Goal: Book appointment/travel/reservation

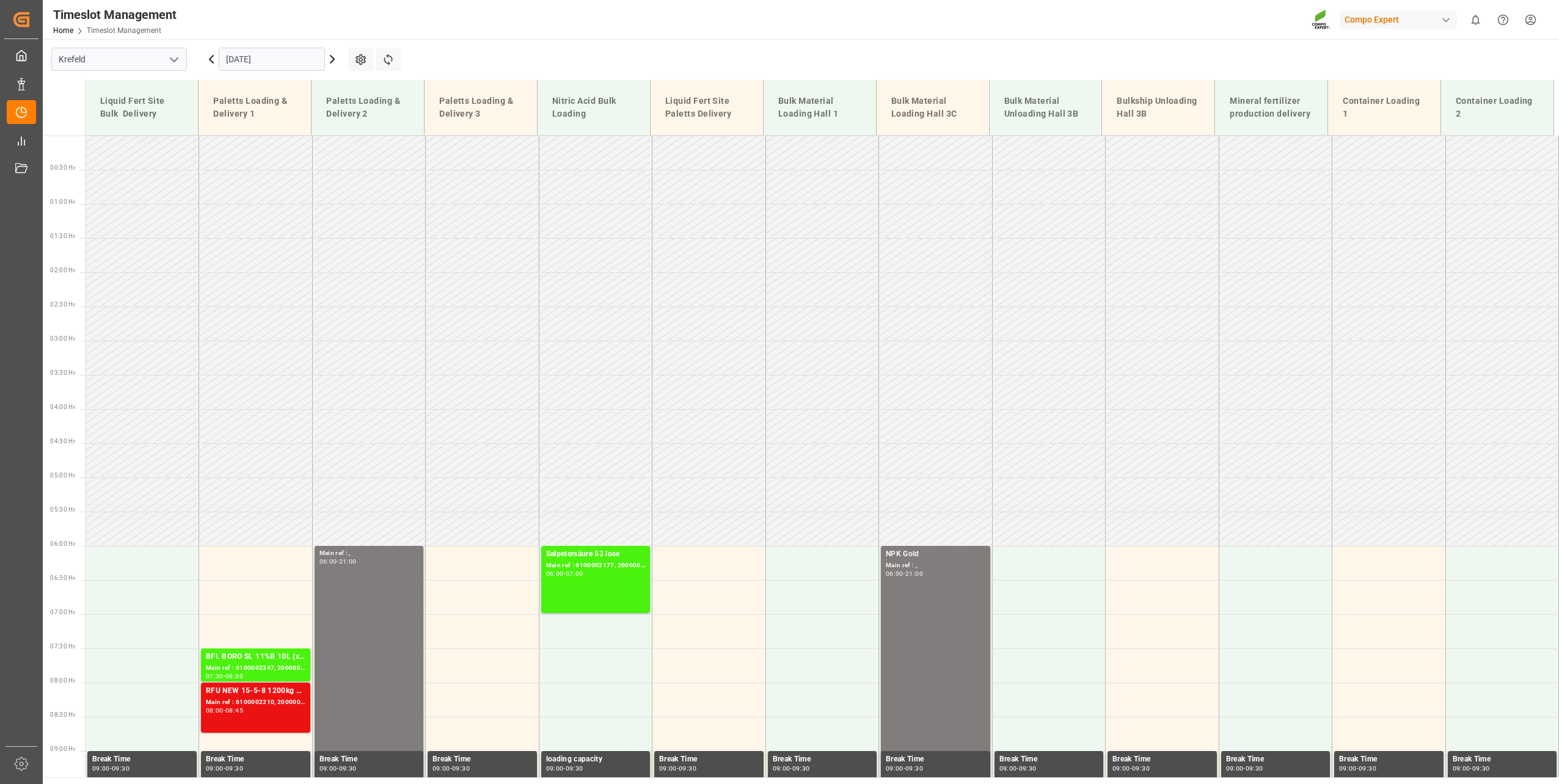
scroll to position [711, 0]
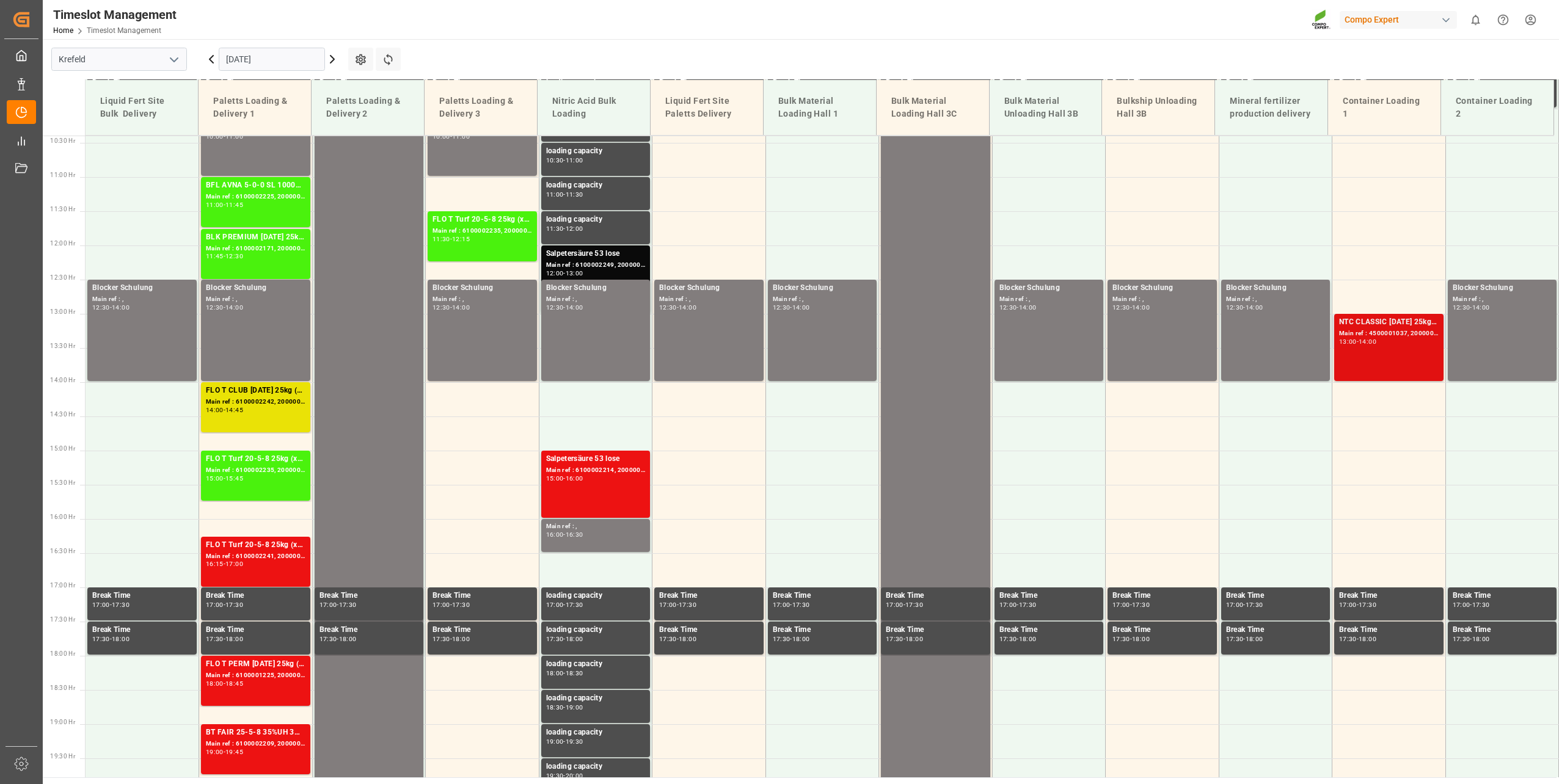
click at [1391, 358] on div "NTC CLASSIC [DATE] 25kg (x42) INT Main ref : 4500001037, 2000001013 13:00 - 14:…" at bounding box center [1388, 347] width 100 height 62
click at [242, 59] on input "[DATE]" at bounding box center [271, 59] width 106 height 23
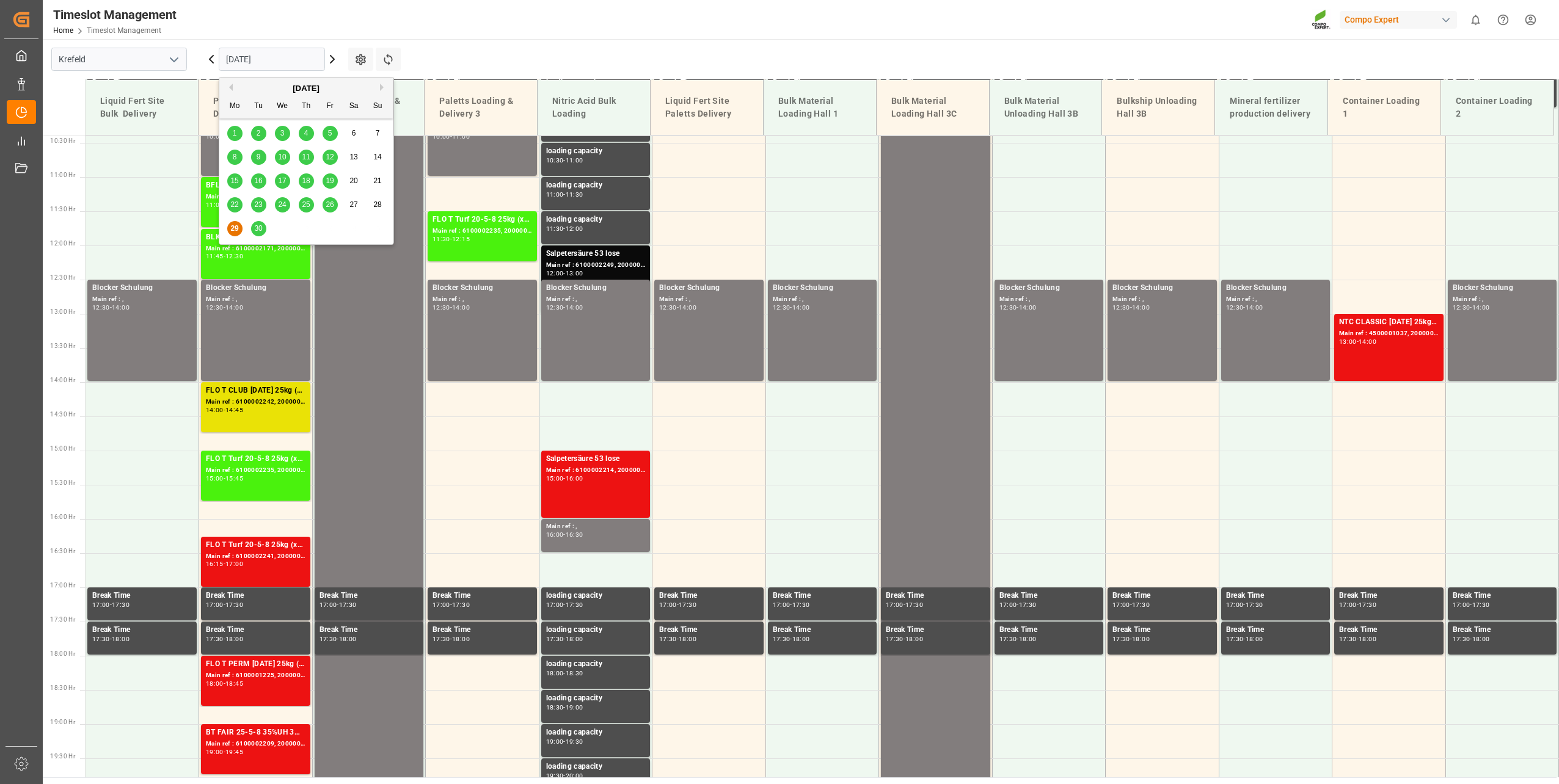
click at [383, 85] on button "Next Month" at bounding box center [383, 87] width 8 height 8
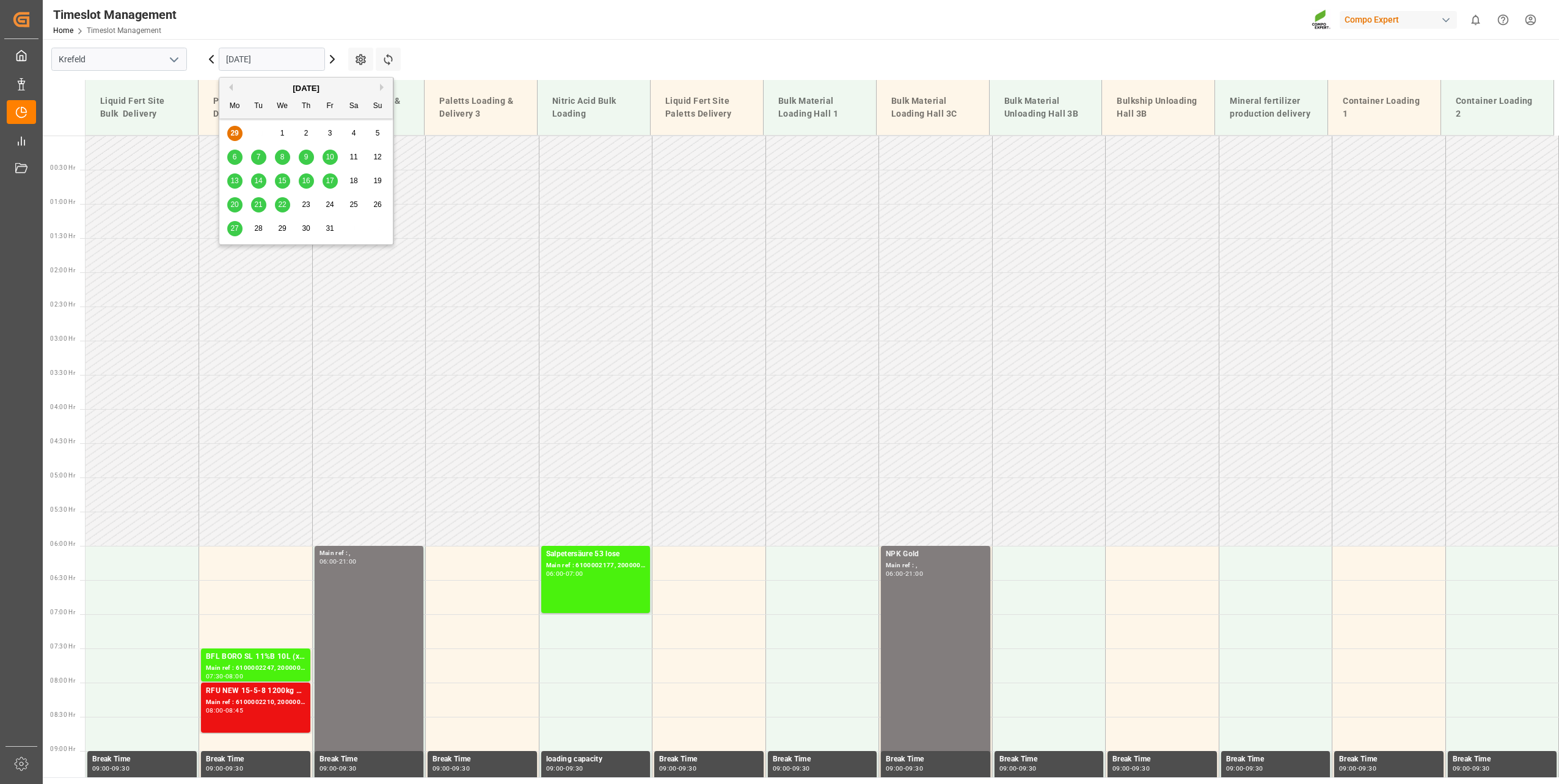
click at [326, 184] on span "17" at bounding box center [329, 181] width 8 height 8
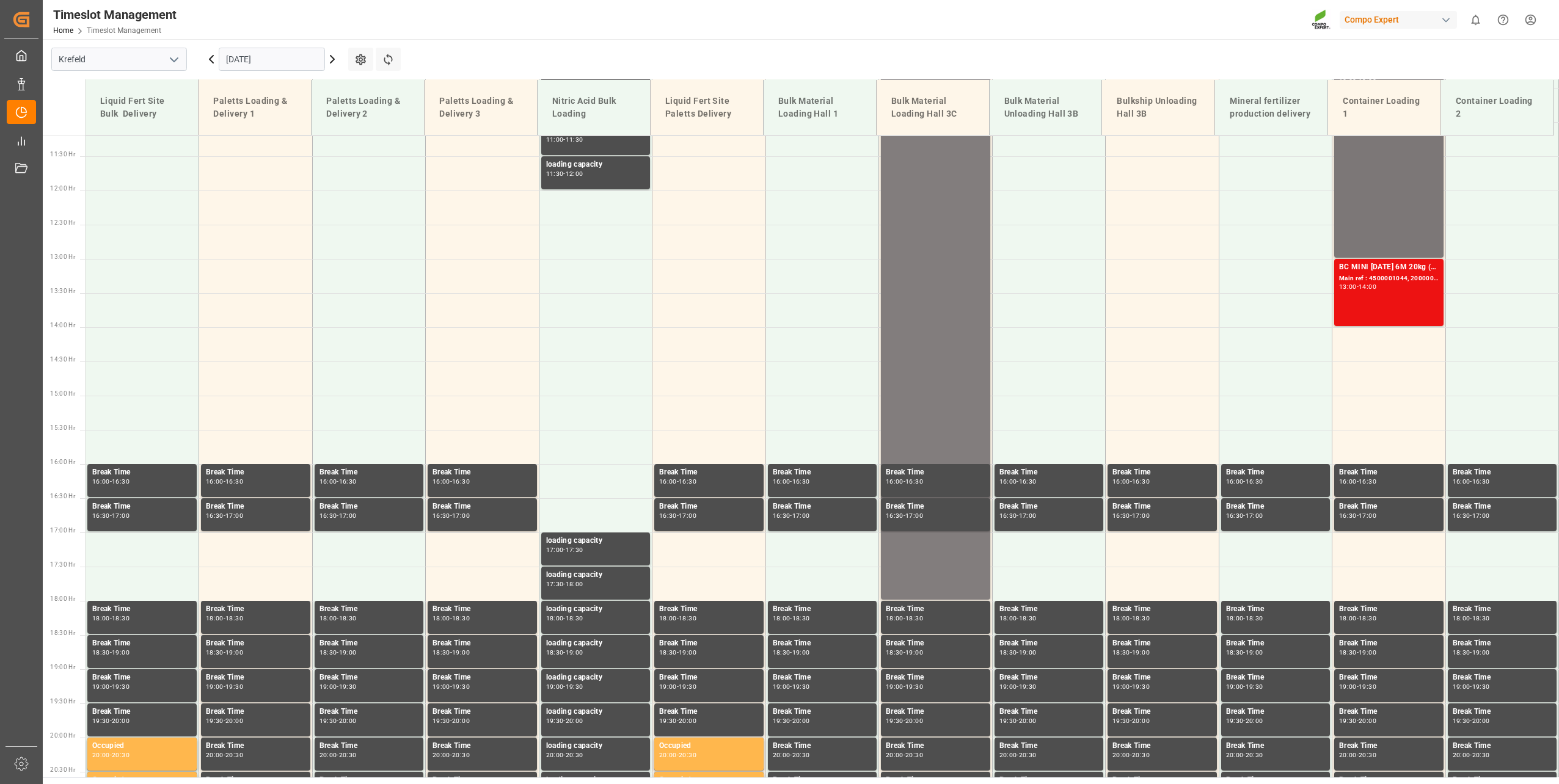
scroll to position [634, 0]
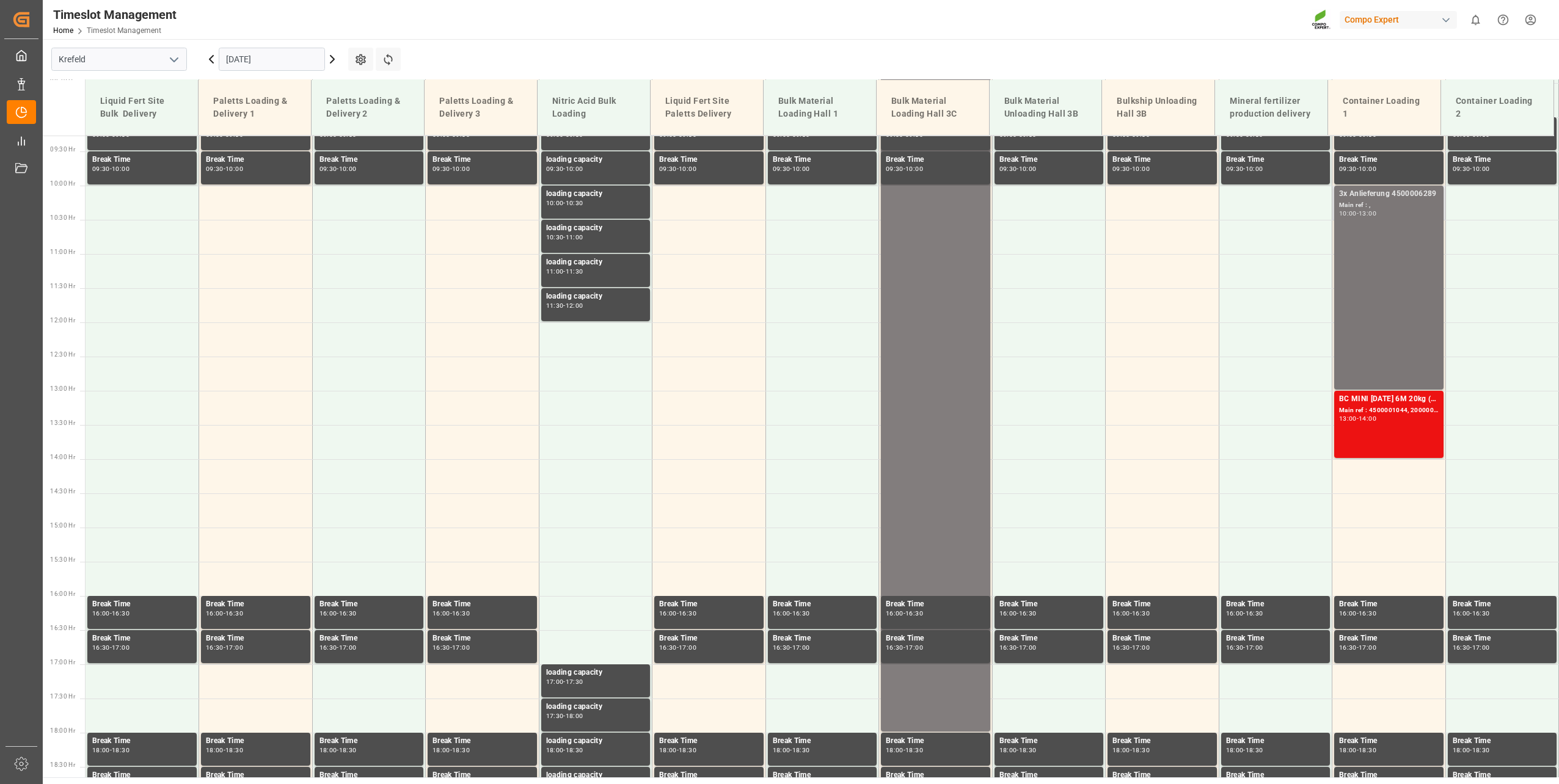
click at [1361, 292] on div "3x Anlieferung 4500006289 Main ref : , 10:00 - 13:00" at bounding box center [1388, 287] width 100 height 199
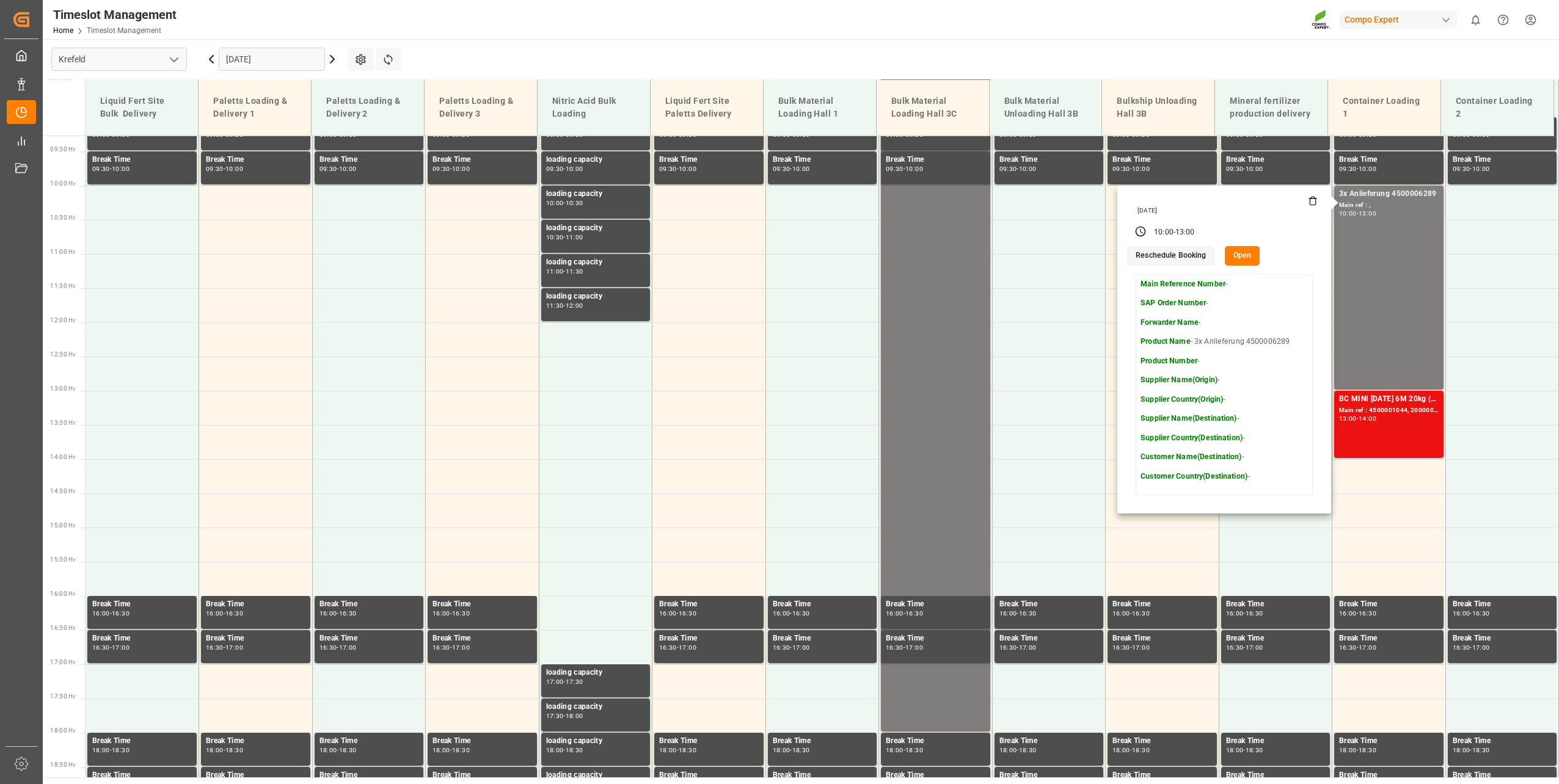
click at [1307, 207] on div "[DATE]" at bounding box center [1225, 211] width 184 height 8
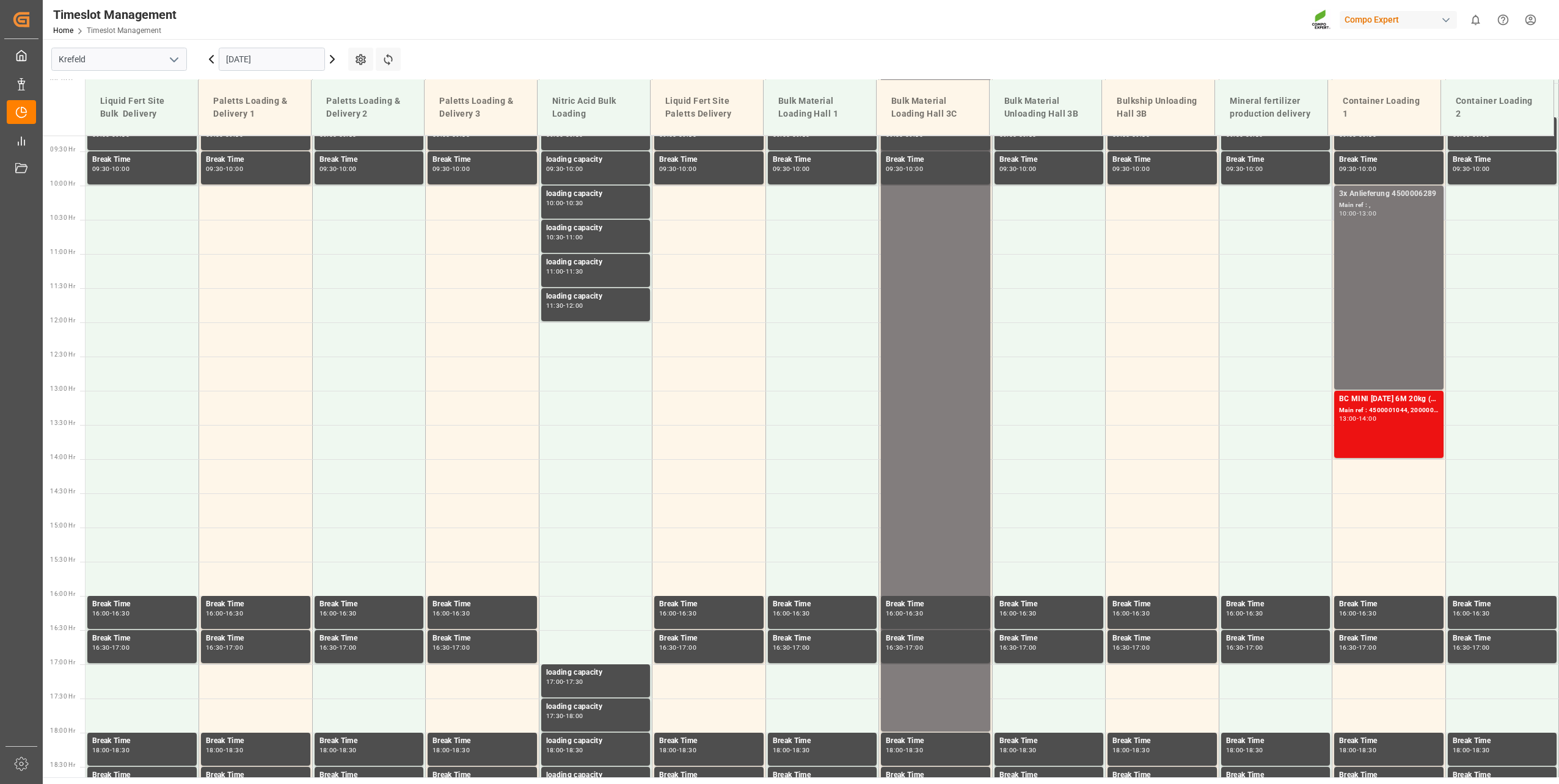
click at [1367, 226] on div "3x Anlieferung 4500006289 Main ref : , 10:00 - 13:00" at bounding box center [1388, 287] width 100 height 199
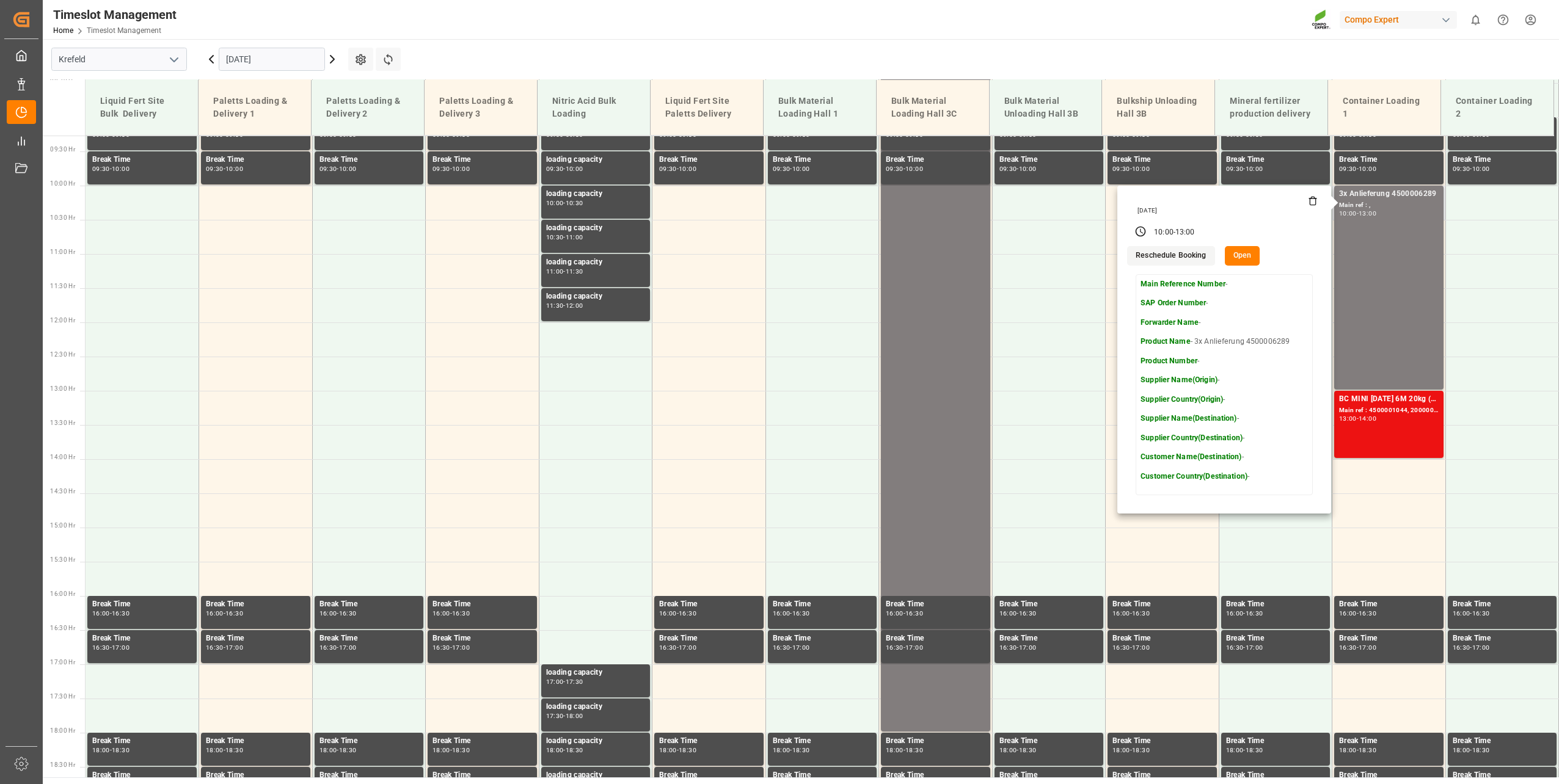
click at [1309, 200] on icon at bounding box center [1312, 201] width 10 height 10
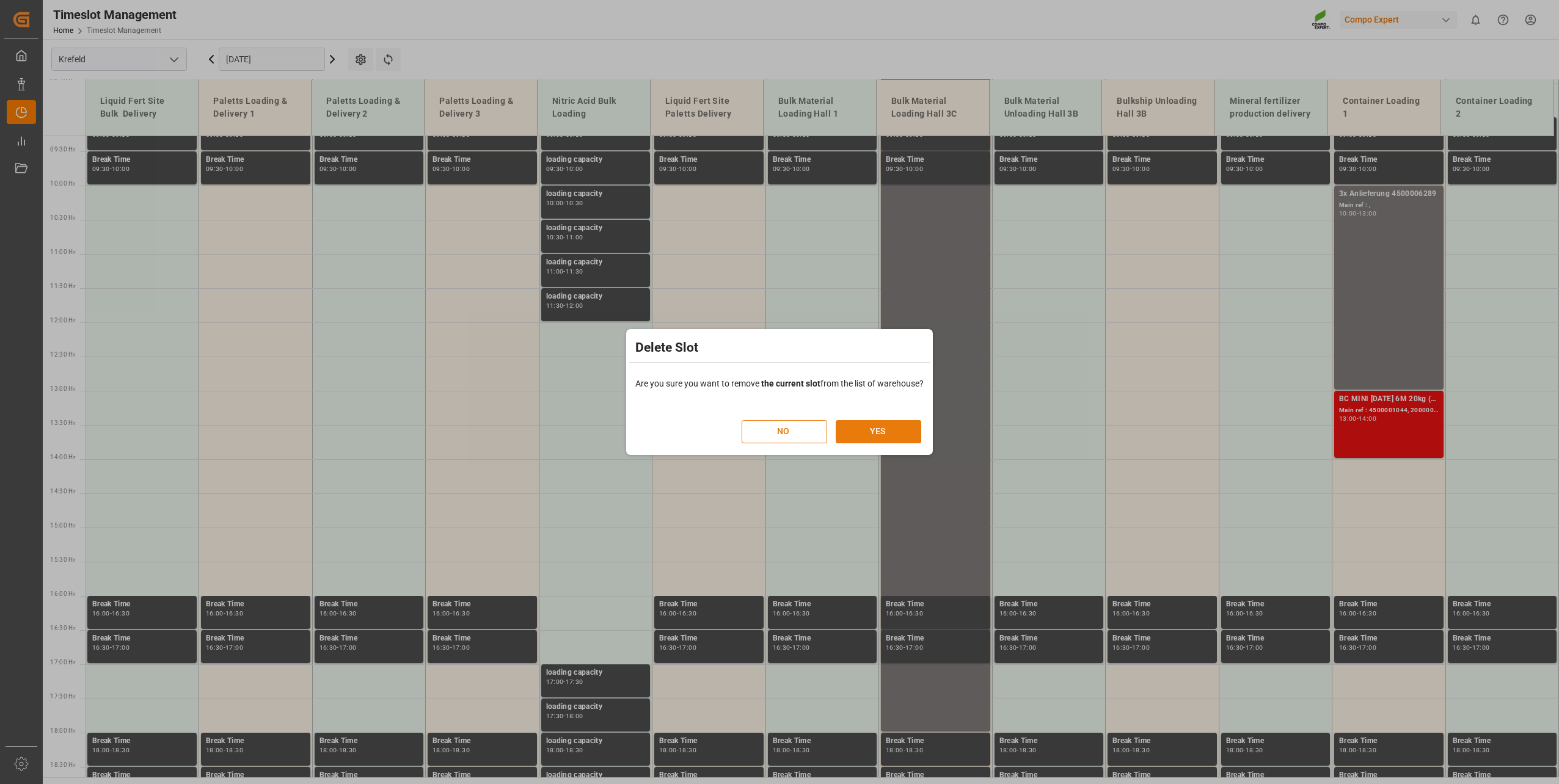
click at [906, 435] on button "YES" at bounding box center [878, 431] width 85 height 23
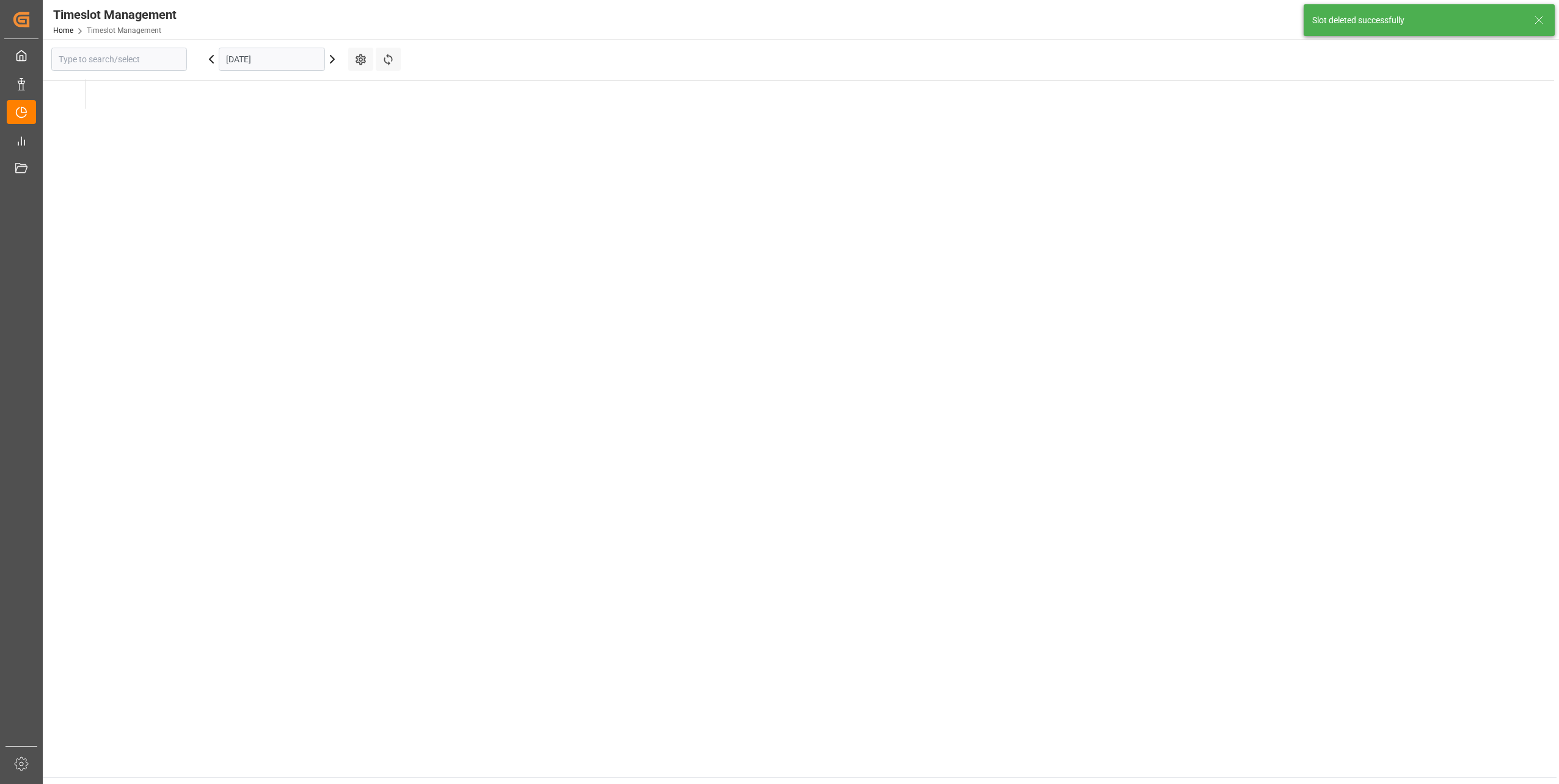
type input "Krefeld"
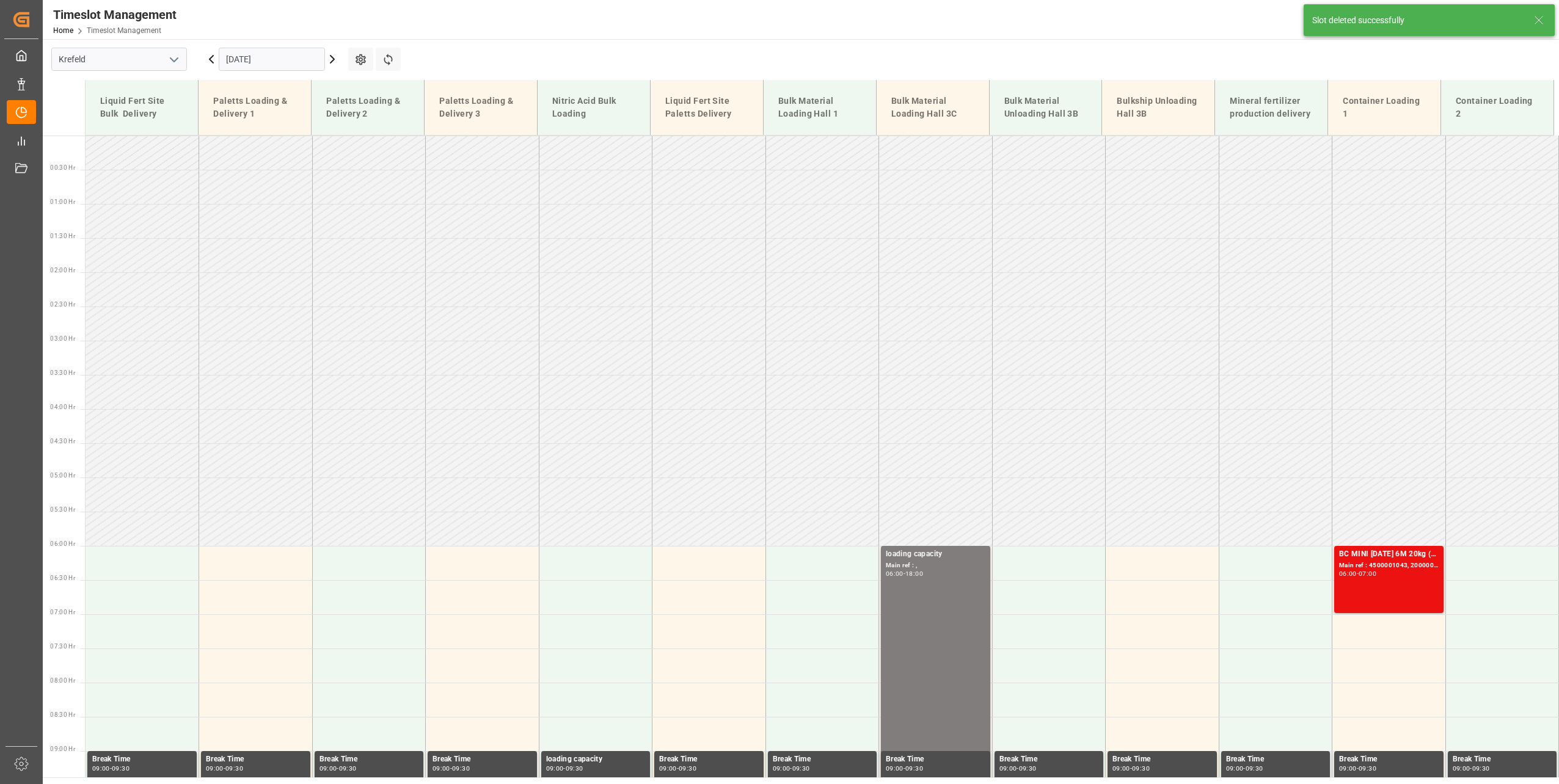
click at [259, 59] on input "[DATE]" at bounding box center [271, 59] width 106 height 23
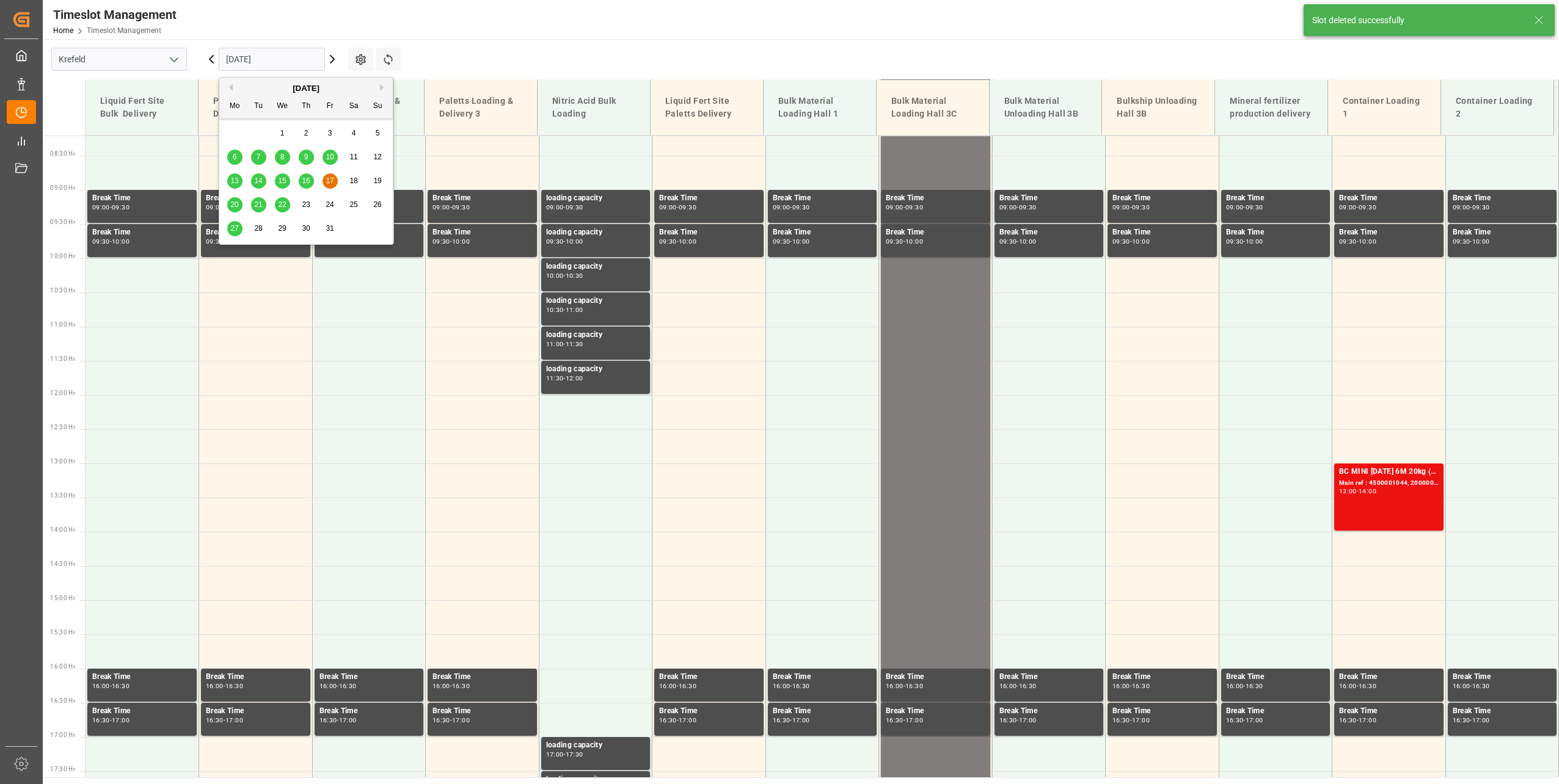
scroll to position [620, 0]
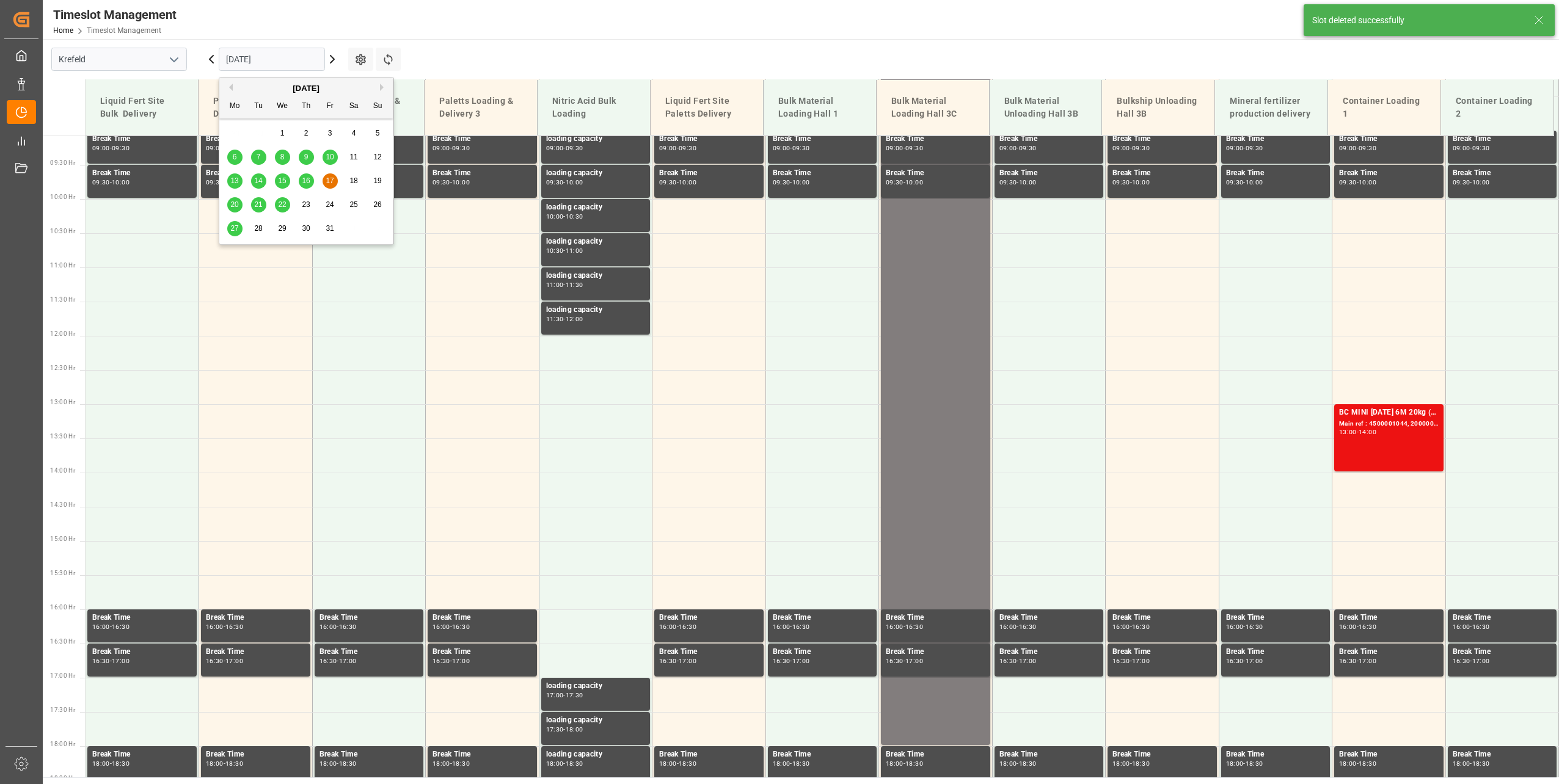
click at [231, 200] on div "20" at bounding box center [235, 204] width 15 height 15
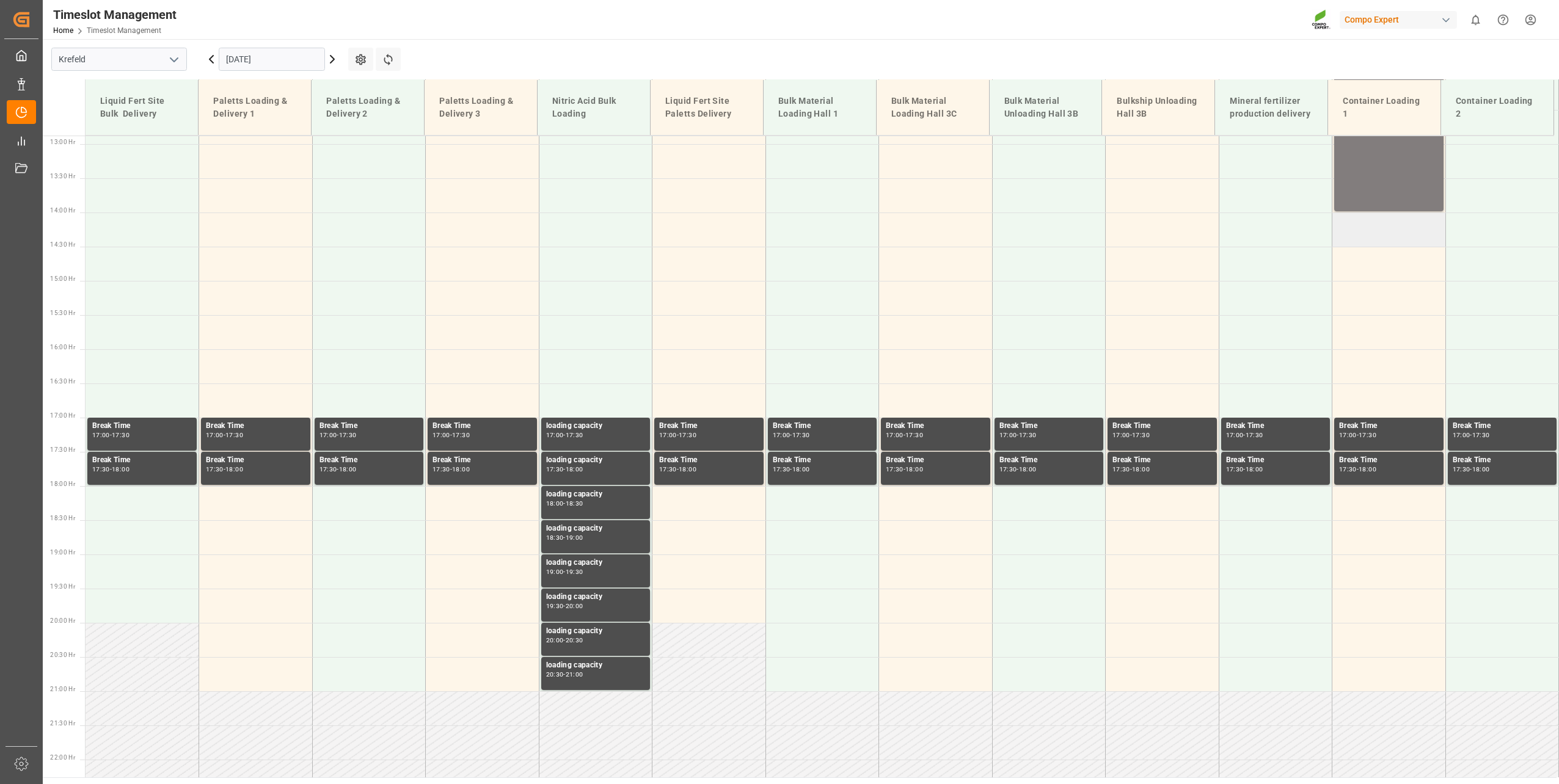
scroll to position [609, 0]
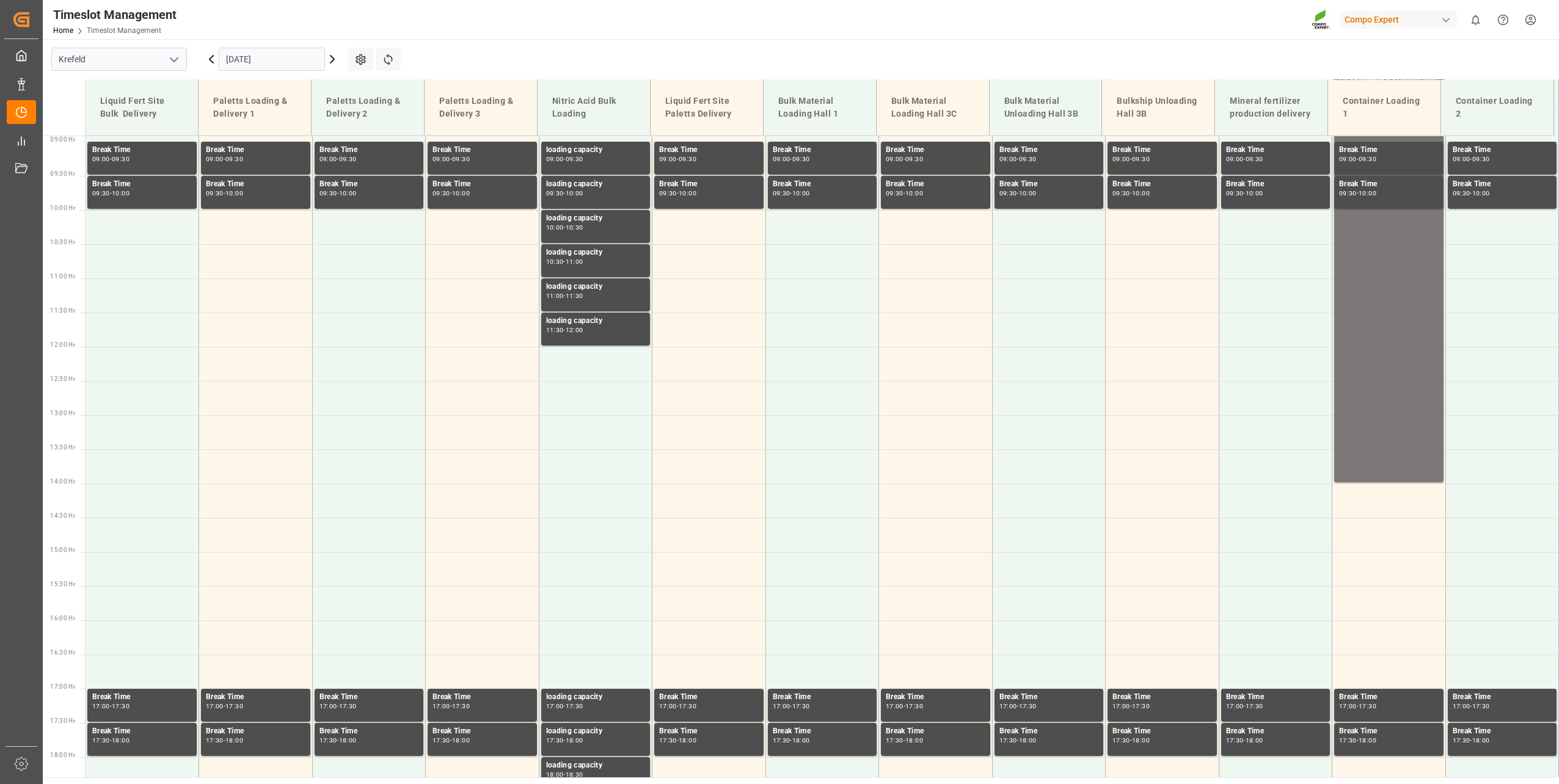
click at [1392, 347] on div "5x Anlieferung 4500006289 Main ref : , 08:00 - 14:00" at bounding box center [1388, 277] width 100 height 404
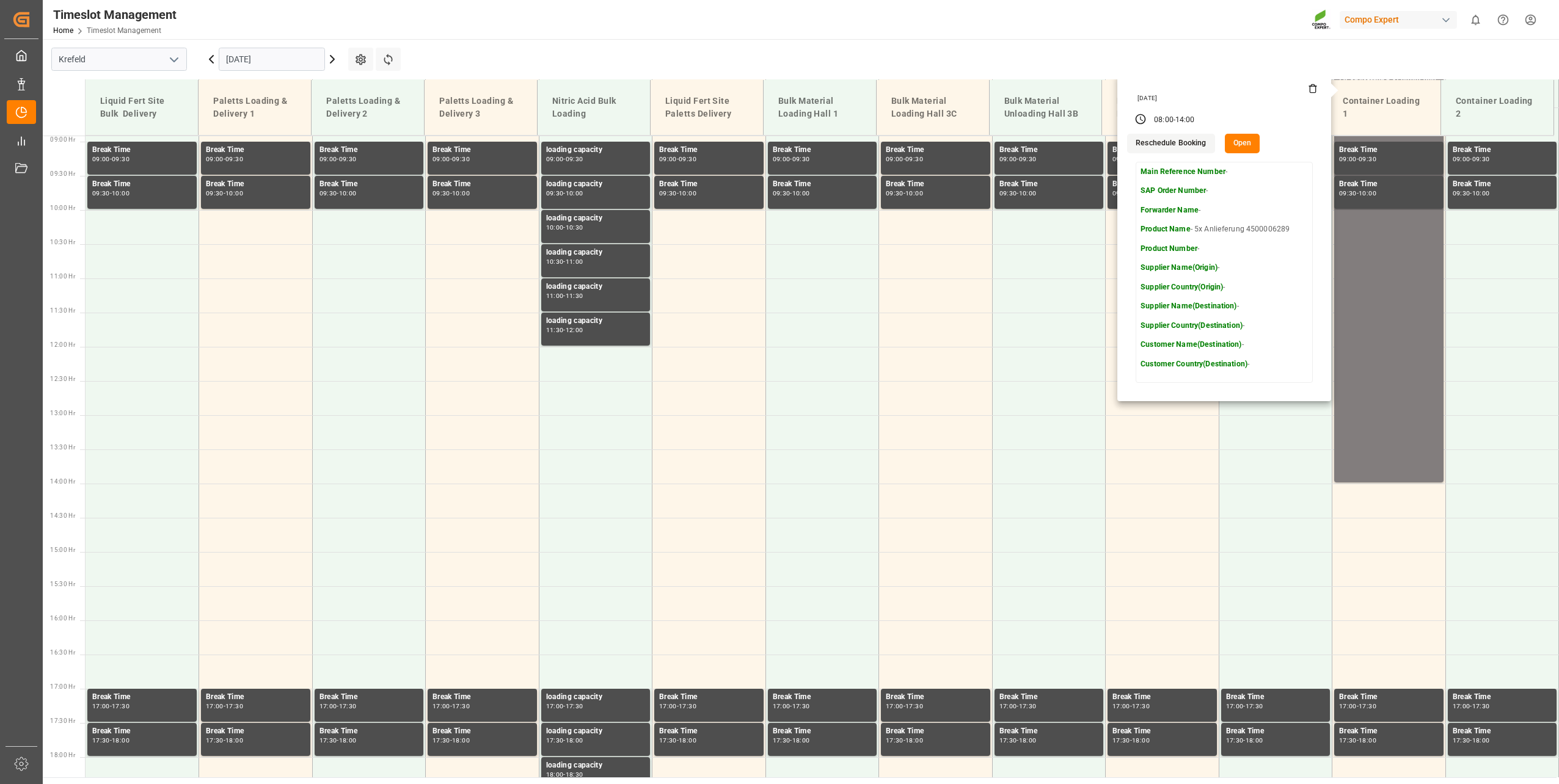
click at [1307, 90] on icon at bounding box center [1312, 89] width 10 height 10
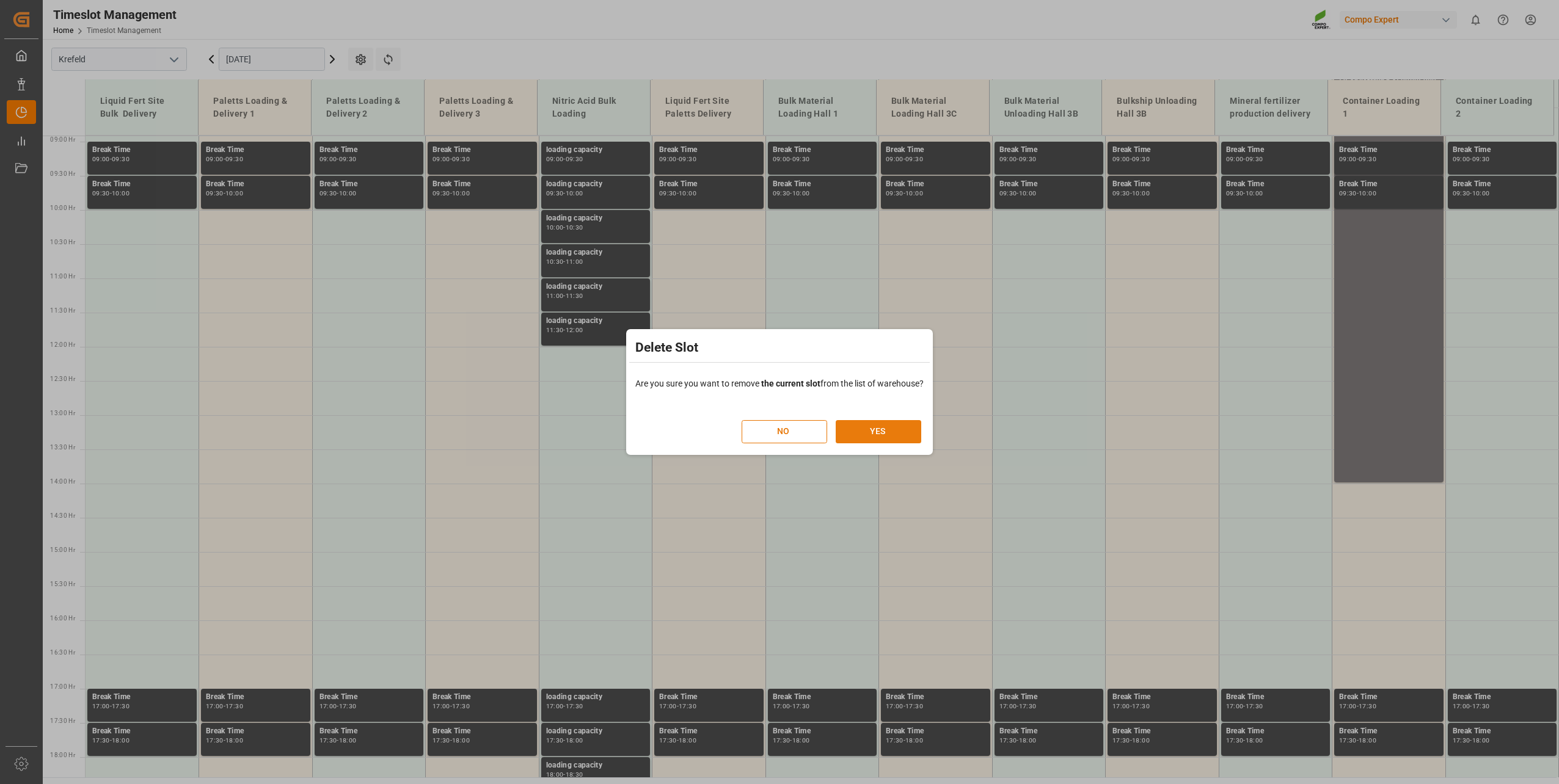
click at [892, 426] on button "YES" at bounding box center [878, 431] width 85 height 23
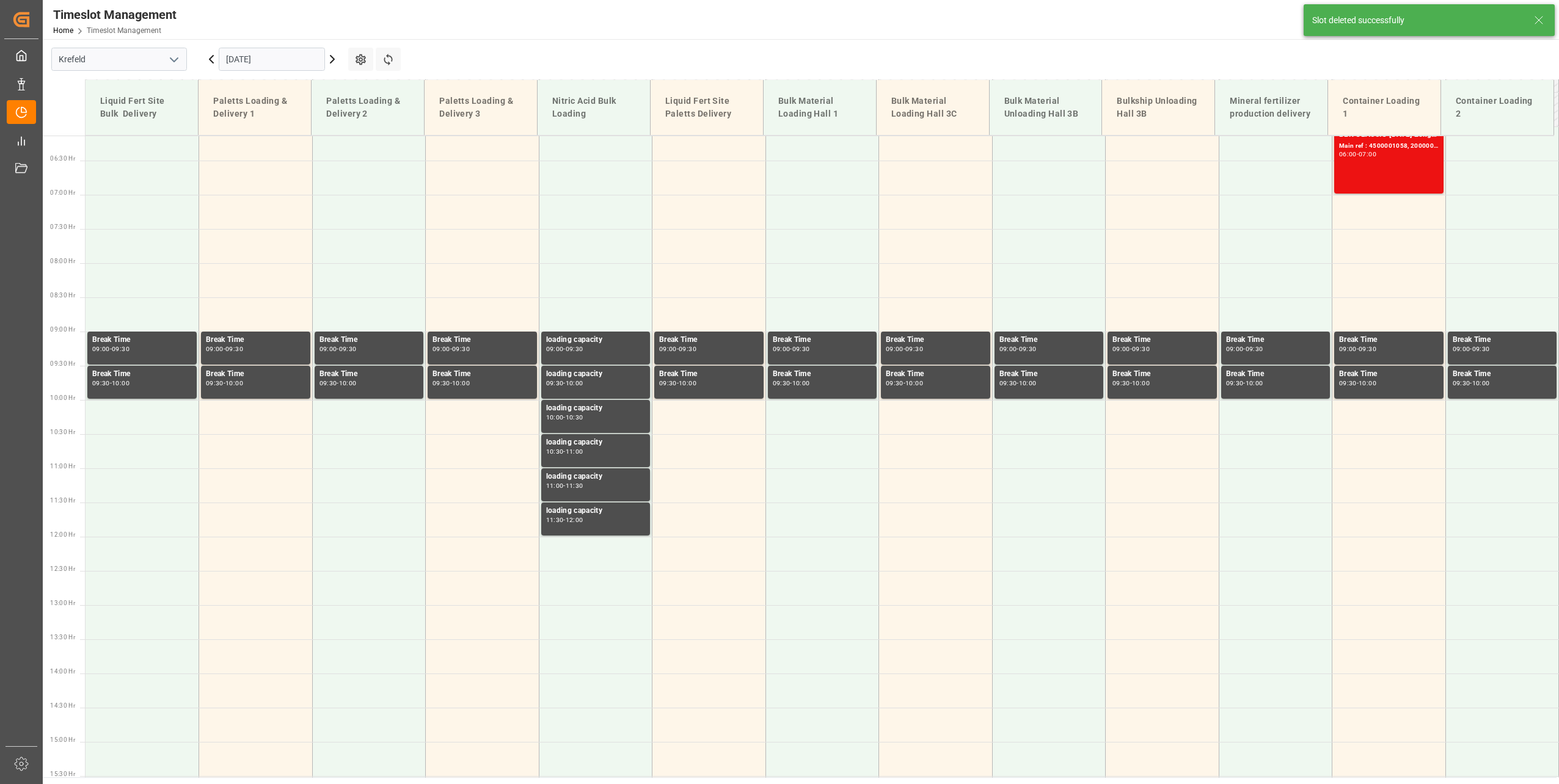
scroll to position [484, 0]
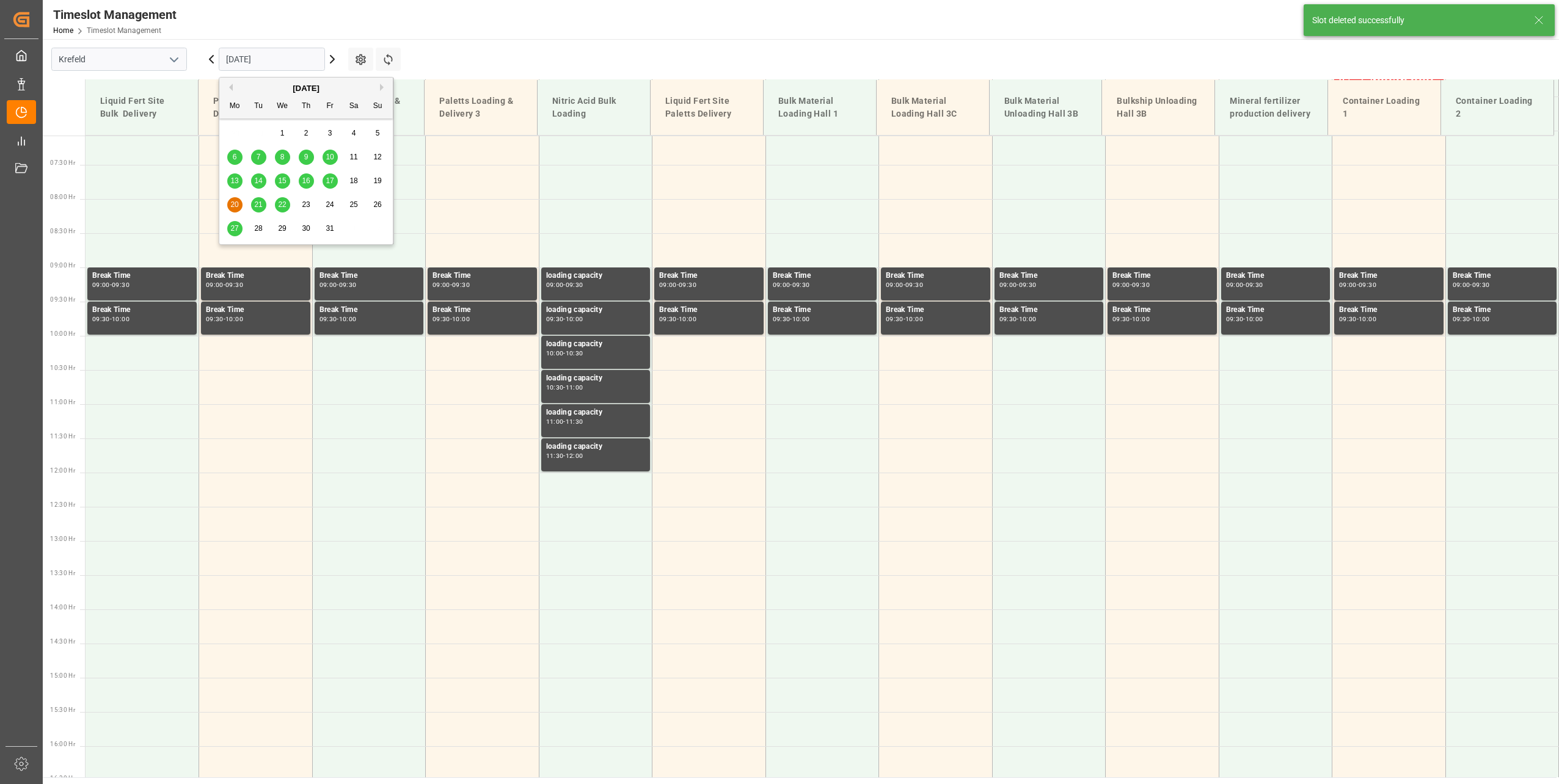
click at [252, 55] on input "[DATE]" at bounding box center [271, 59] width 106 height 23
click at [283, 224] on span "29" at bounding box center [281, 228] width 8 height 8
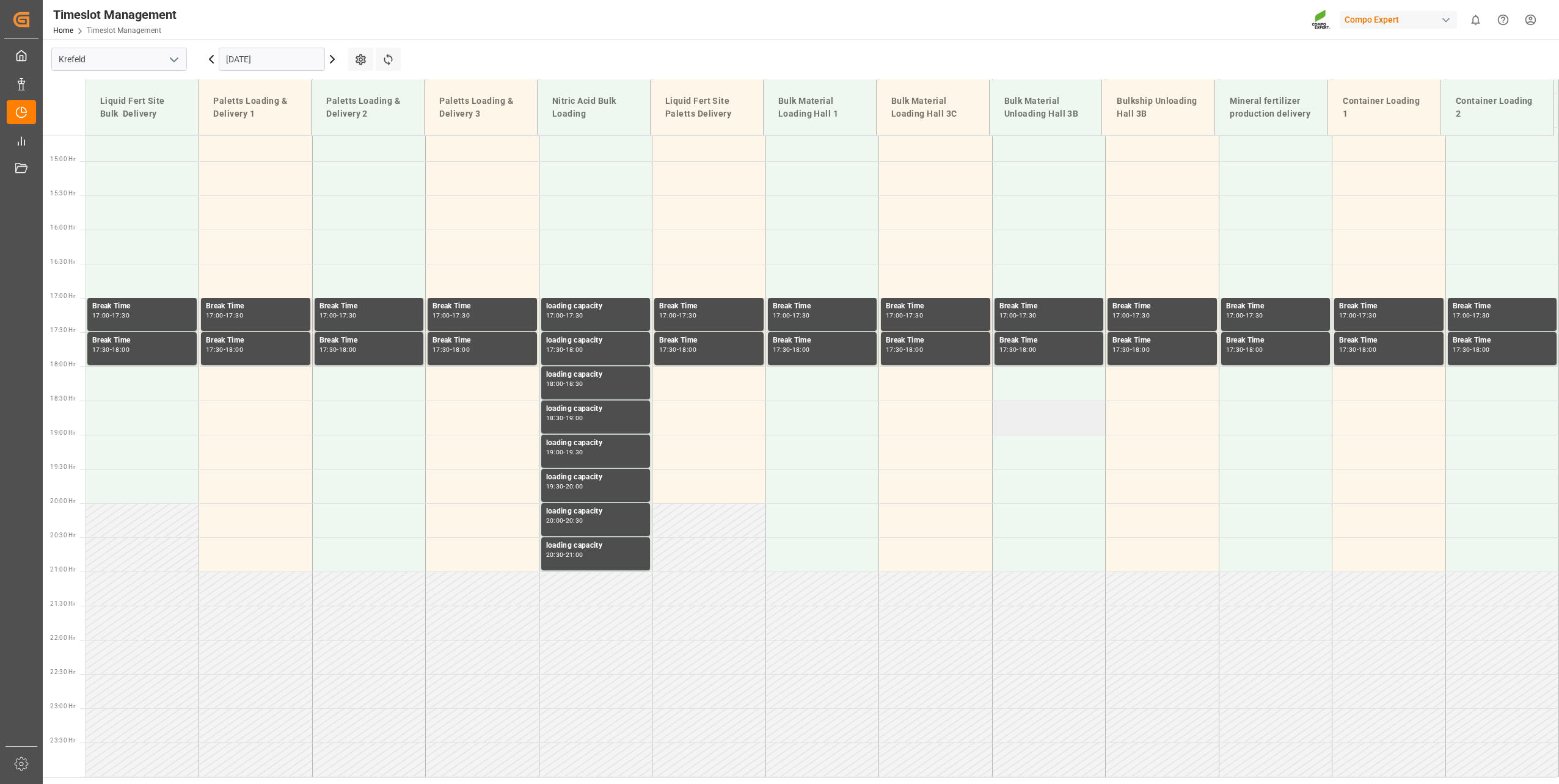
scroll to position [512, 0]
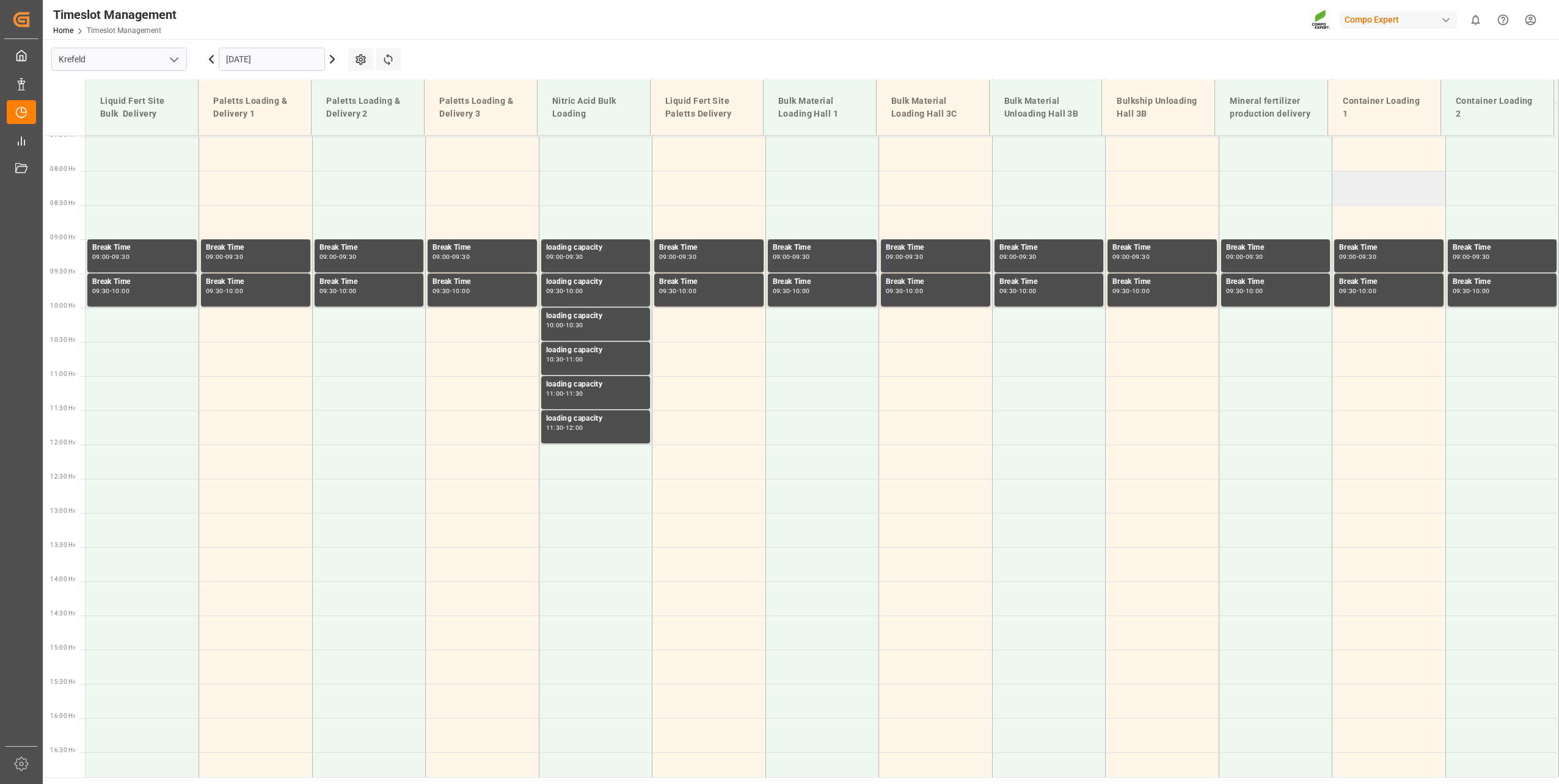
click at [1356, 191] on td at bounding box center [1389, 188] width 114 height 34
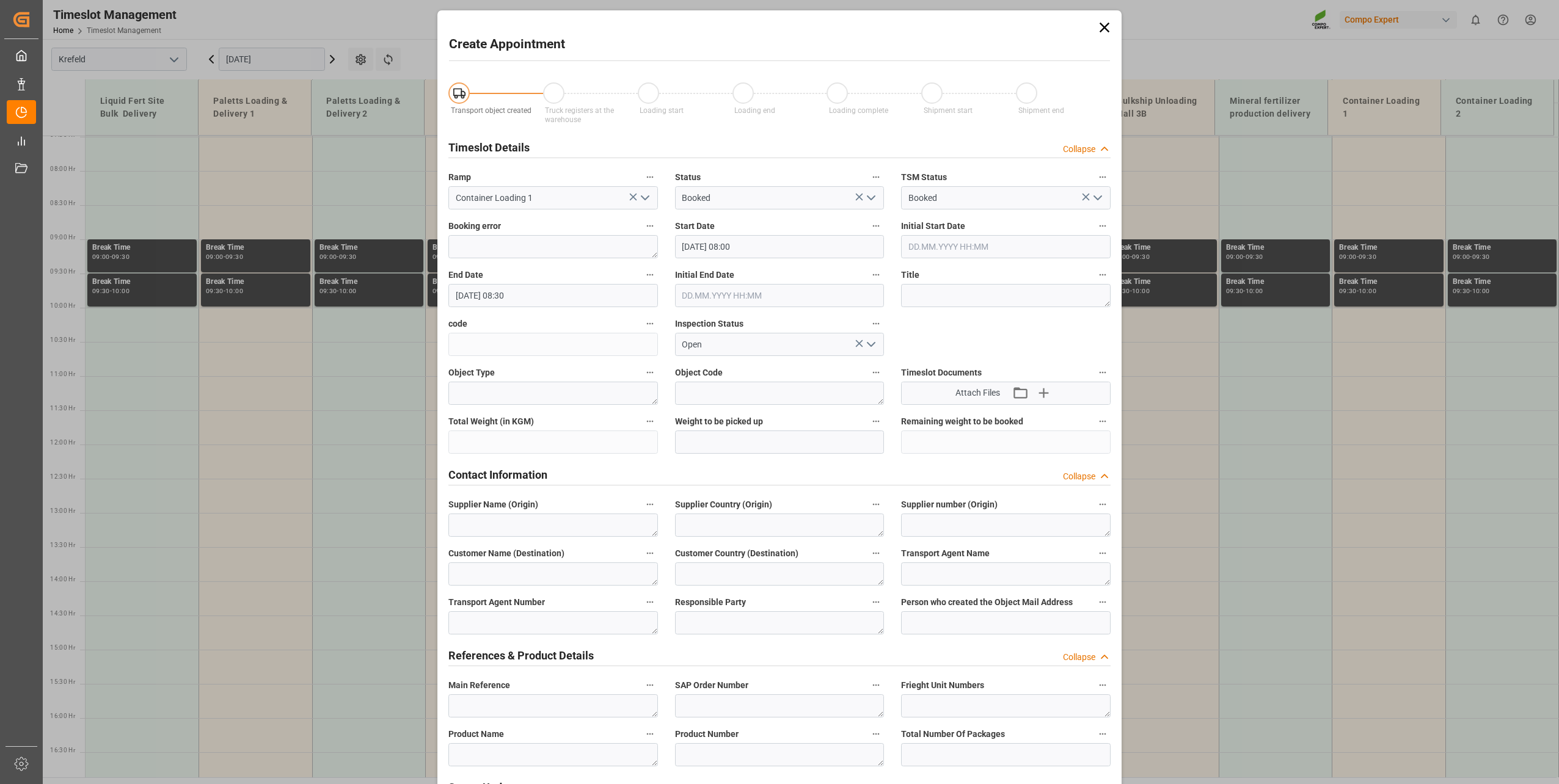
type input "[DATE] 08:00"
type input "[DATE] 08:30"
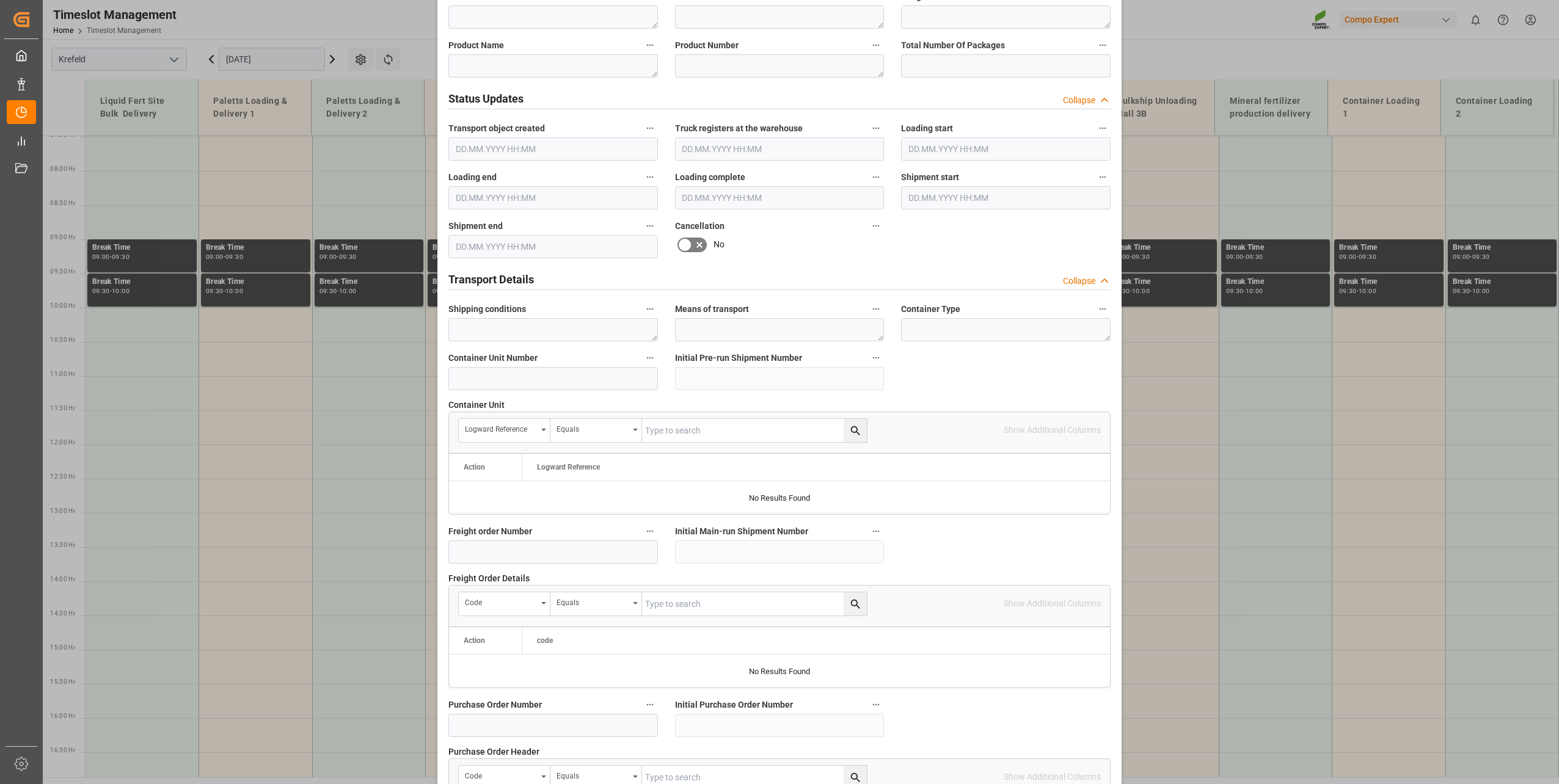
scroll to position [666, 0]
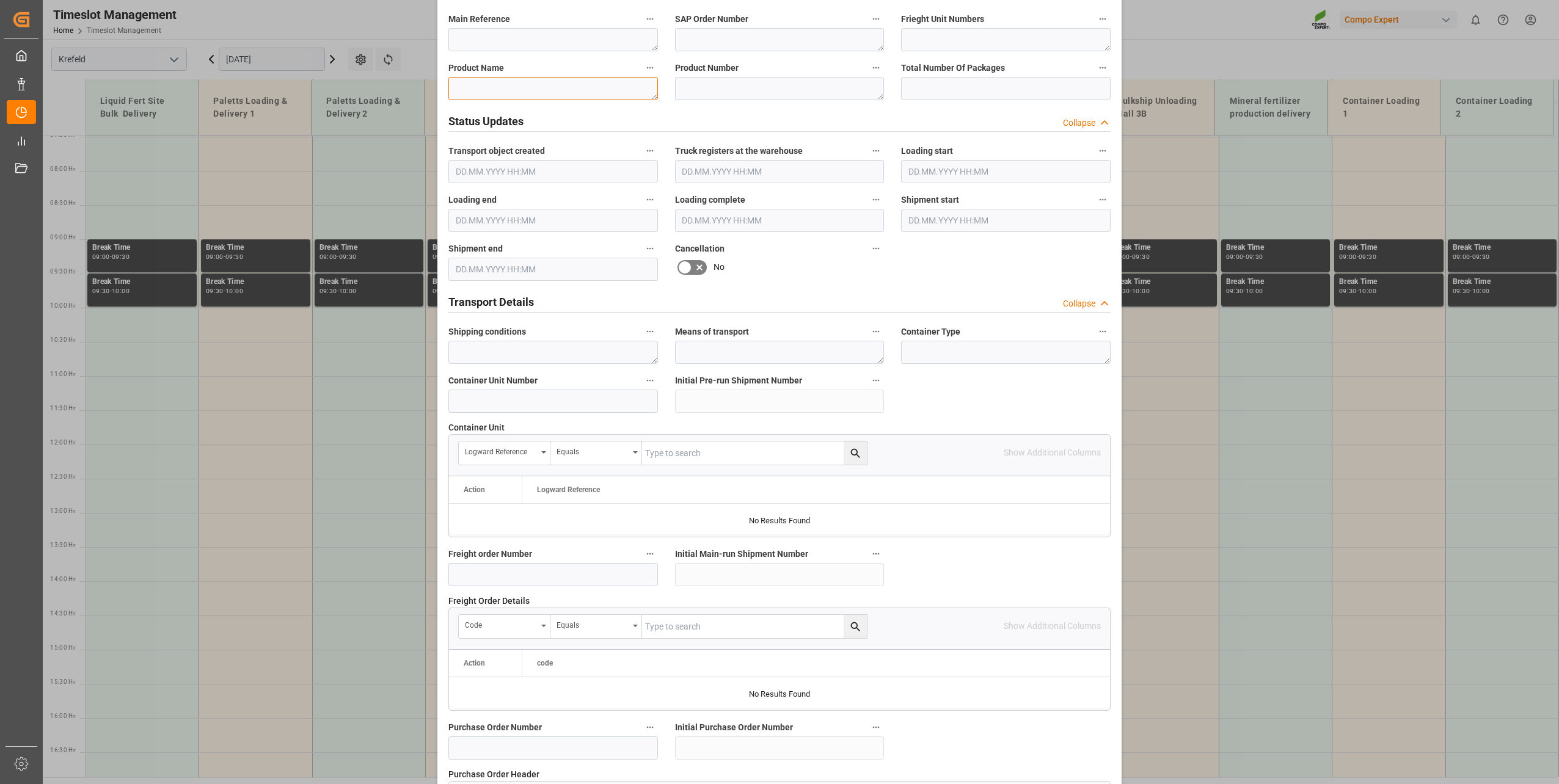
click at [526, 80] on textarea at bounding box center [553, 88] width 209 height 23
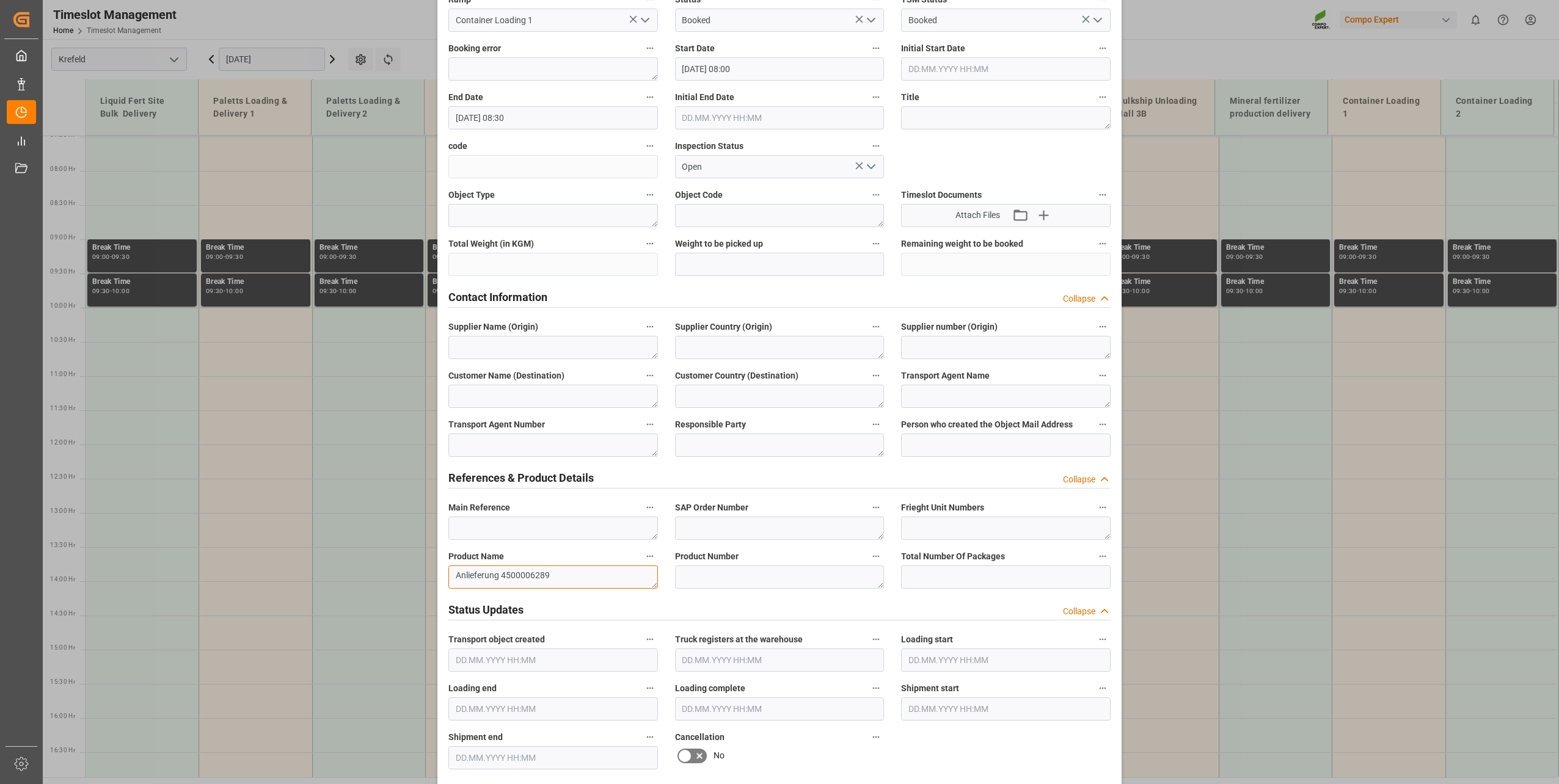
scroll to position [0, 0]
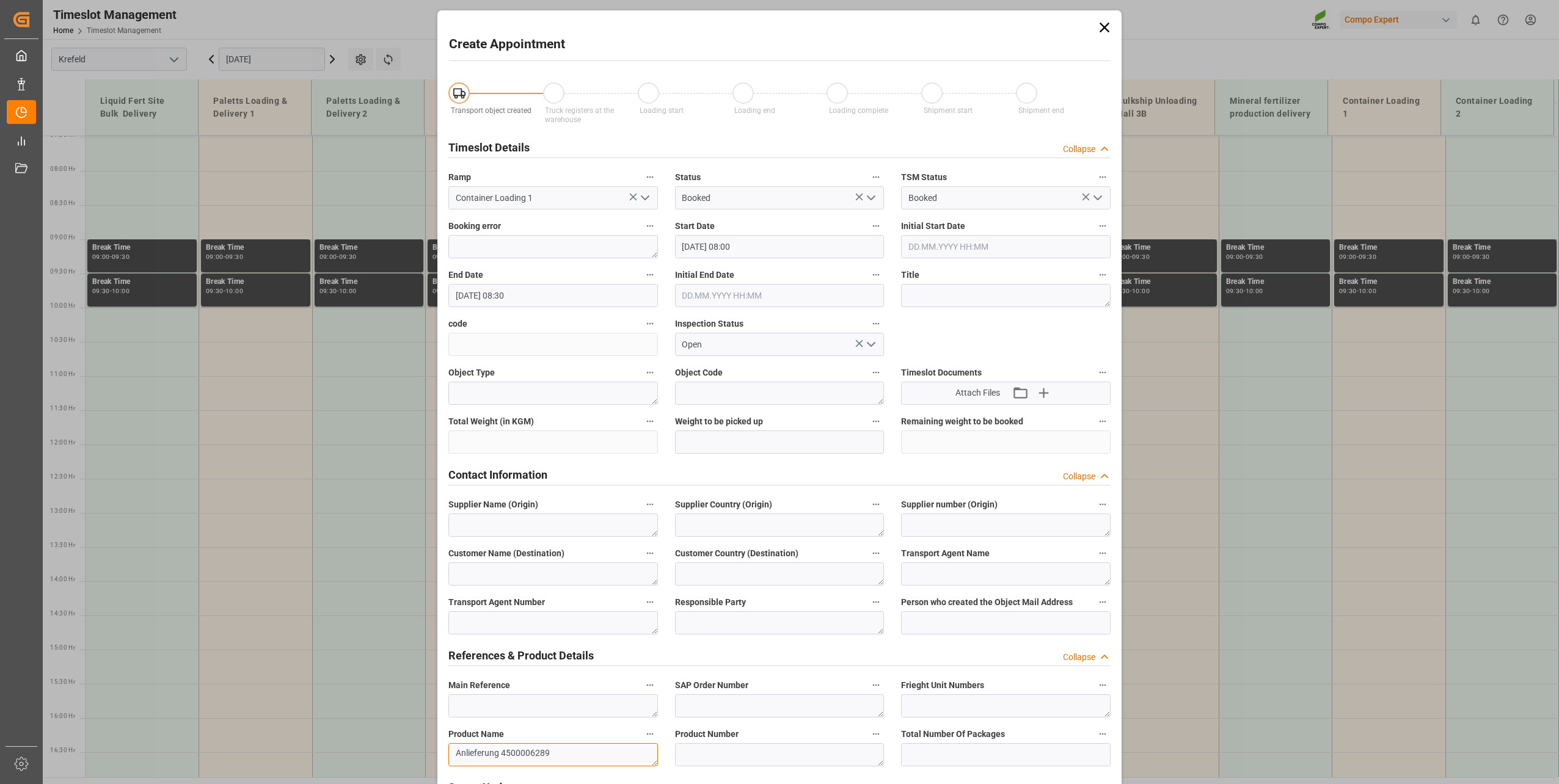
type textarea "Anlieferung 4500006289"
click at [721, 245] on input "[DATE] 08:00" at bounding box center [780, 246] width 209 height 23
click at [737, 412] on span "29" at bounding box center [735, 415] width 8 height 8
click at [494, 291] on input "[DATE] 08:30" at bounding box center [553, 295] width 209 height 23
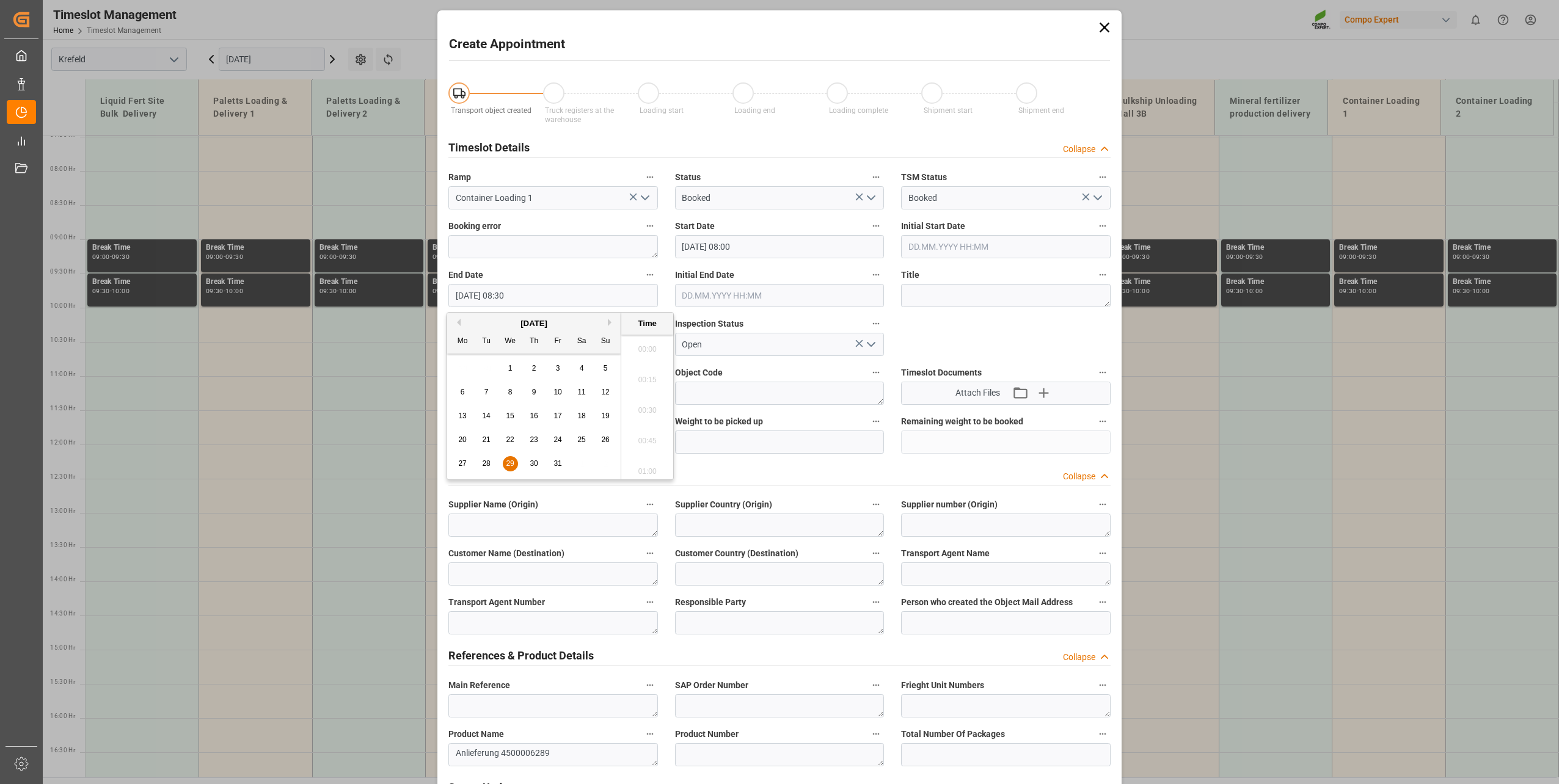
scroll to position [982, 0]
click at [510, 461] on span "29" at bounding box center [509, 464] width 8 height 8
click at [650, 467] on li "16:00" at bounding box center [647, 460] width 52 height 31
type input "[DATE] 16:00"
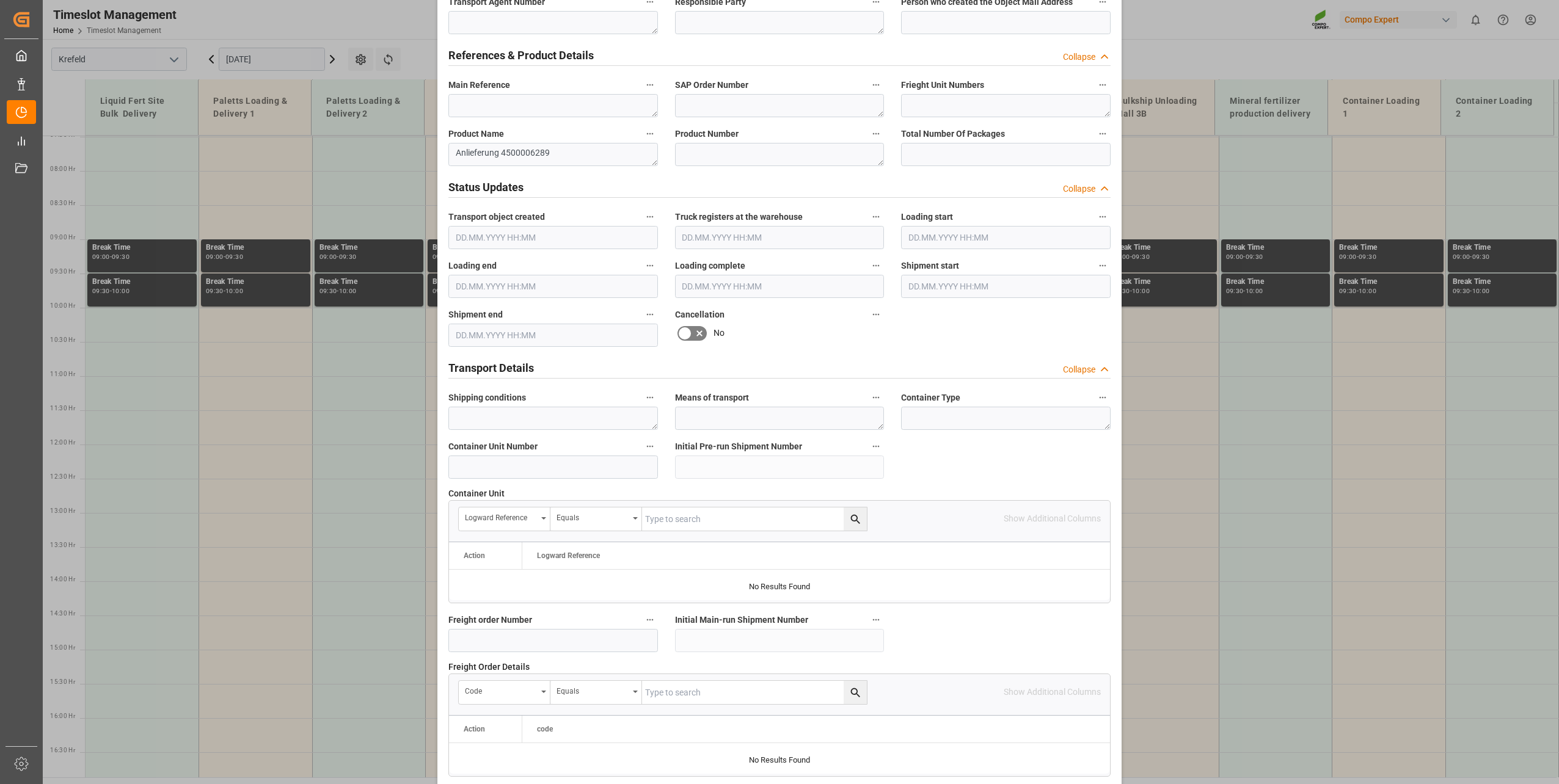
scroll to position [911, 0]
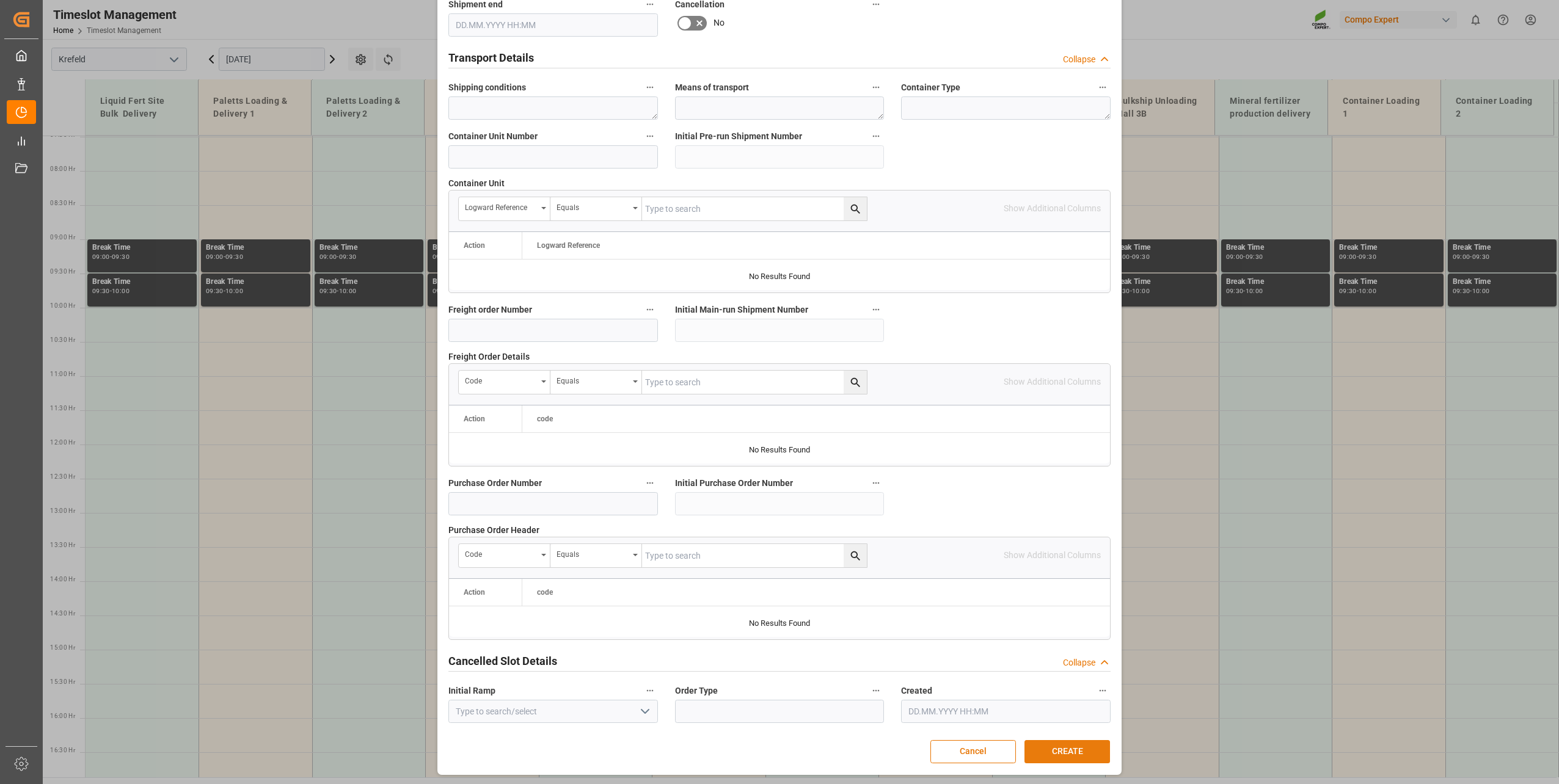
click at [1066, 749] on button "CREATE" at bounding box center [1067, 751] width 85 height 23
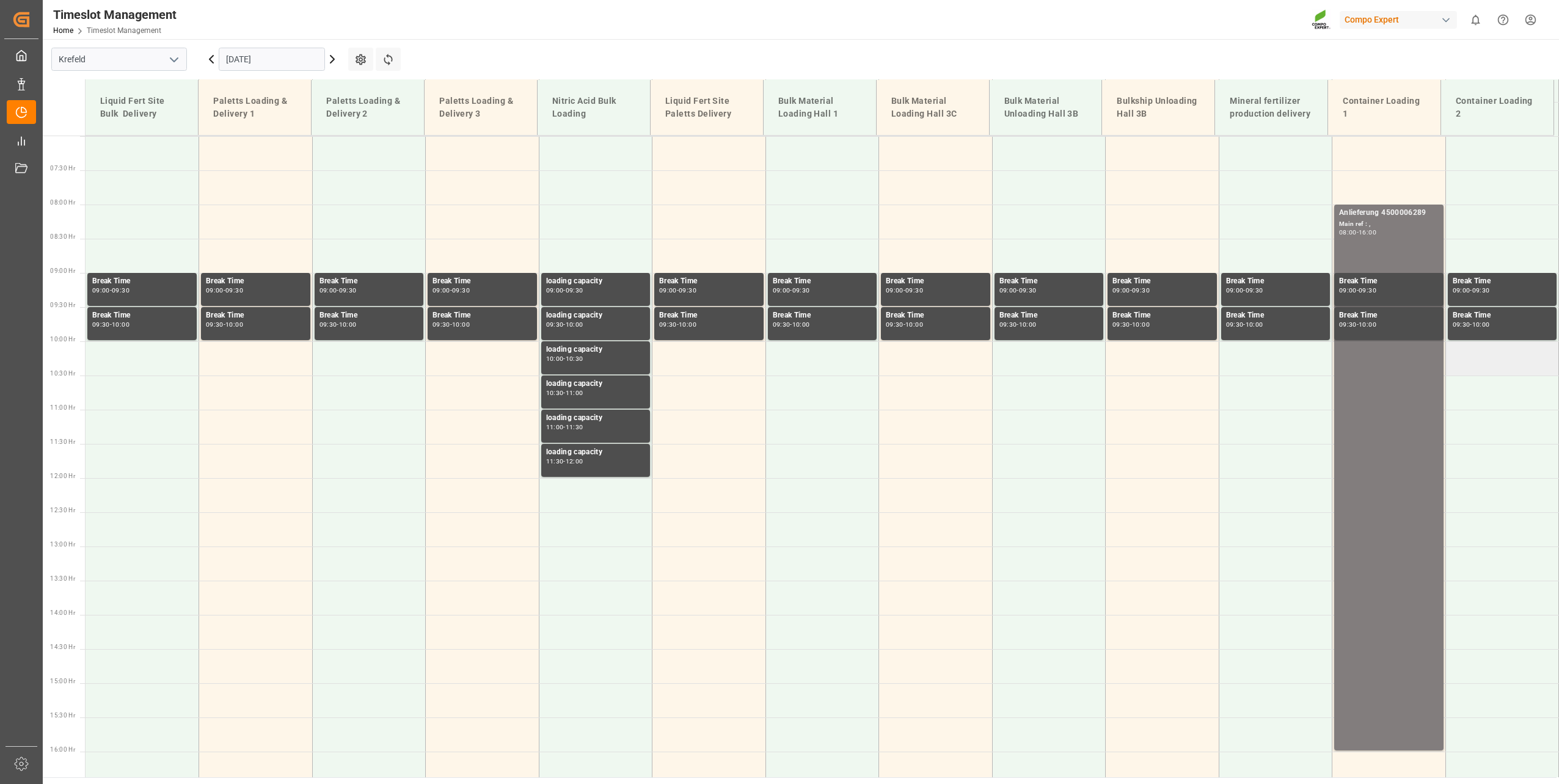
scroll to position [539, 0]
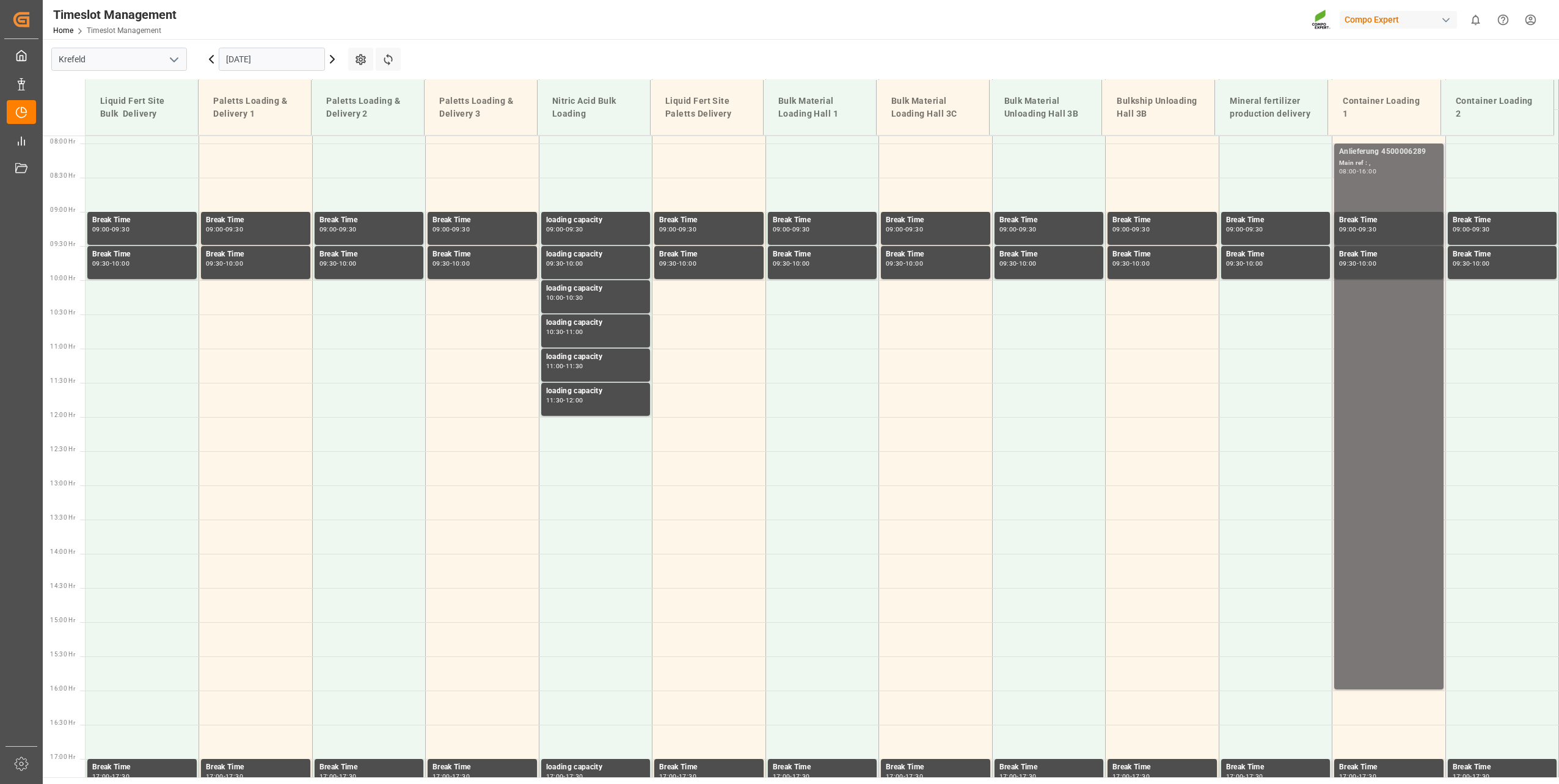
click at [1370, 665] on div "Anlieferung 4500006289 Main ref : , 08:00 - 16:00" at bounding box center [1388, 417] width 100 height 541
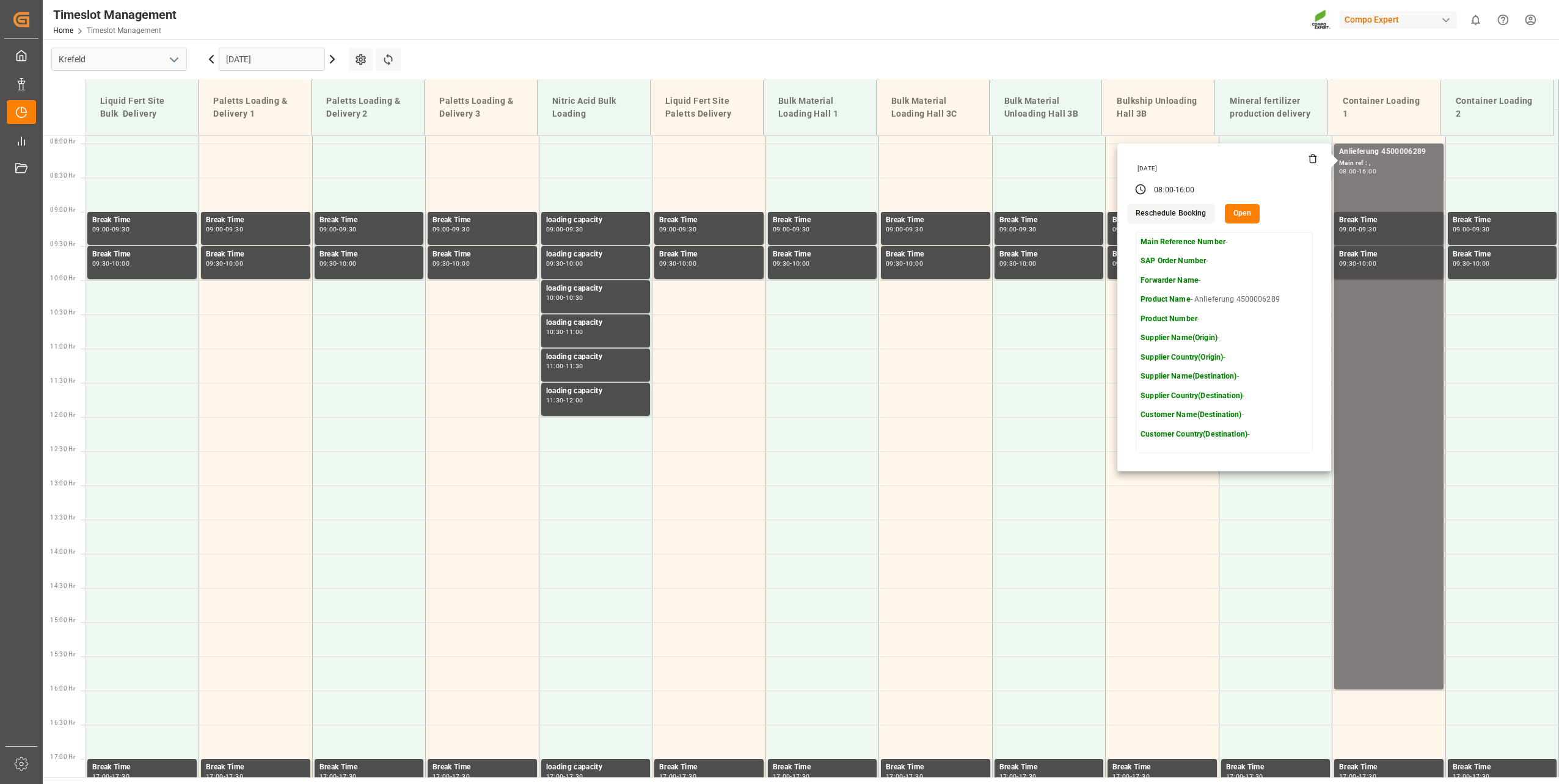
click at [1228, 207] on button "Open" at bounding box center [1242, 214] width 35 height 19
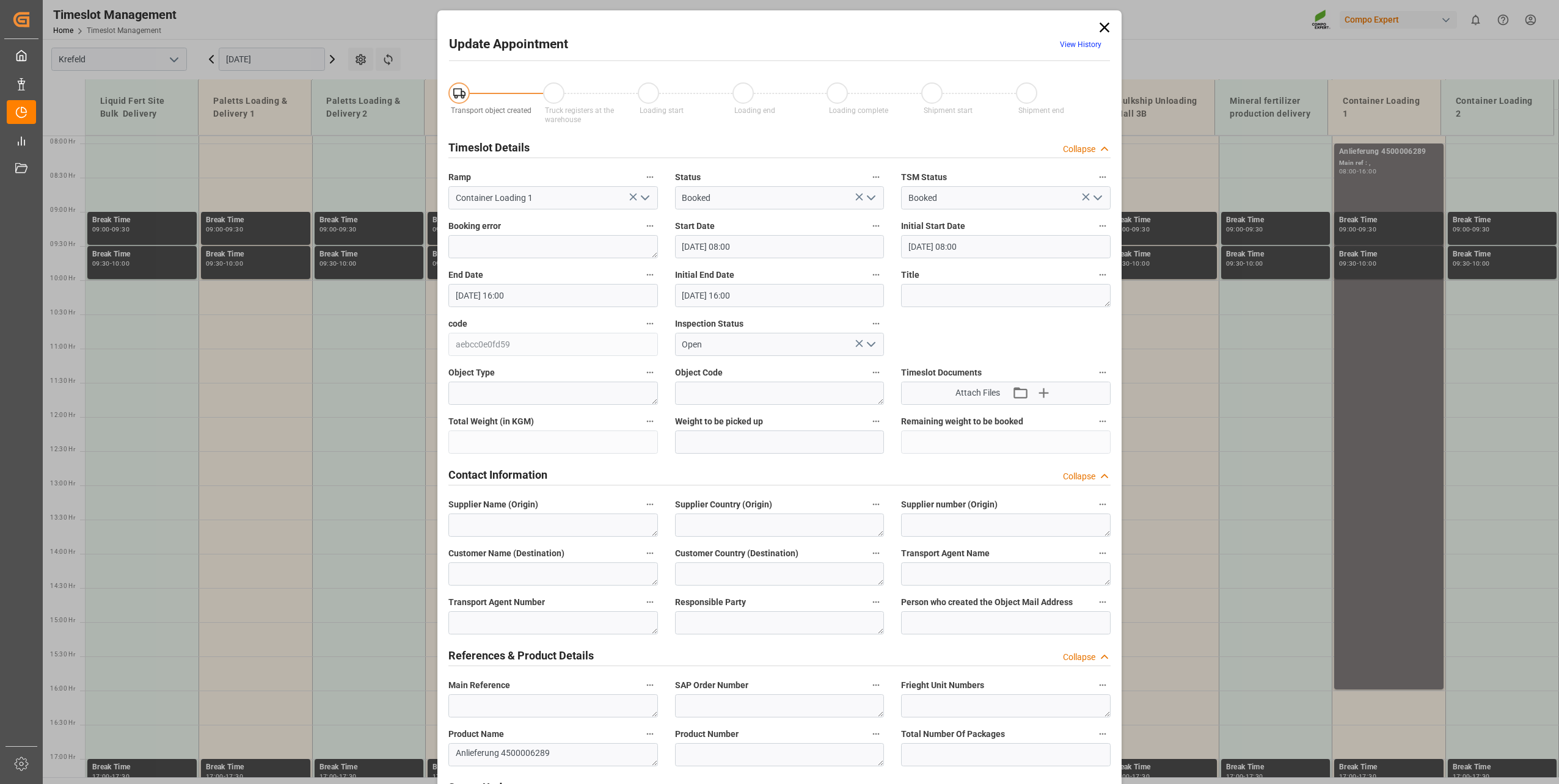
type input "[DATE] 08:00"
type input "[DATE] 16:00"
type input "[DATE] 13:32"
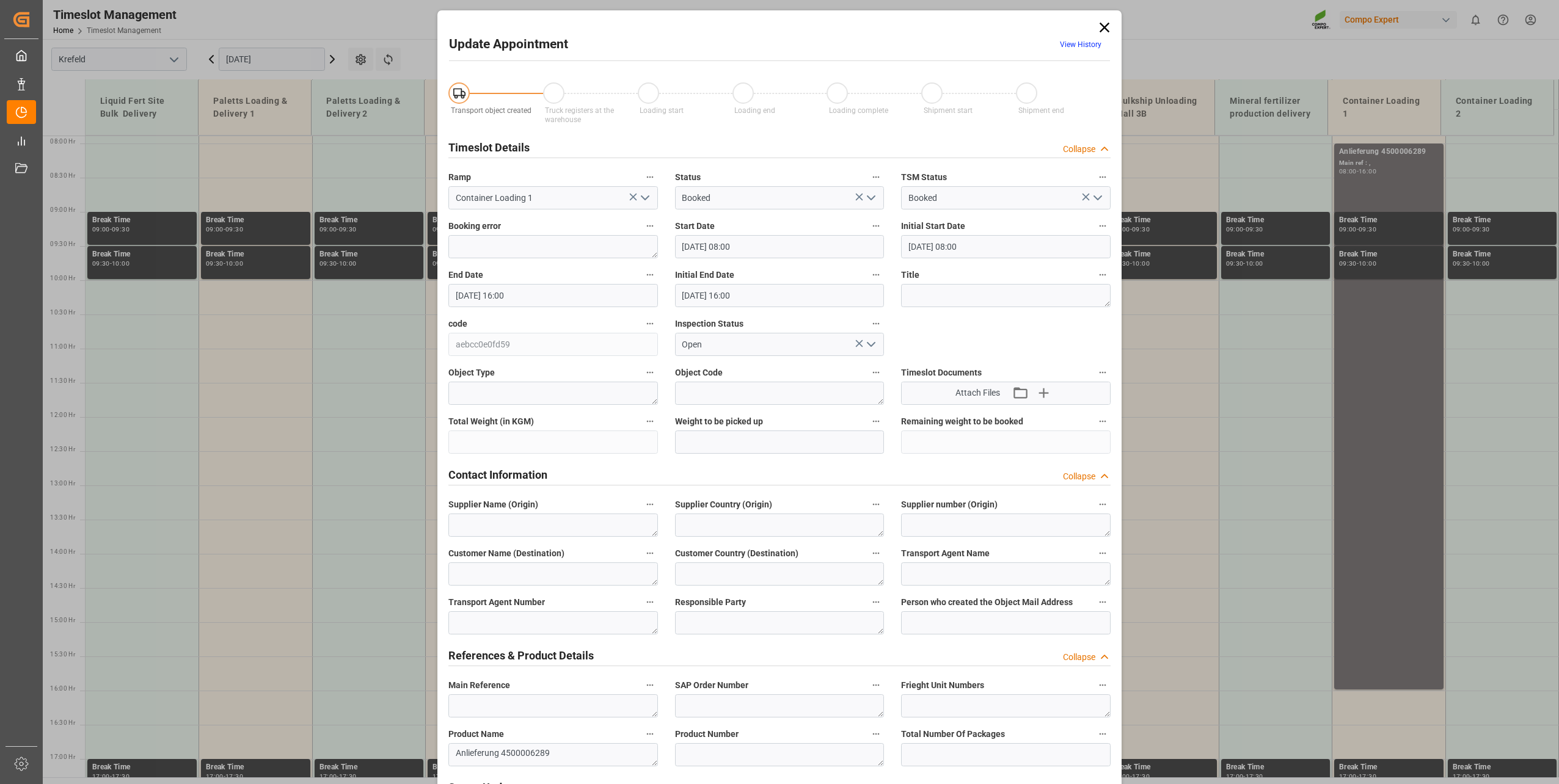
click at [580, 290] on input "[DATE] 16:00" at bounding box center [553, 295] width 209 height 23
click at [506, 464] on span "29" at bounding box center [509, 464] width 8 height 8
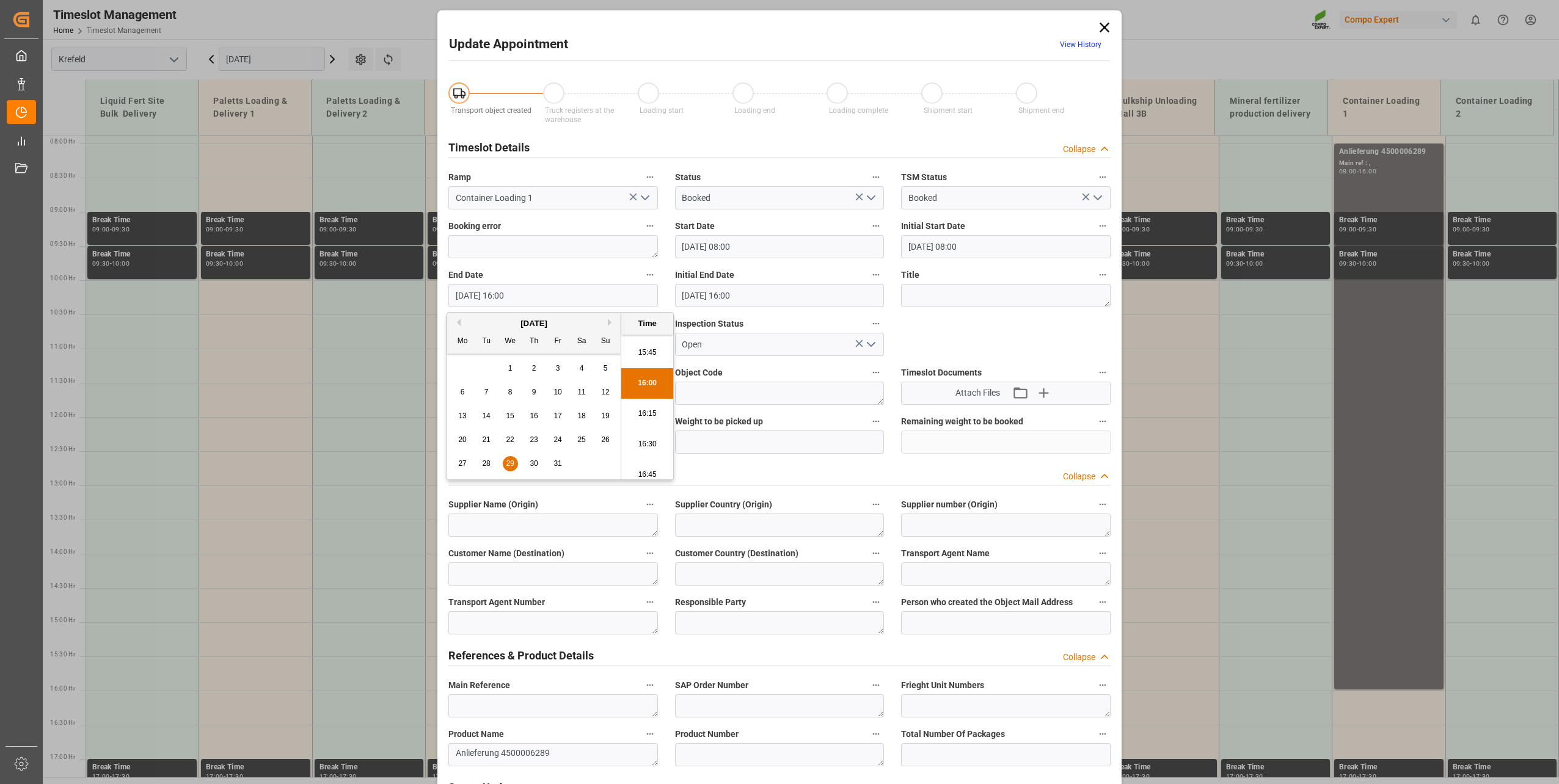
scroll to position [1959, 0]
click at [643, 455] on li "17:00" at bounding box center [647, 468] width 52 height 31
type input "[DATE] 17:00"
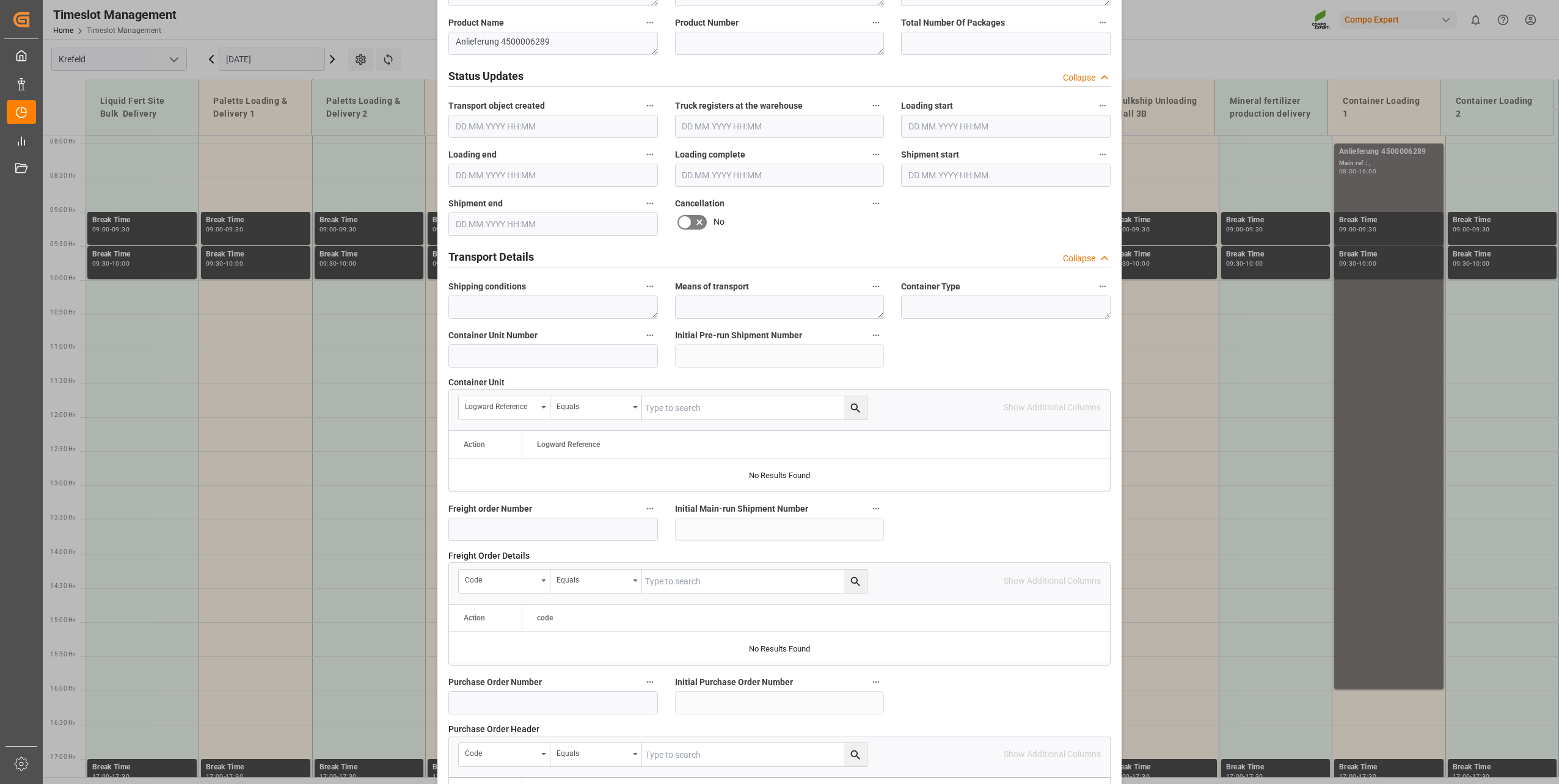
scroll to position [911, 0]
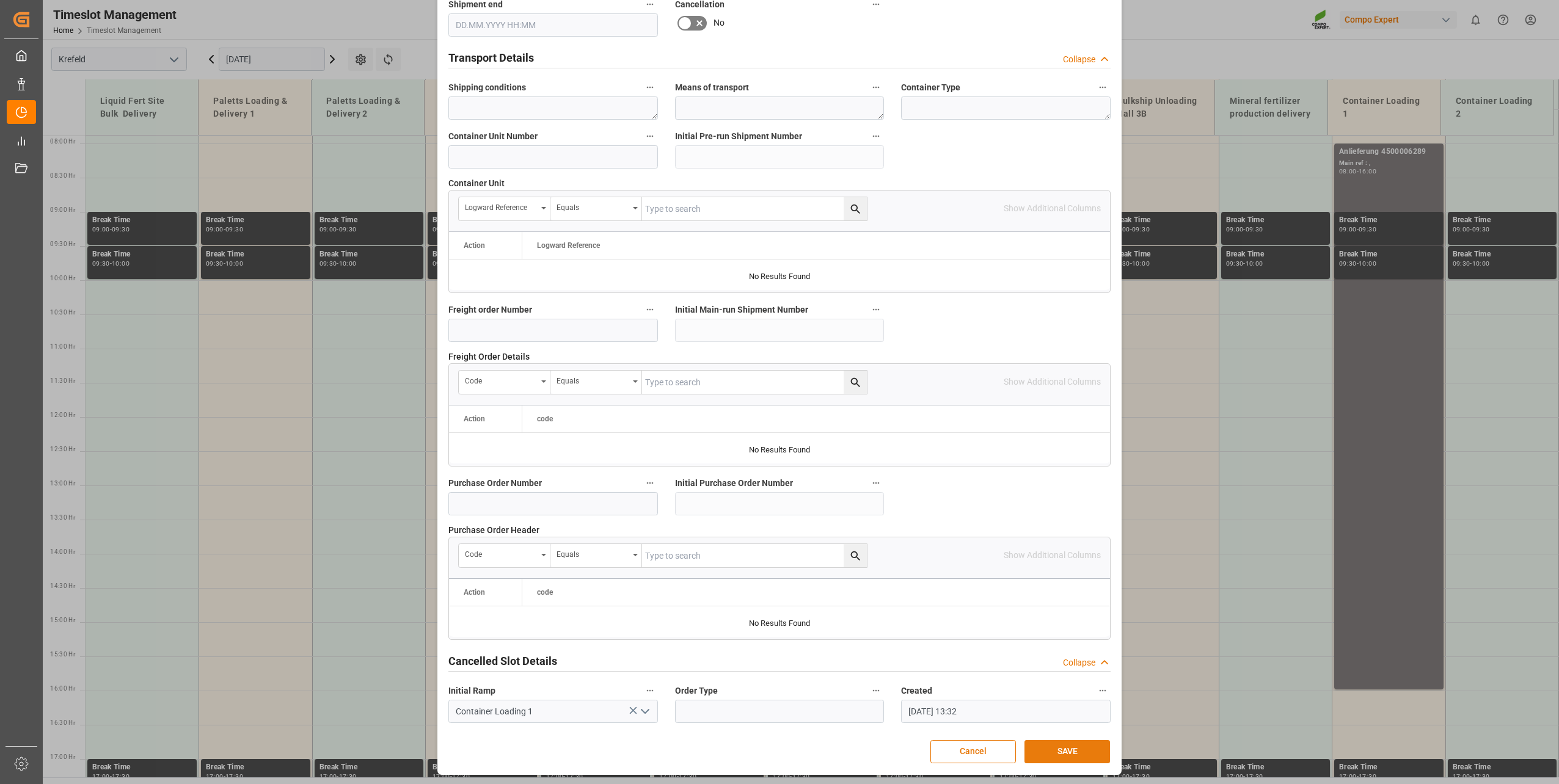
click at [1074, 752] on button "SAVE" at bounding box center [1067, 751] width 85 height 23
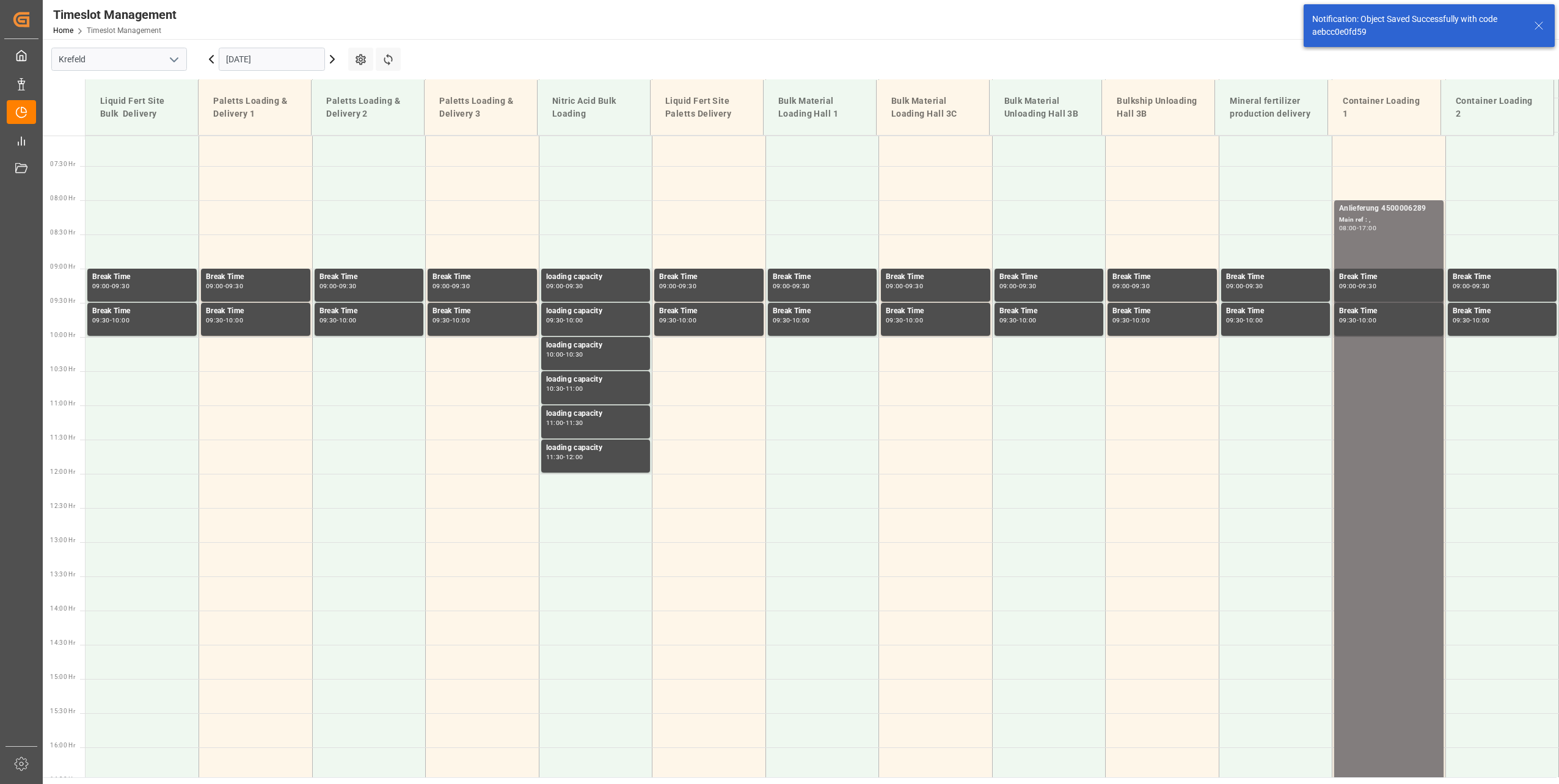
scroll to position [484, 0]
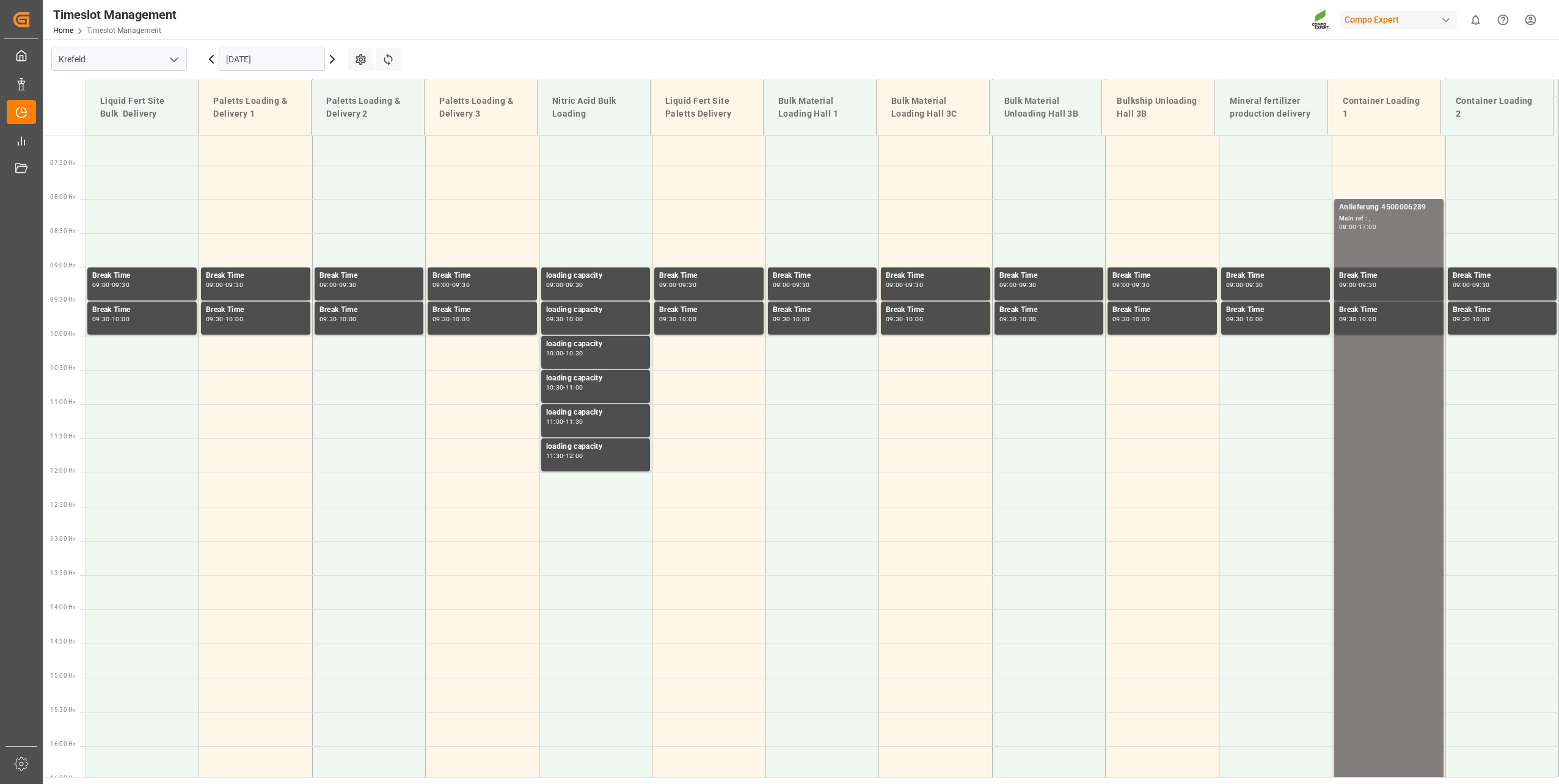
click at [281, 68] on input "[DATE]" at bounding box center [271, 59] width 106 height 23
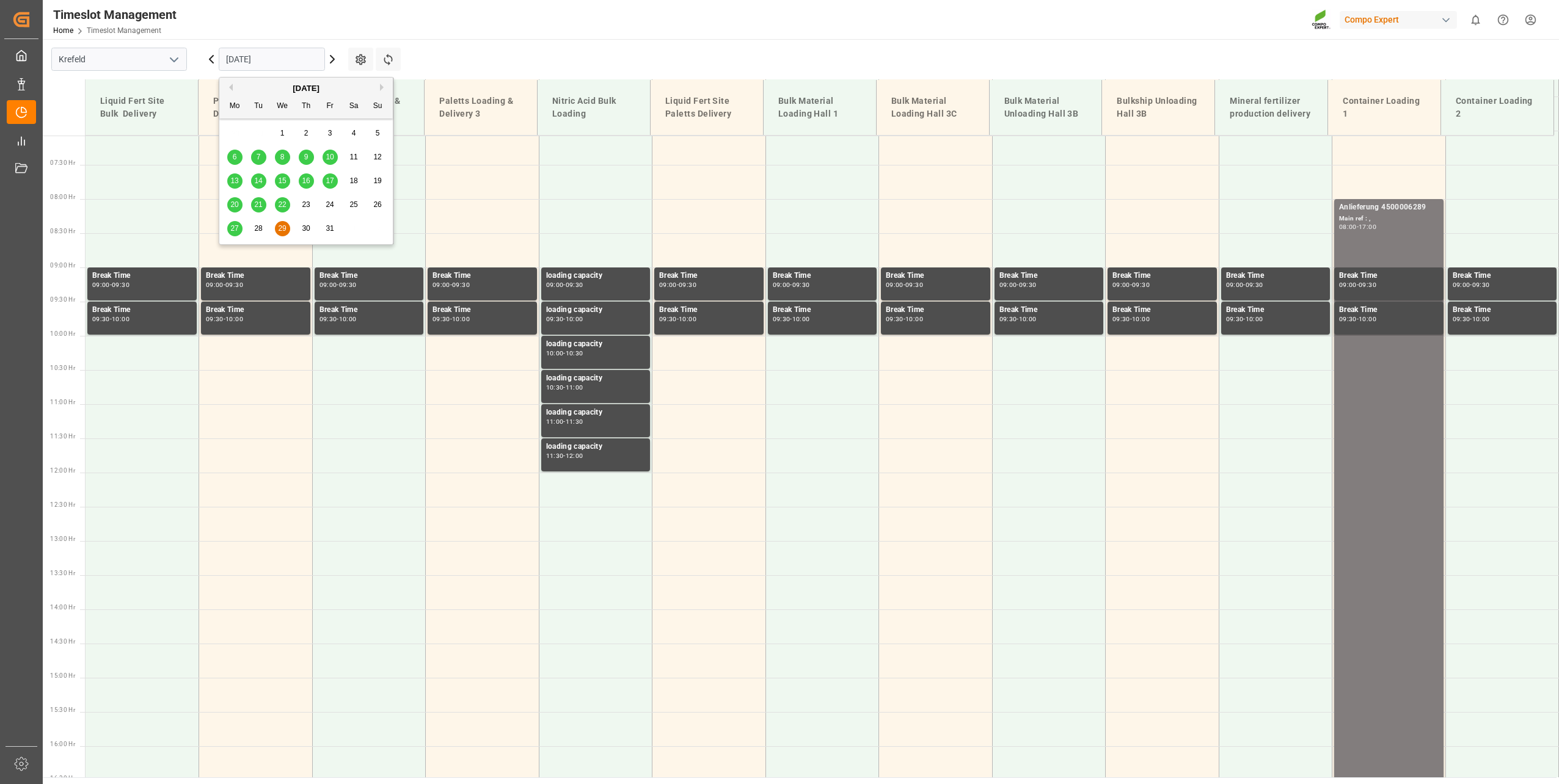
click at [232, 88] on button "Previous Month" at bounding box center [229, 87] width 8 height 8
click at [238, 223] on div "29" at bounding box center [235, 229] width 15 height 15
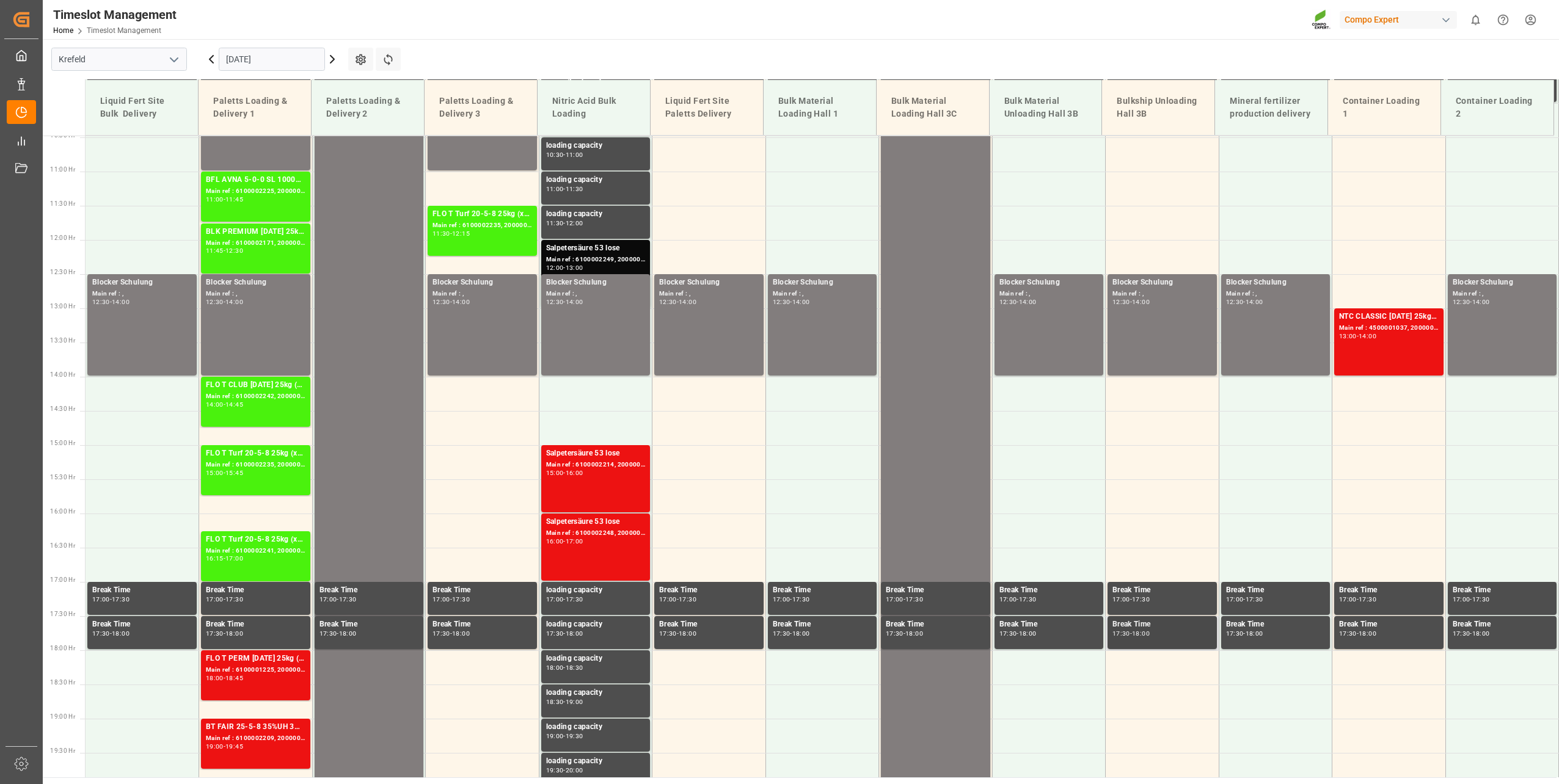
scroll to position [695, 0]
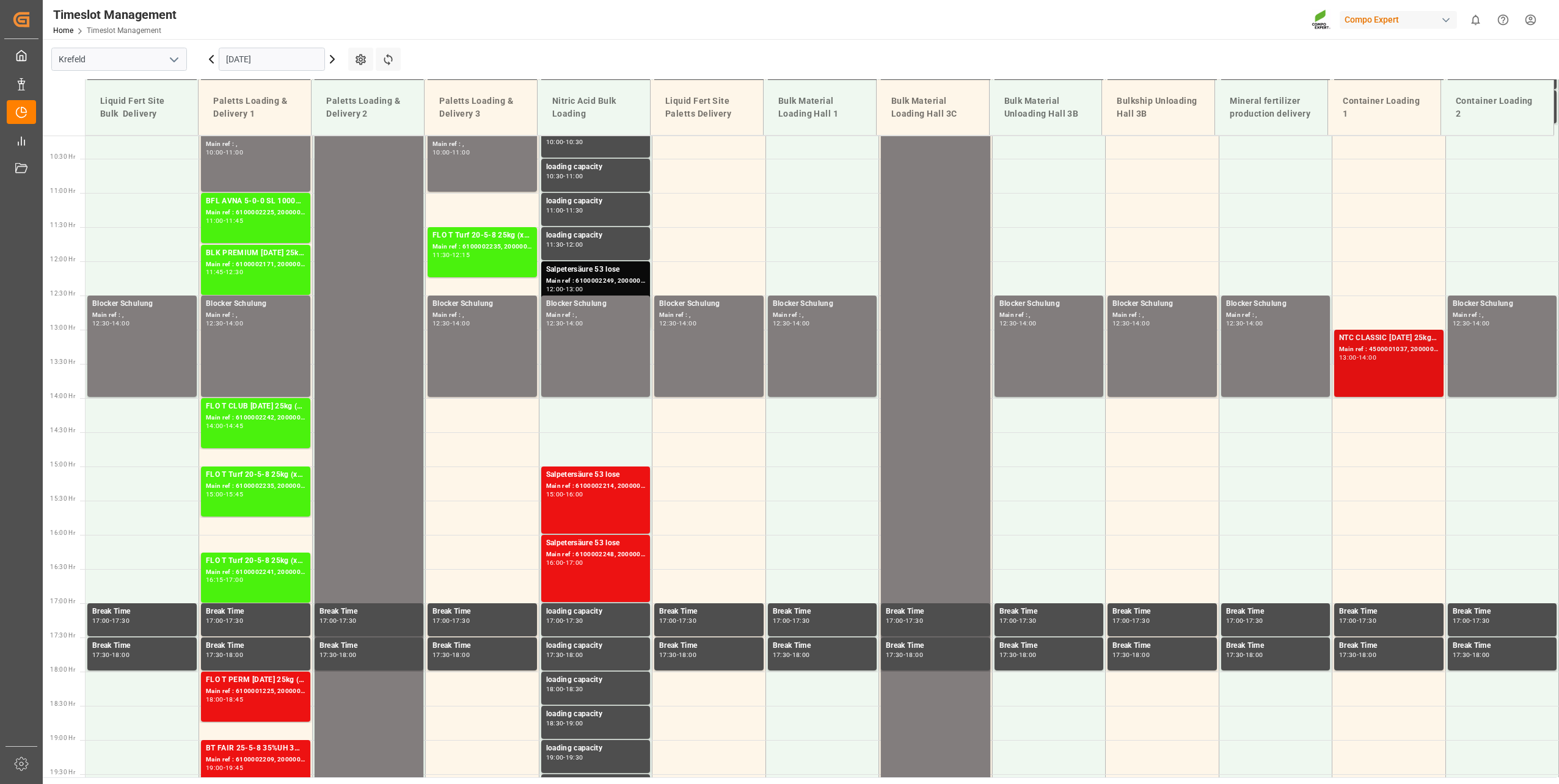
click at [1400, 372] on div "NTC CLASSIC [DATE] 25kg (x42) INT Main ref : 4500001037, 2000001013 13:00 - 14:…" at bounding box center [1388, 363] width 100 height 62
click at [392, 59] on icon at bounding box center [388, 60] width 13 height 13
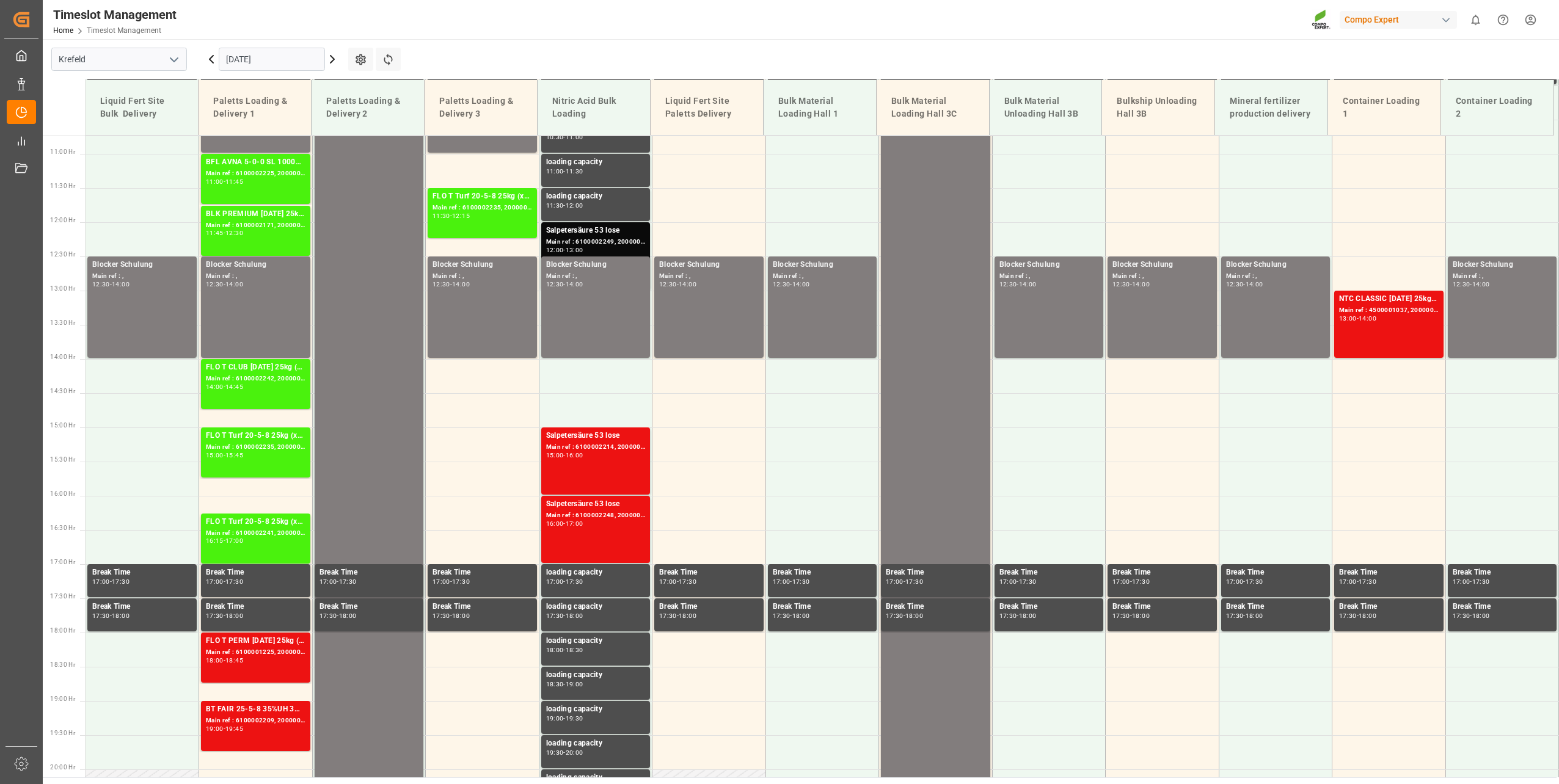
scroll to position [1000, 0]
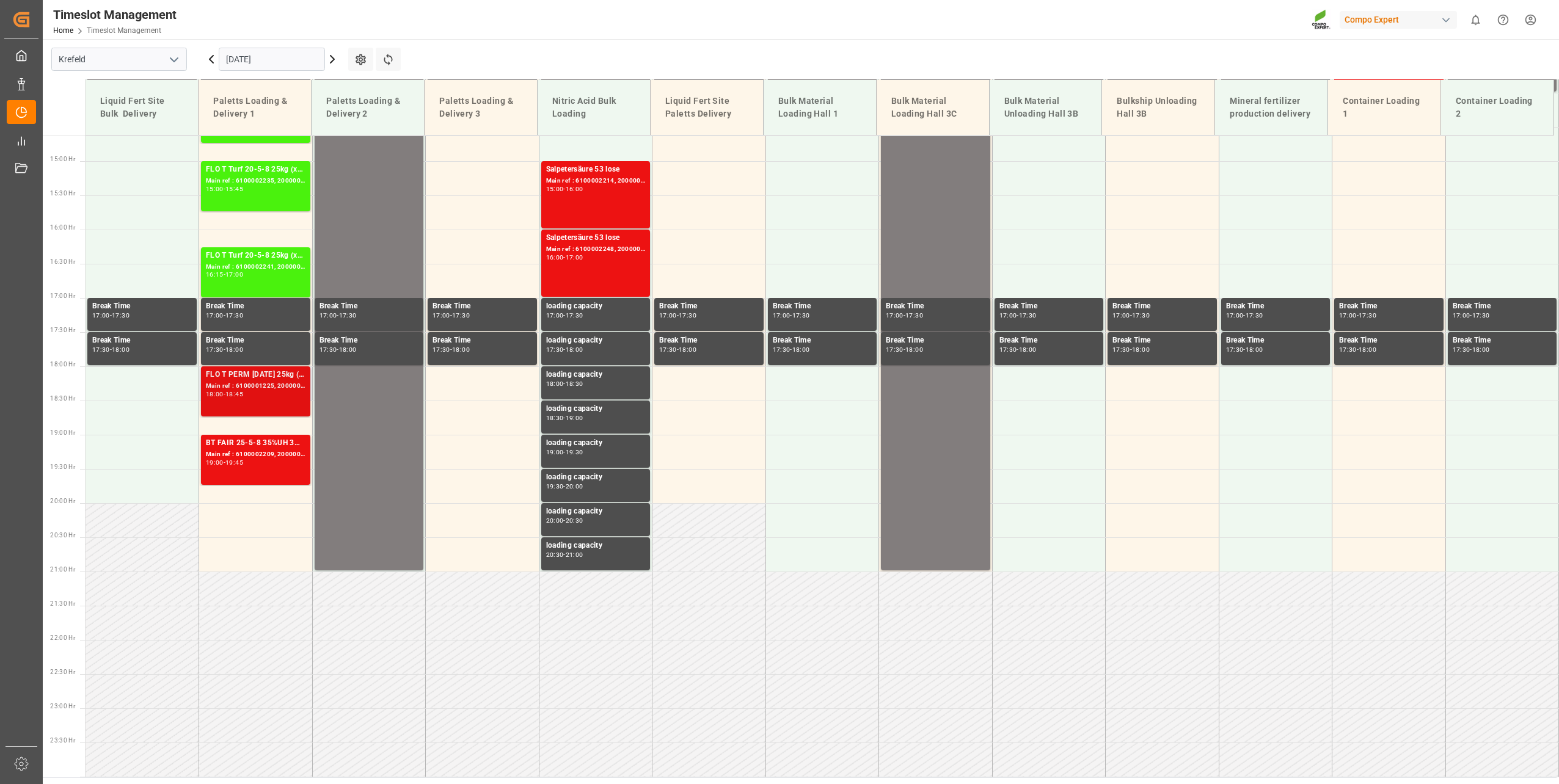
click at [252, 394] on div "18:00 - 18:45" at bounding box center [256, 395] width 100 height 7
click at [254, 444] on div "BT FAIR 25-5-8 35%UH 3M 25kg (x40) INT" at bounding box center [256, 444] width 100 height 12
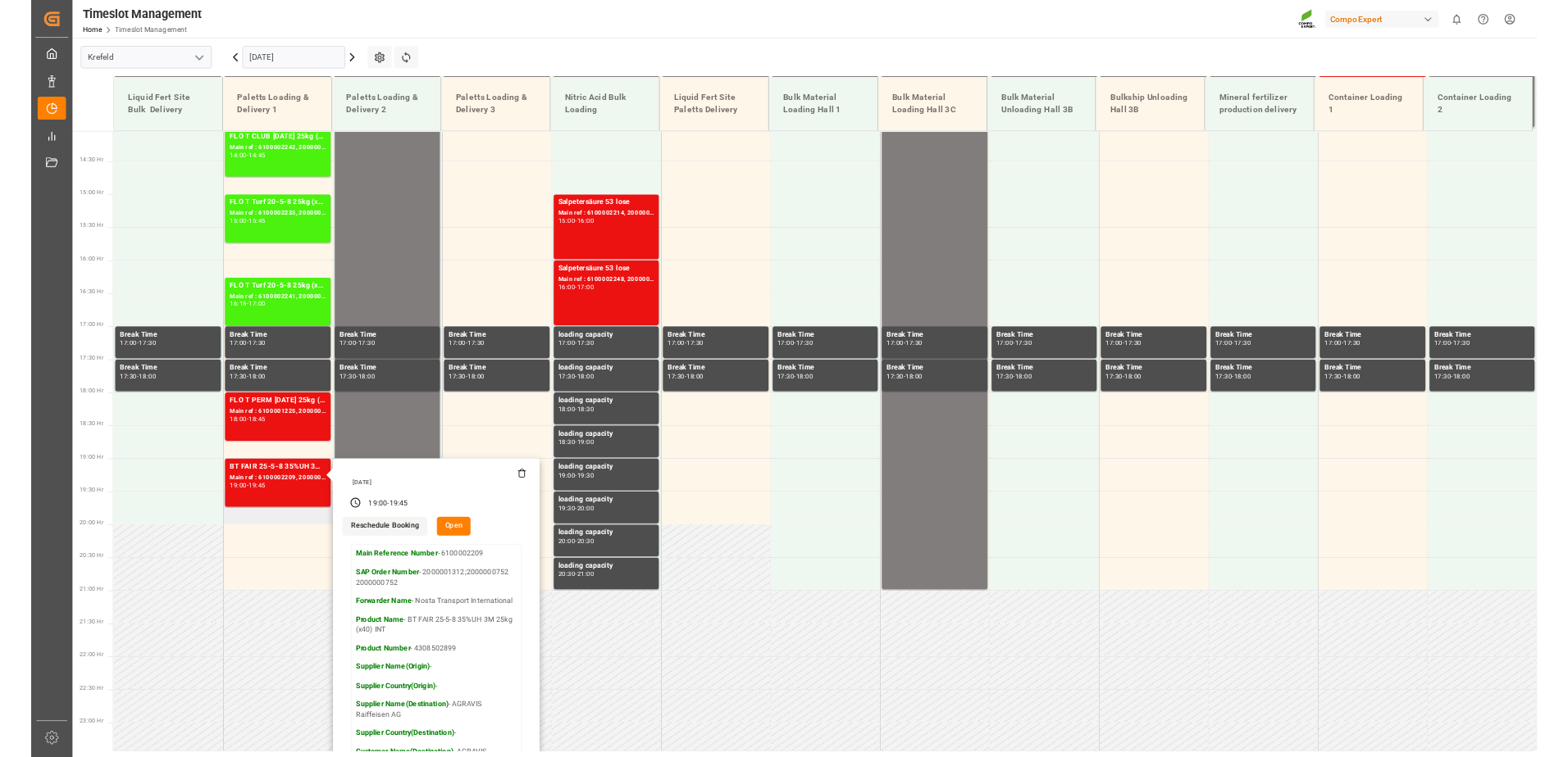
scroll to position [1260, 0]
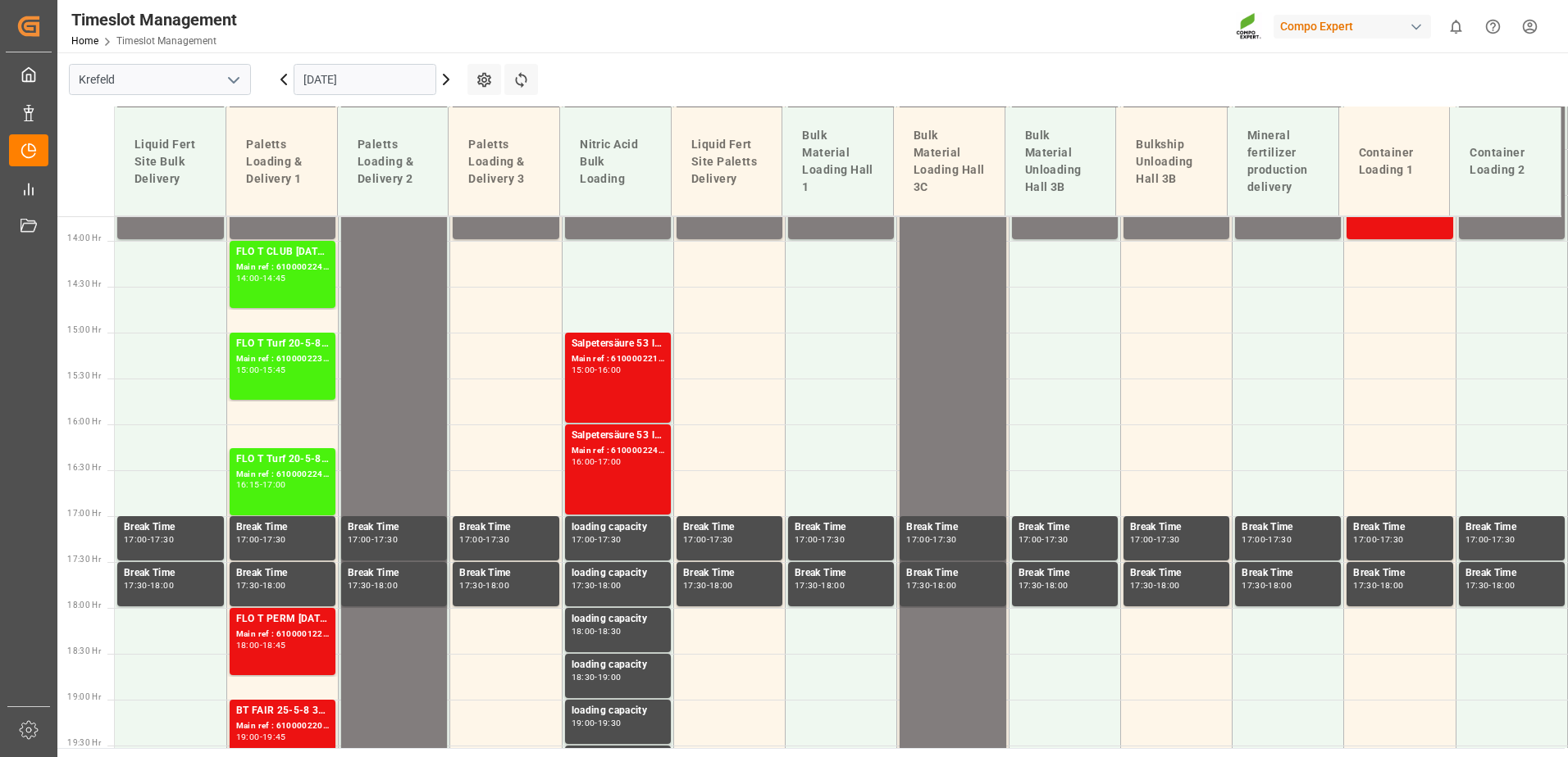
click at [328, 75] on input "[DATE]" at bounding box center [364, 79] width 142 height 31
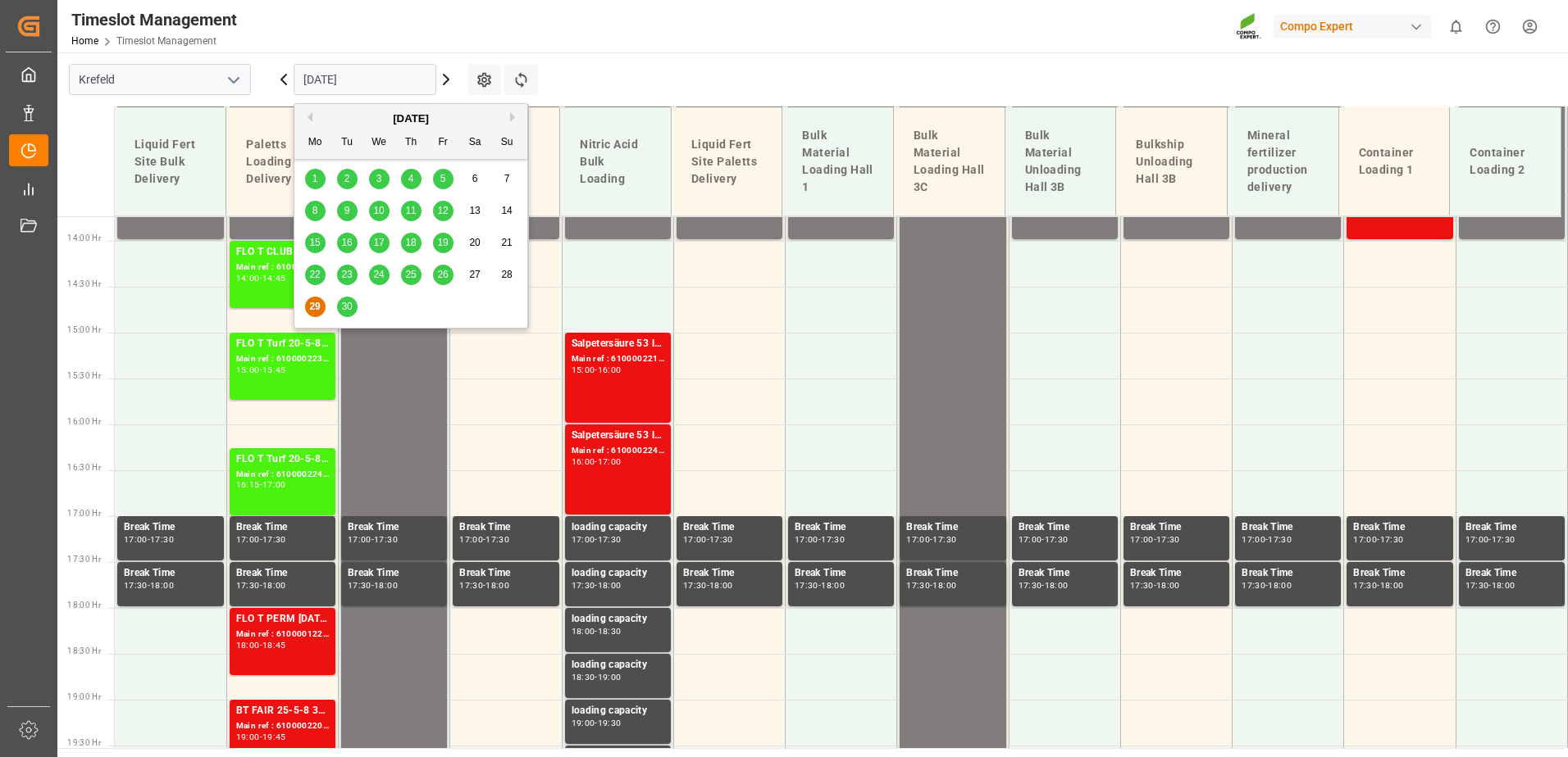
click at [349, 299] on div "30" at bounding box center [347, 307] width 20 height 20
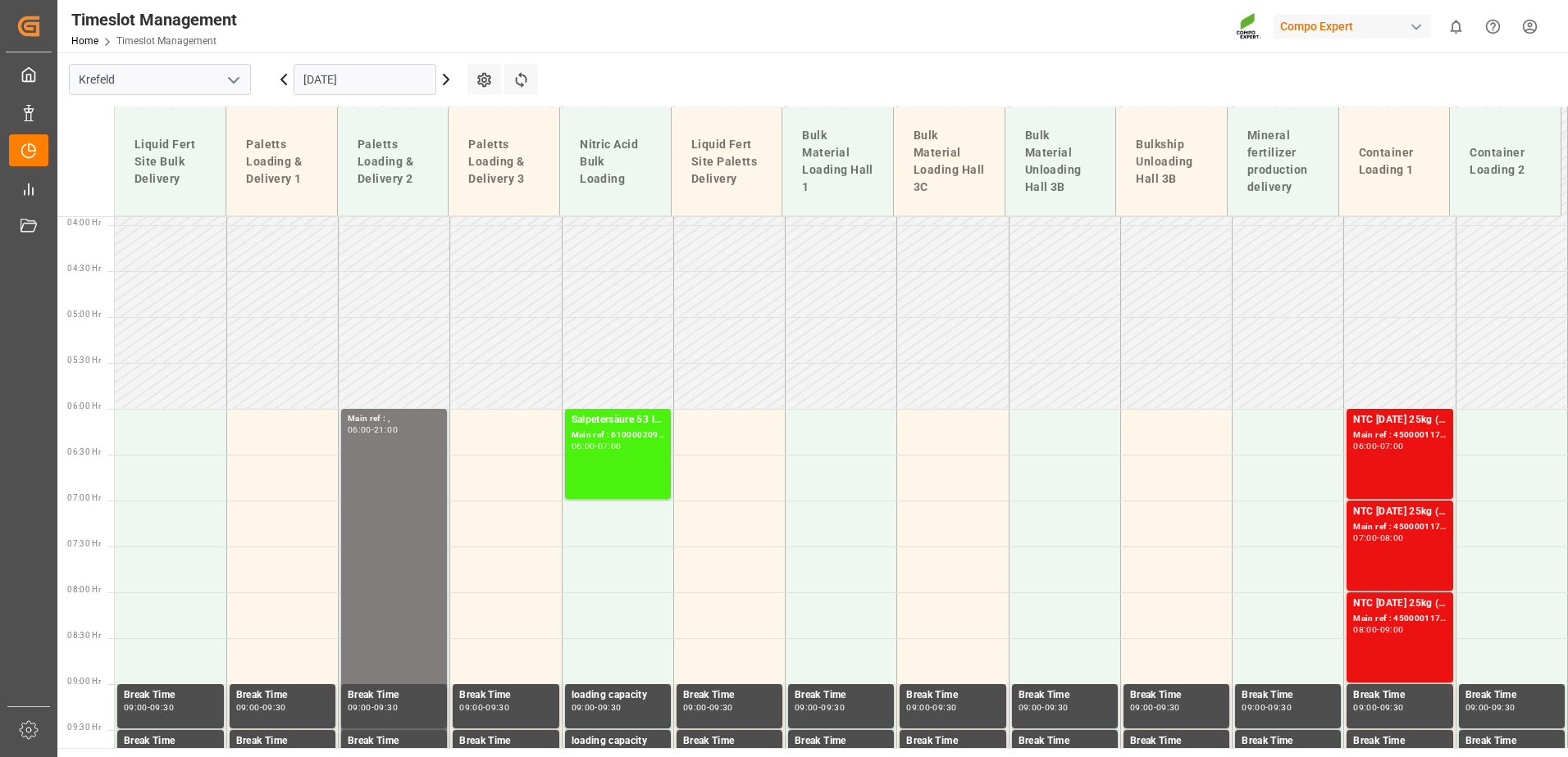
scroll to position [352, 0]
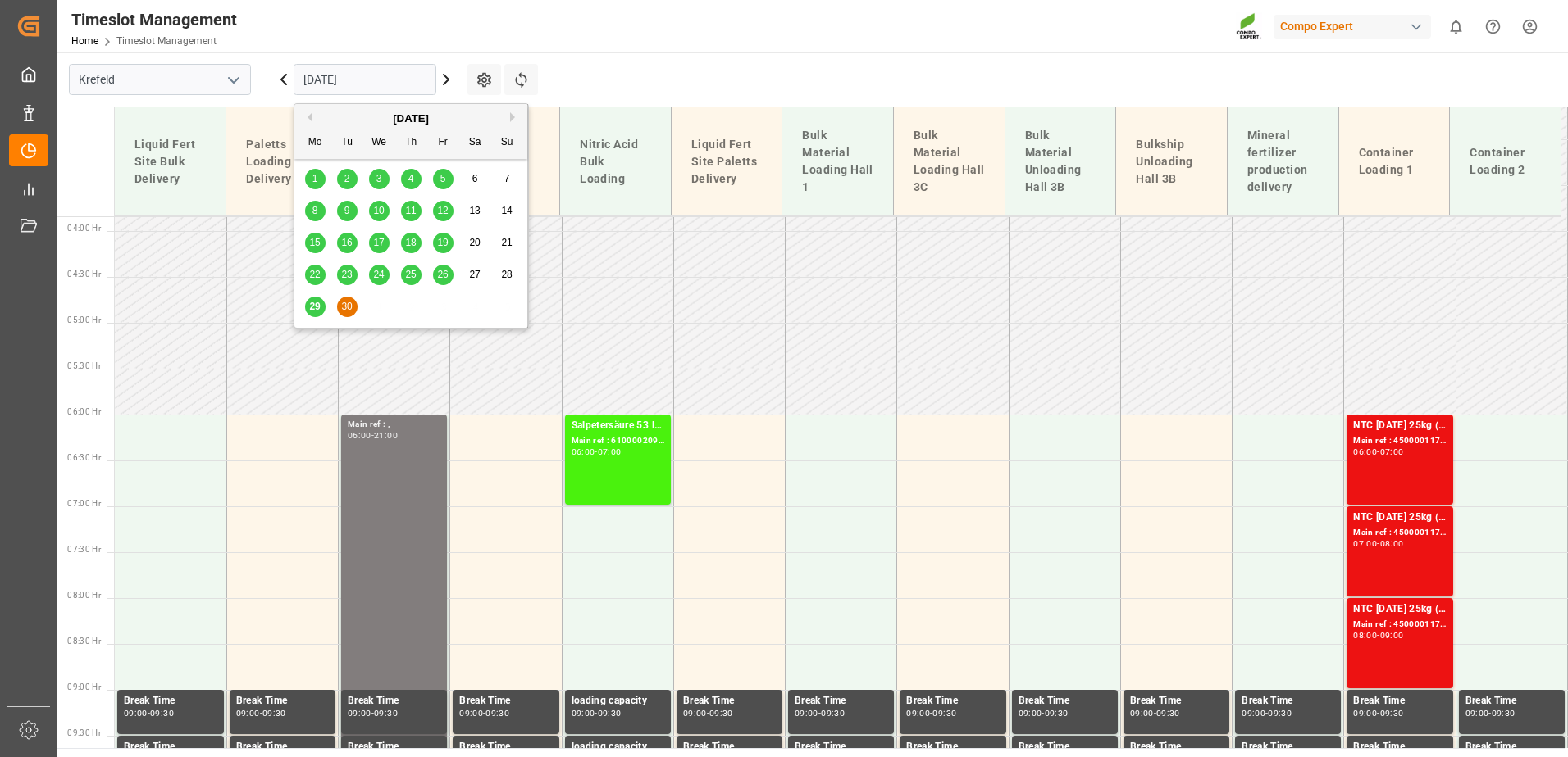
click at [379, 77] on input "[DATE]" at bounding box center [364, 79] width 142 height 31
click at [514, 113] on button "Next Month" at bounding box center [515, 117] width 10 height 10
click at [317, 208] on span "6" at bounding box center [315, 210] width 6 height 11
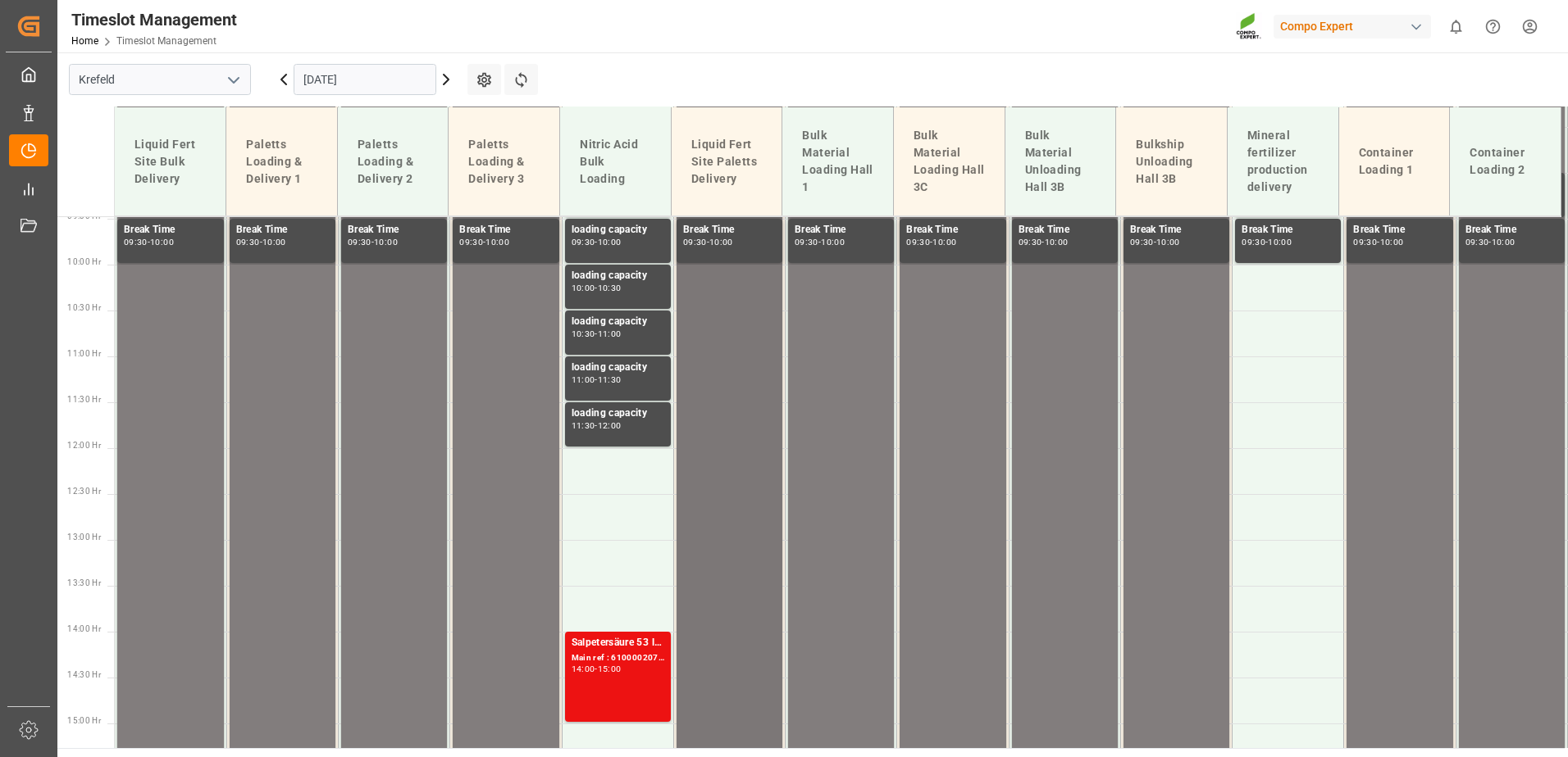
scroll to position [844, 0]
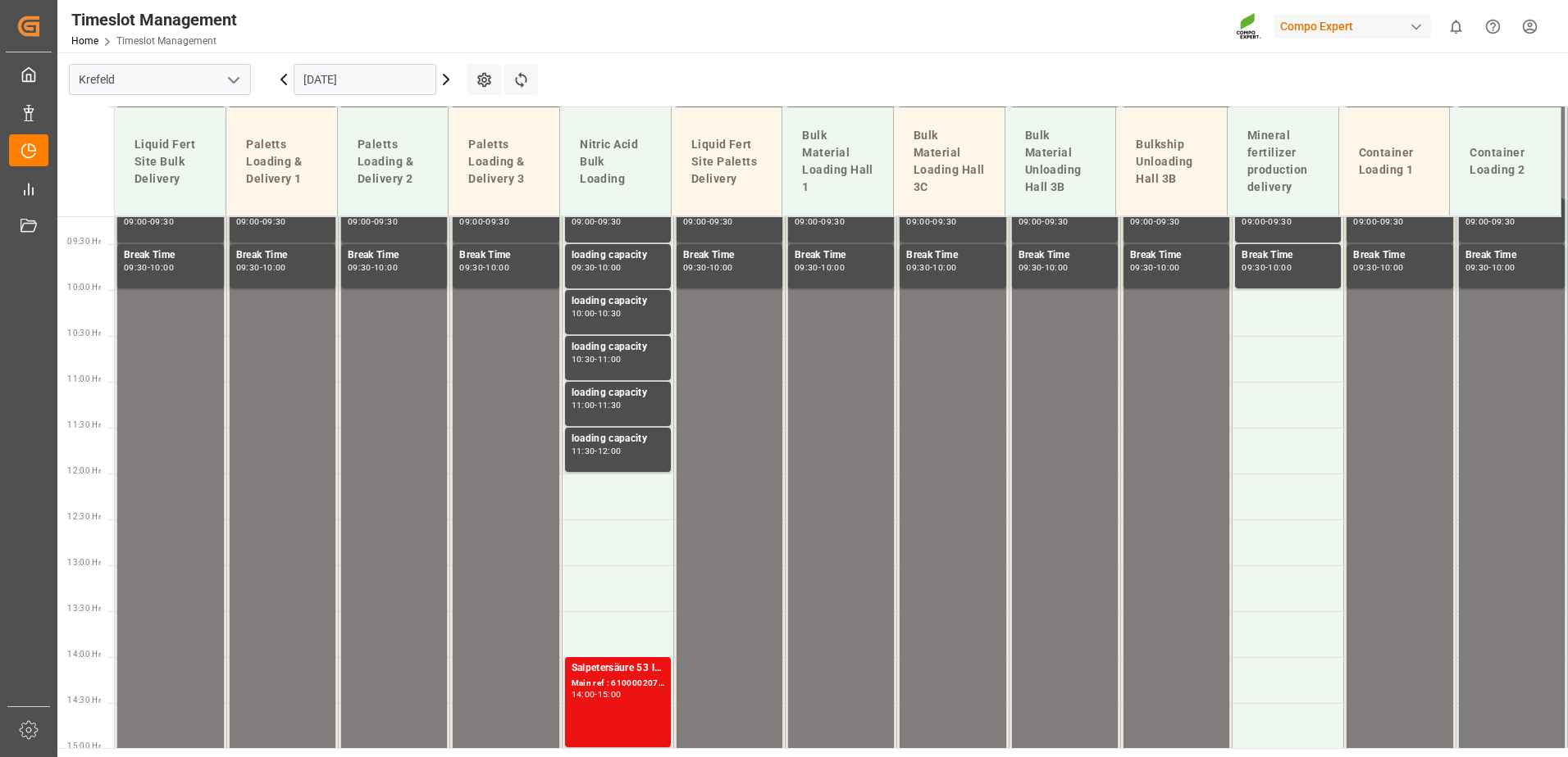
click at [334, 71] on input "[DATE]" at bounding box center [364, 79] width 142 height 31
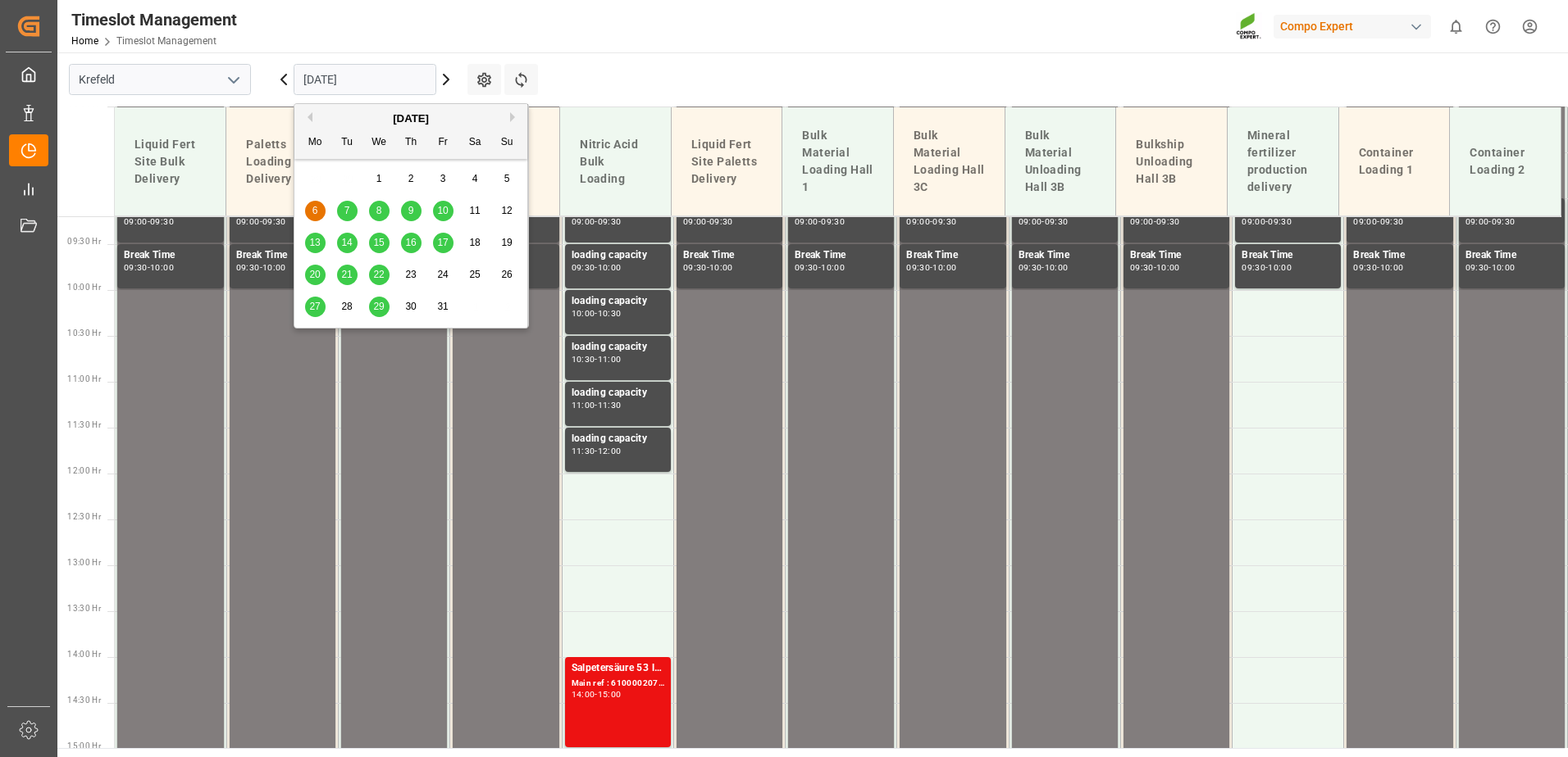
click at [346, 208] on span "7" at bounding box center [347, 210] width 6 height 11
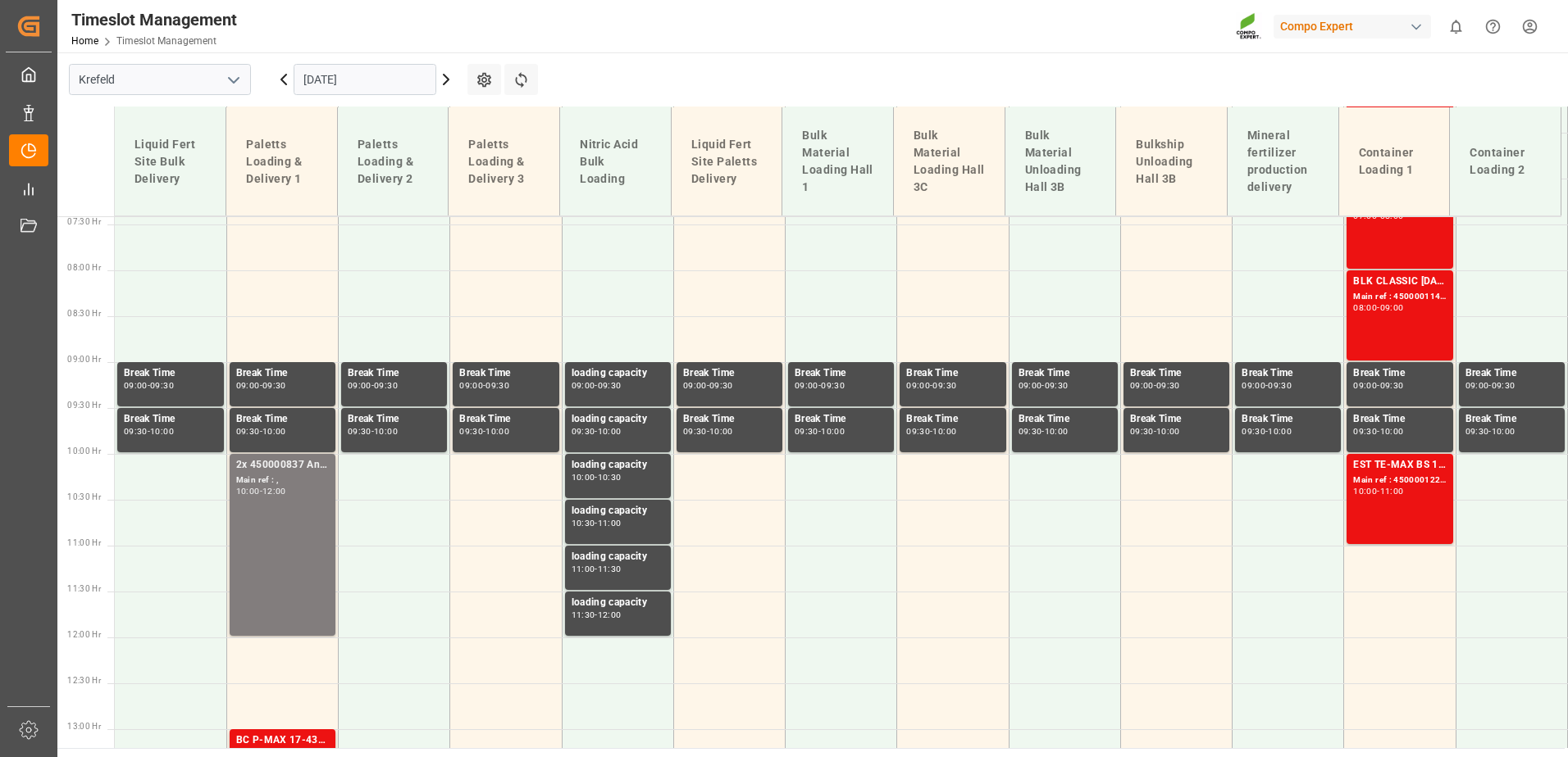
scroll to position [352, 0]
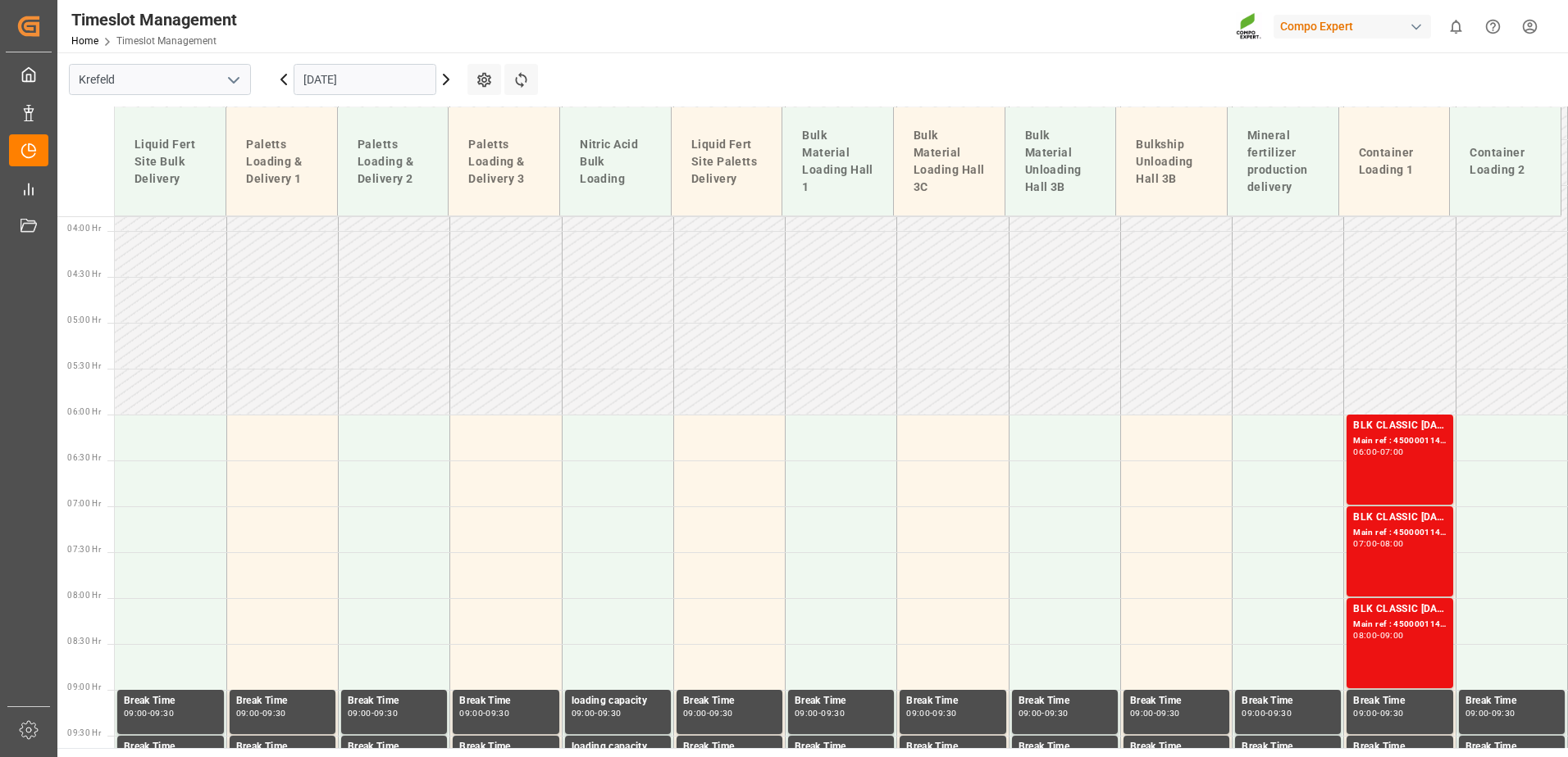
click at [391, 93] on input "[DATE]" at bounding box center [364, 79] width 142 height 31
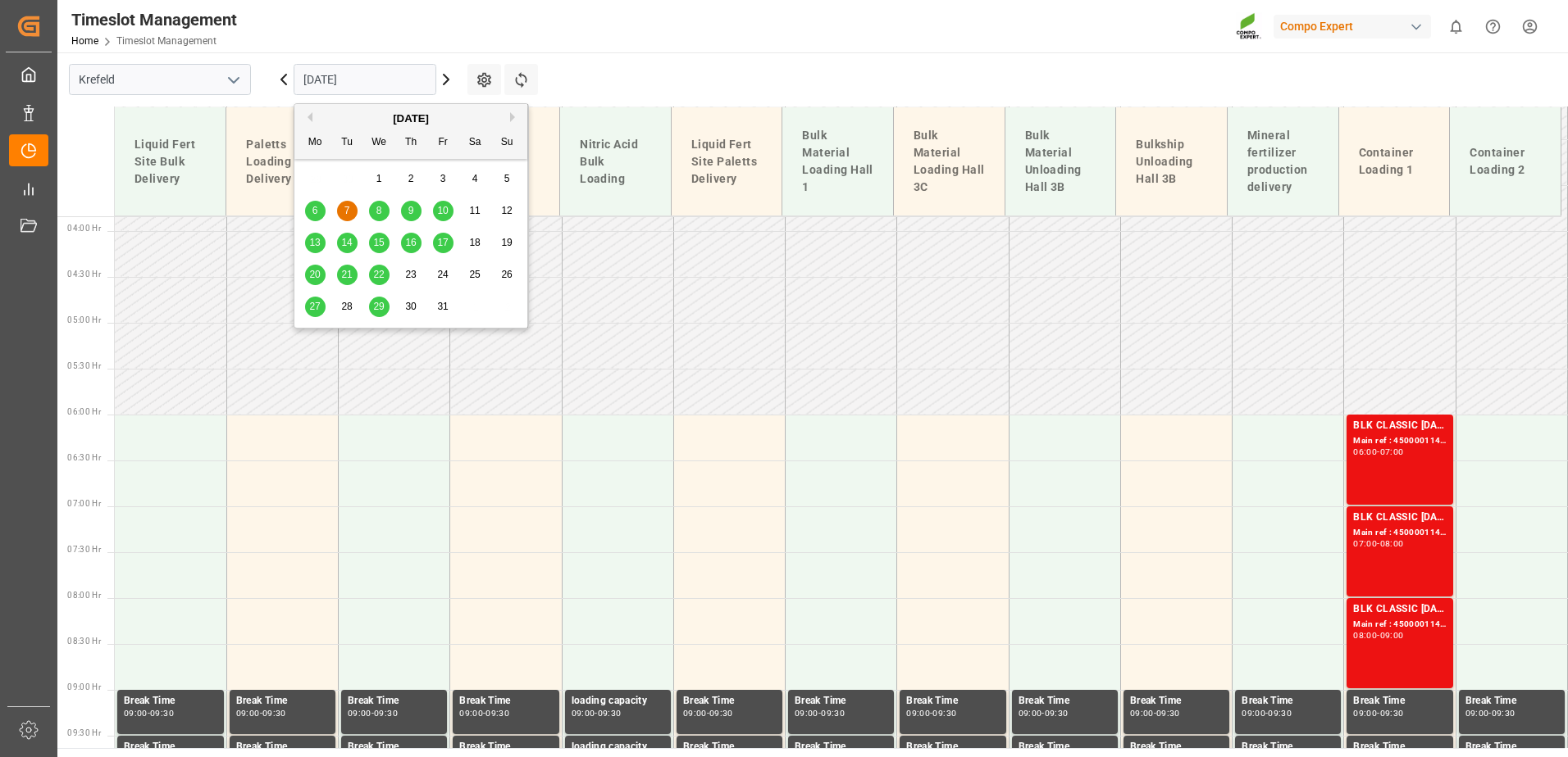
click at [382, 206] on div "8" at bounding box center [379, 211] width 20 height 20
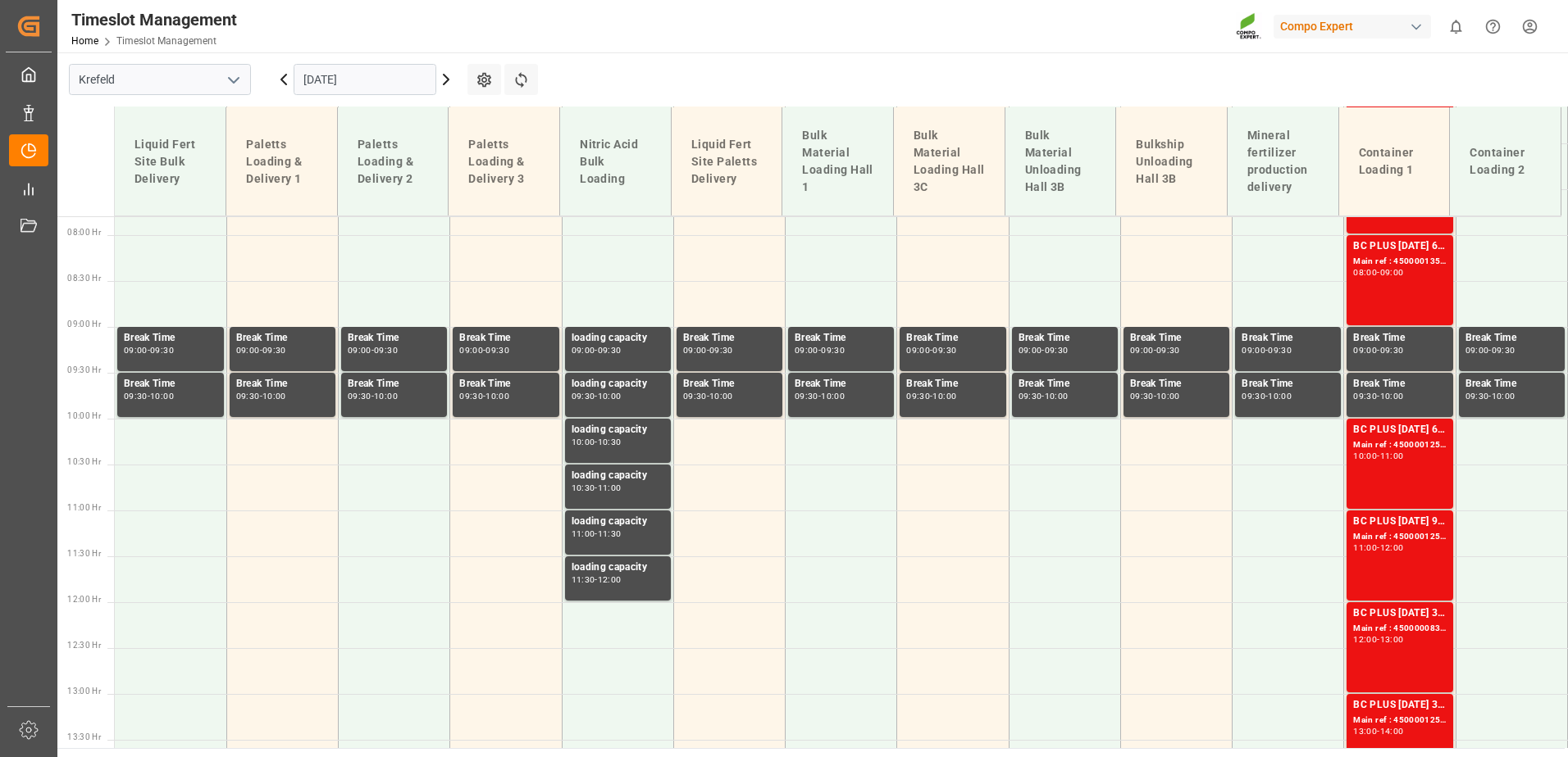
scroll to position [516, 0]
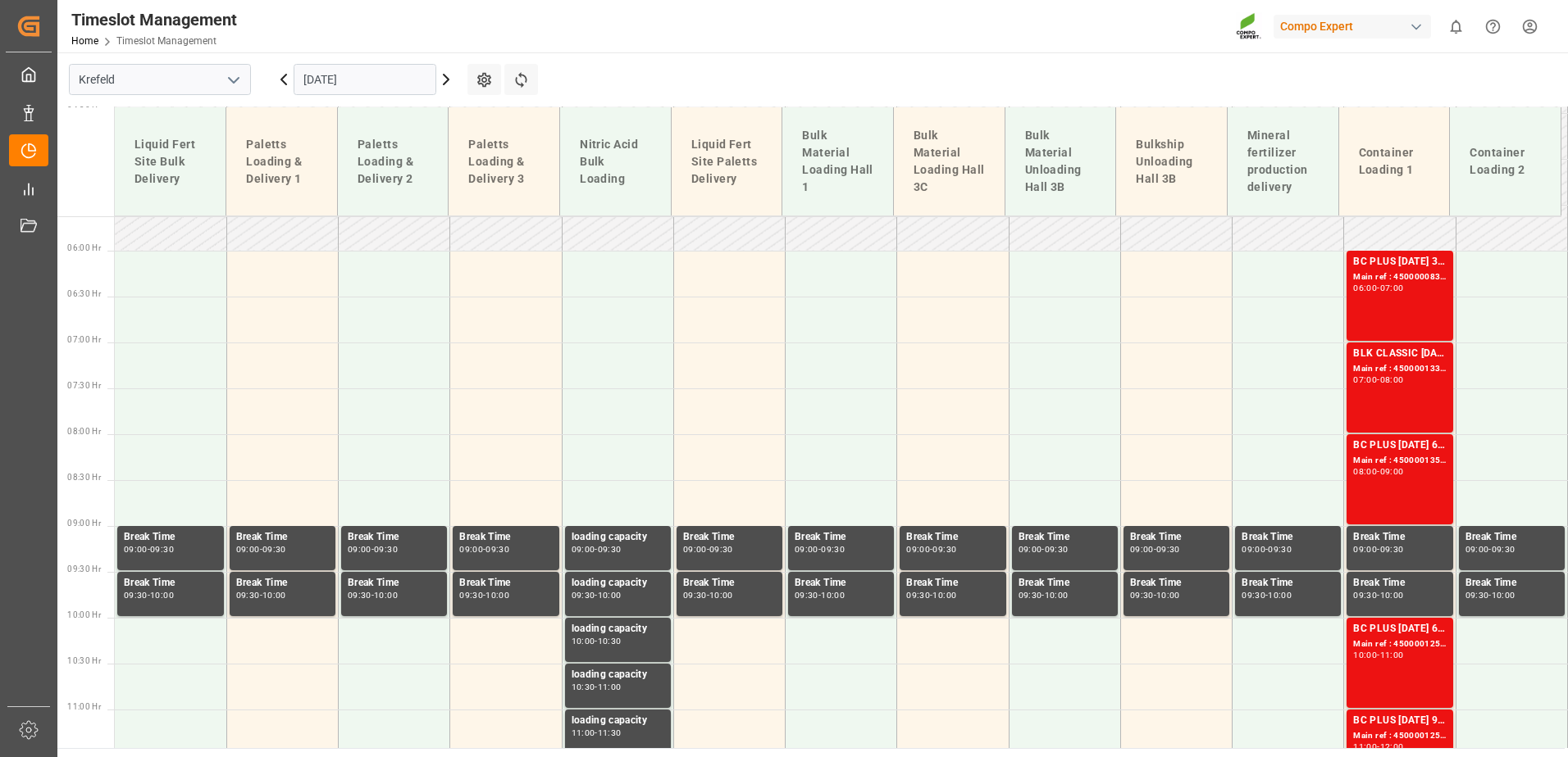
click at [351, 76] on input "[DATE]" at bounding box center [364, 79] width 142 height 31
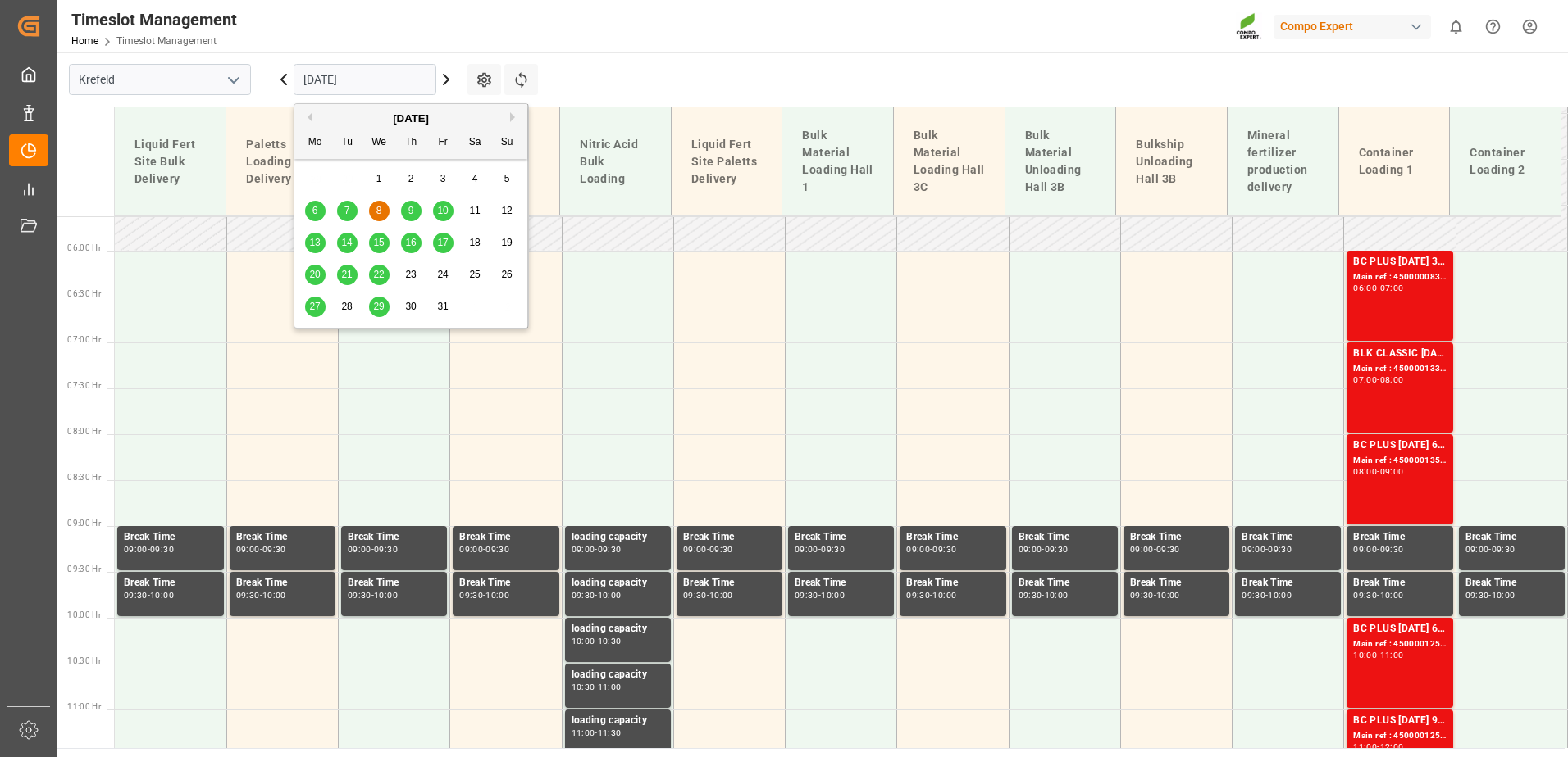
click at [417, 213] on div "9" at bounding box center [411, 211] width 20 height 20
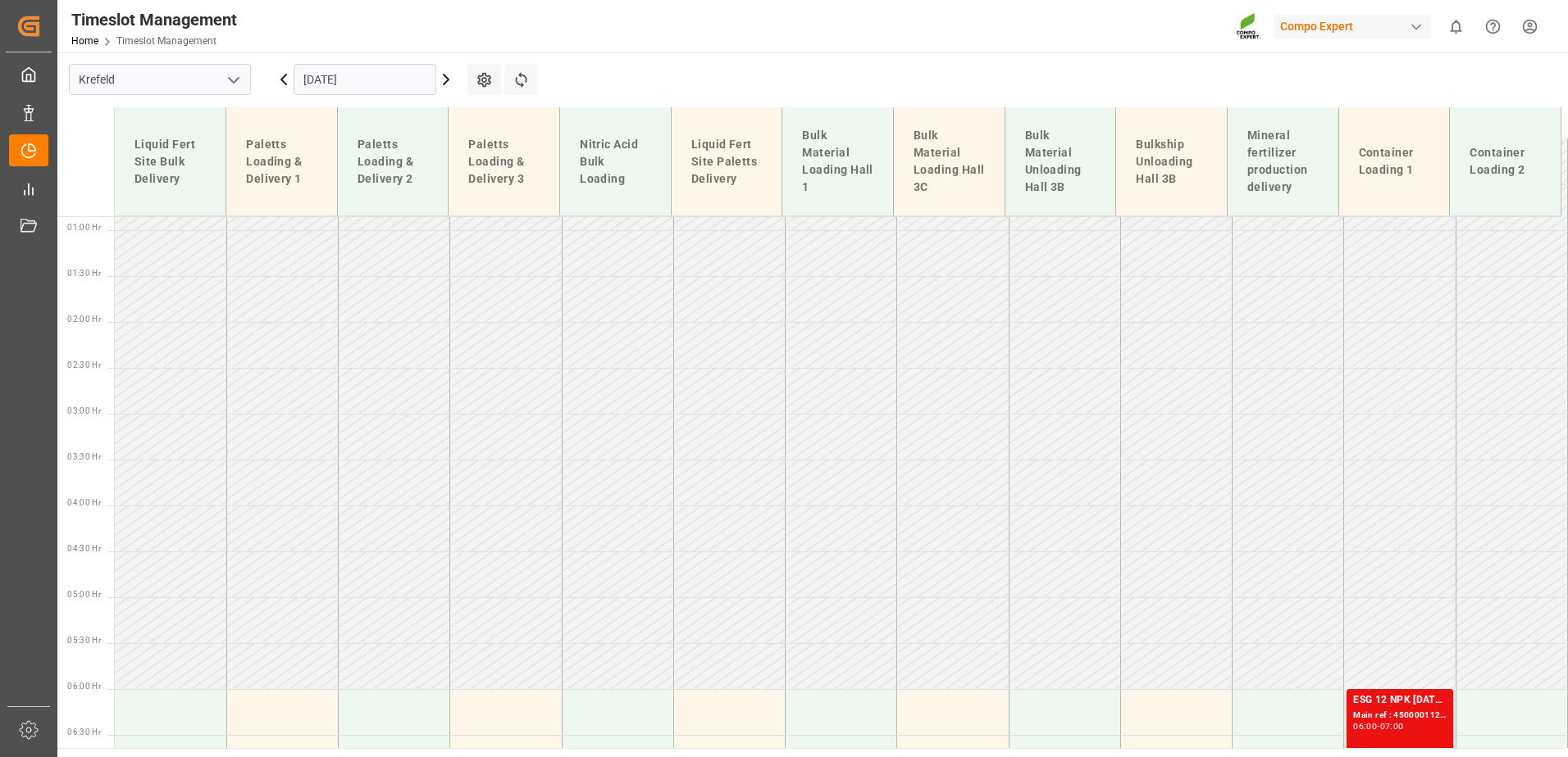
scroll to position [0, 0]
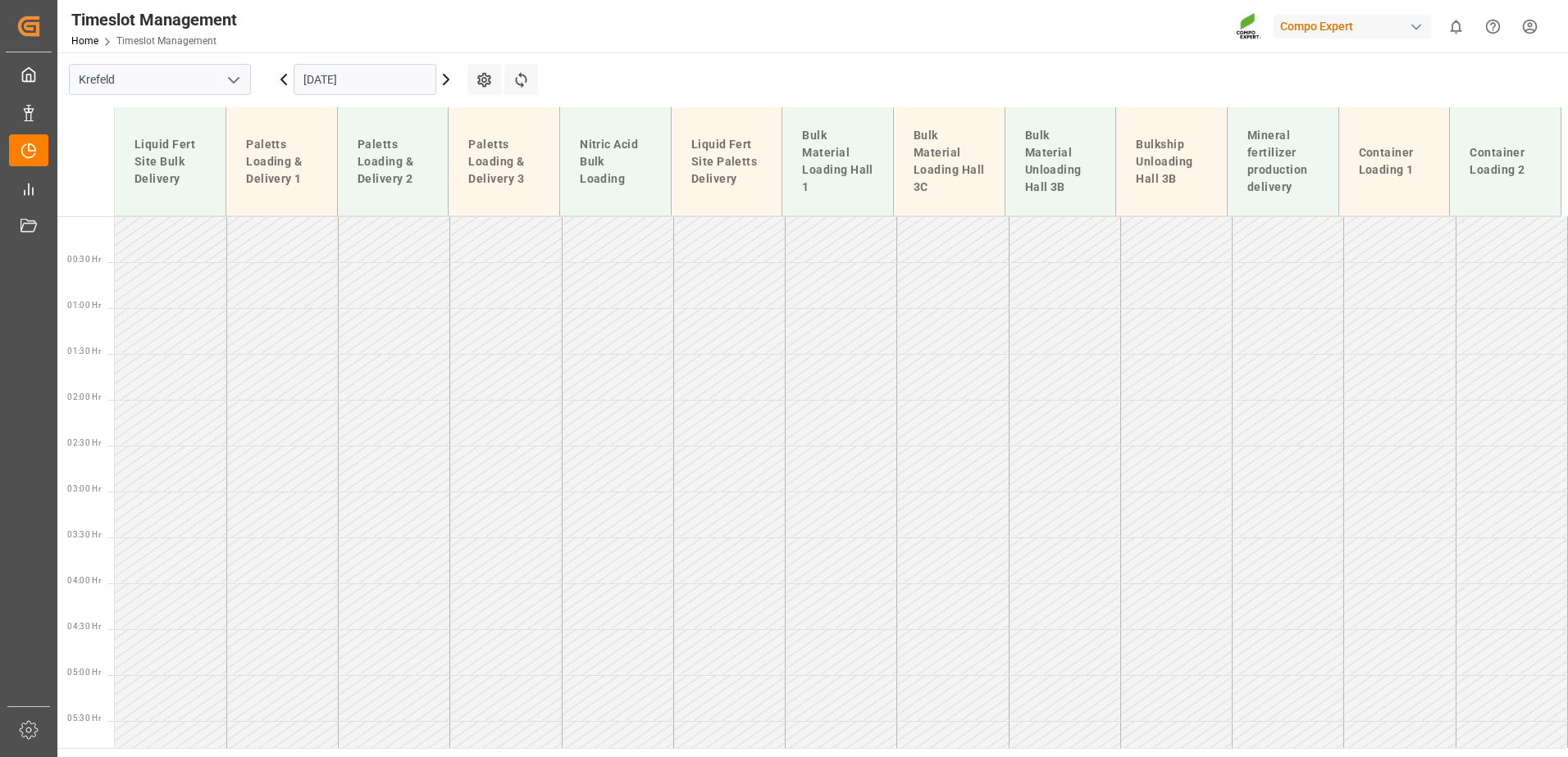
click at [390, 63] on div "[DATE]" at bounding box center [365, 79] width 205 height 54
click at [371, 73] on input "[DATE]" at bounding box center [364, 79] width 142 height 31
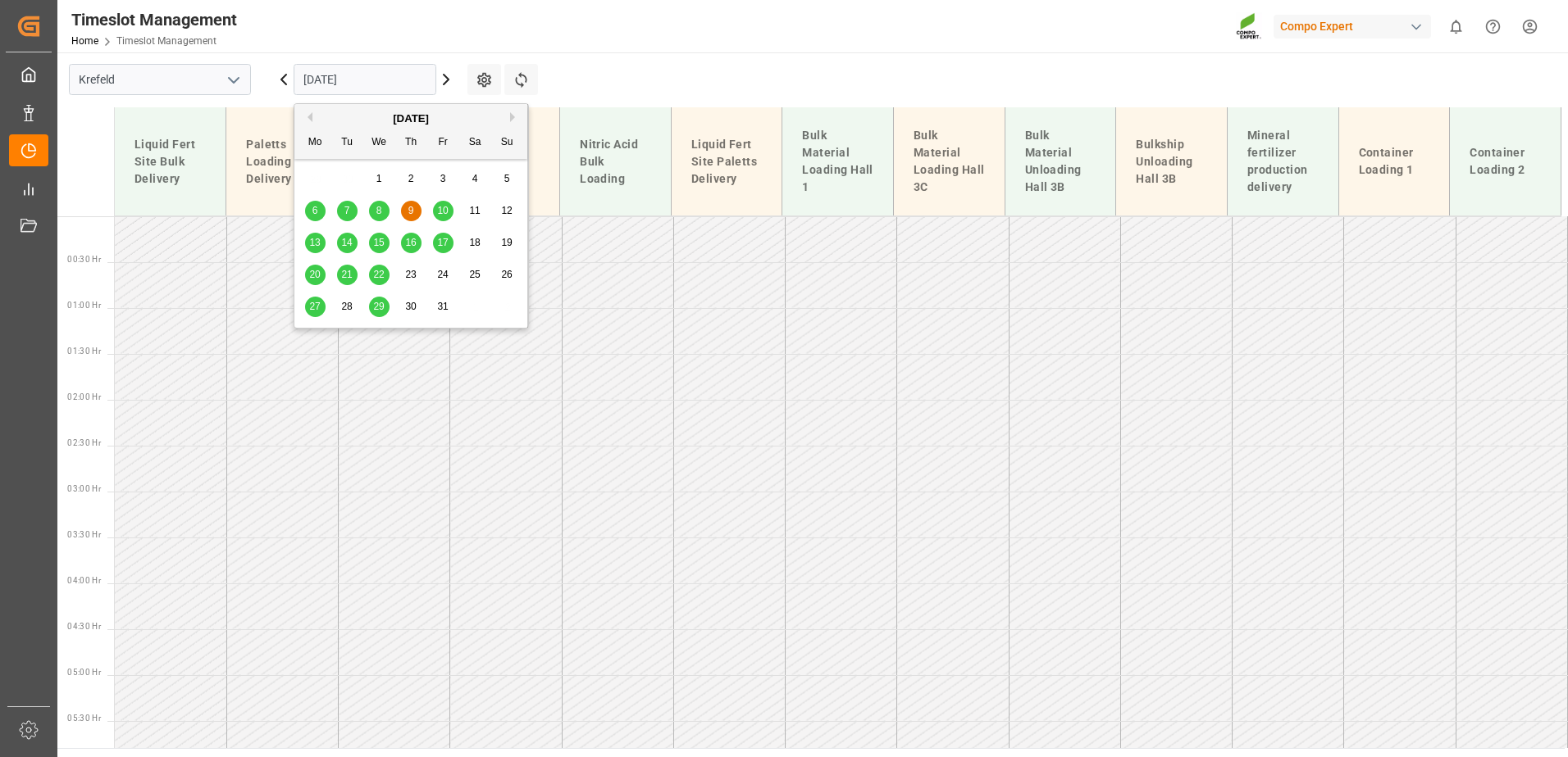
click at [444, 211] on span "10" at bounding box center [442, 210] width 10 height 11
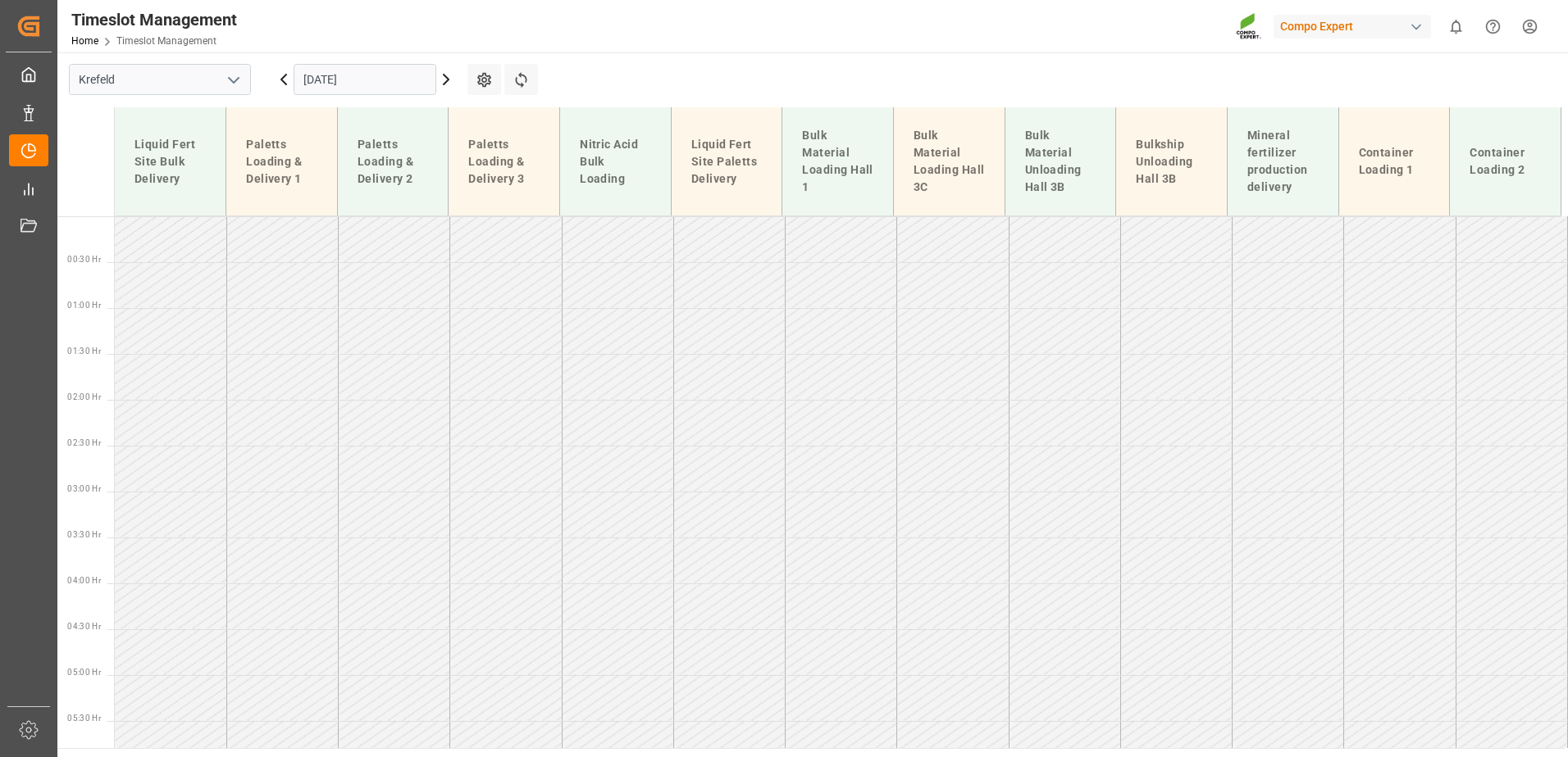
click at [328, 72] on input "[DATE]" at bounding box center [364, 79] width 142 height 31
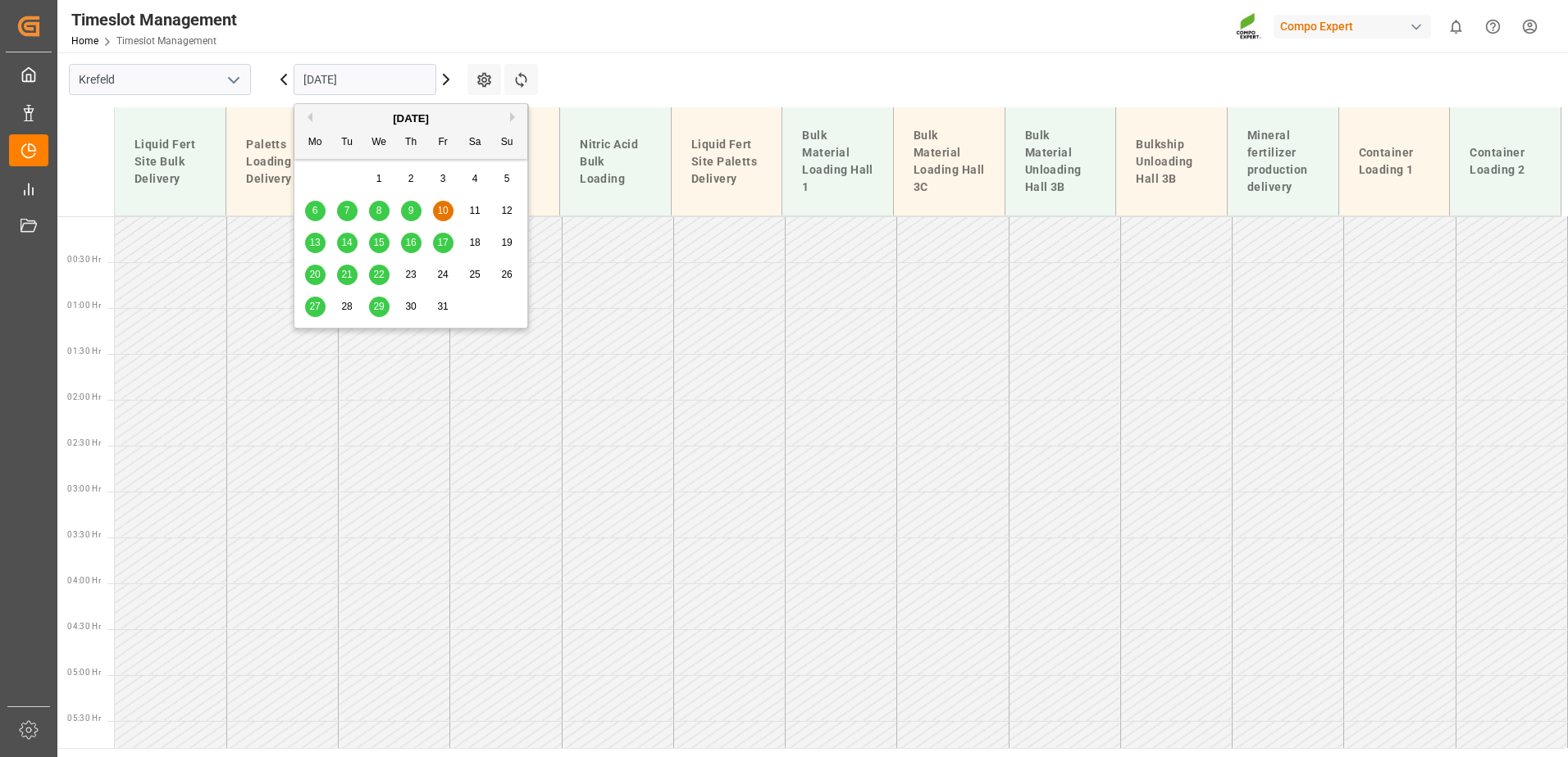
click at [307, 113] on button "Previous Month" at bounding box center [307, 117] width 10 height 10
click at [315, 305] on span "29" at bounding box center [314, 306] width 10 height 11
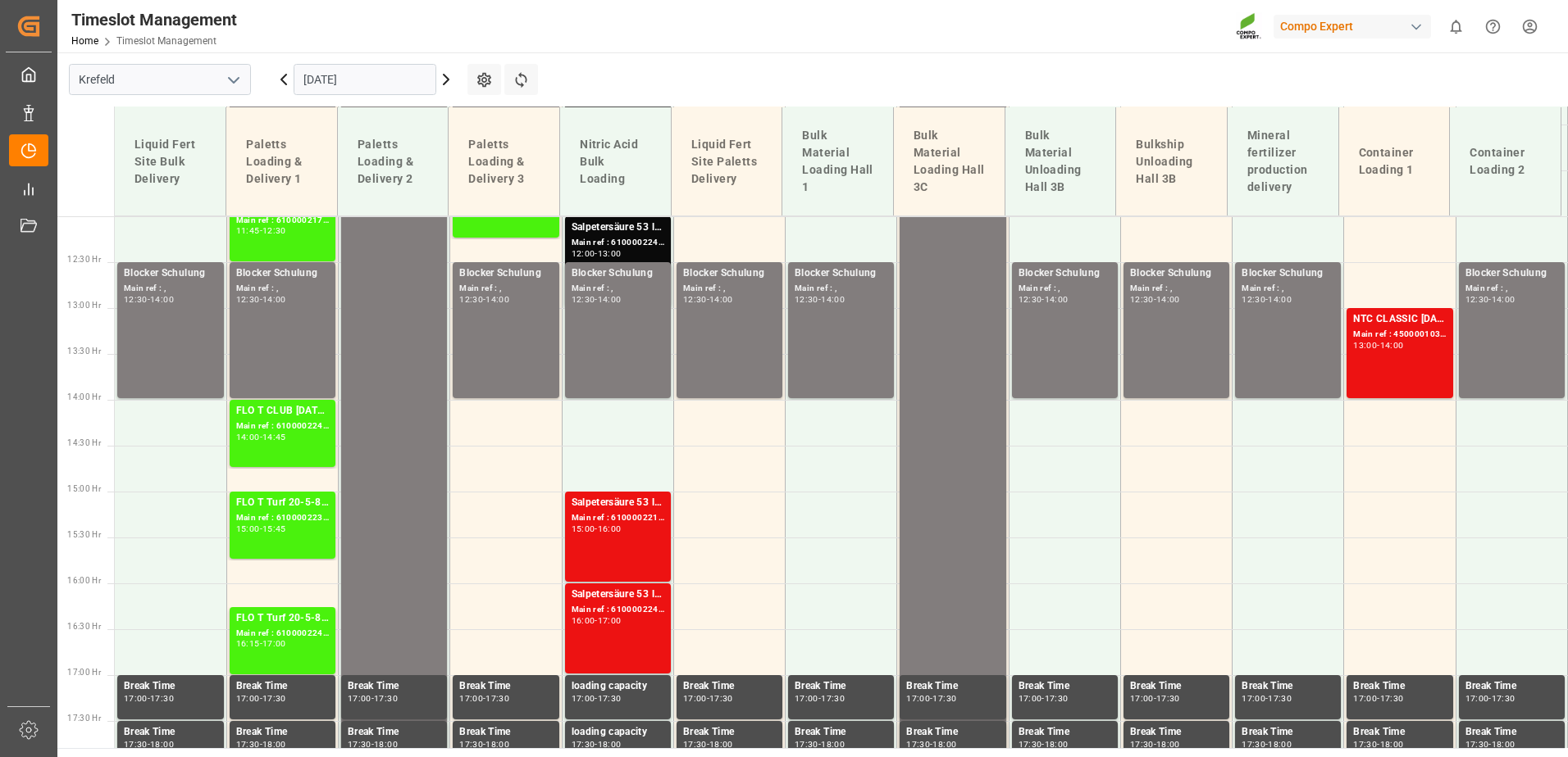
scroll to position [1417, 0]
